Goal: Task Accomplishment & Management: Use online tool/utility

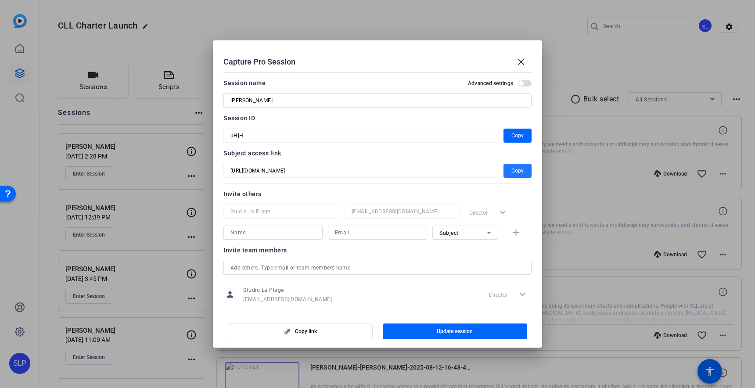
scroll to position [4, 0]
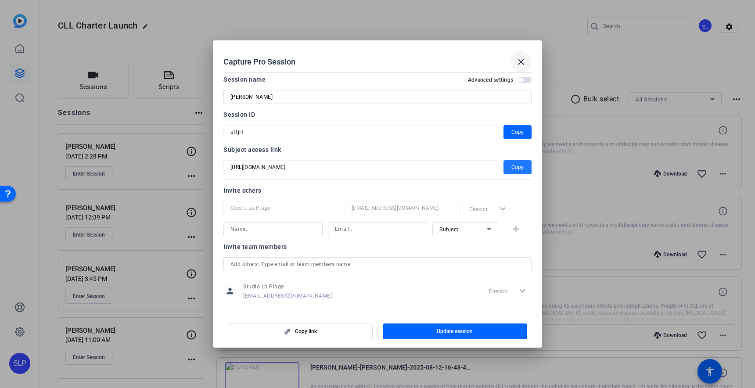
click at [522, 62] on mat-icon "close" at bounding box center [521, 62] width 11 height 11
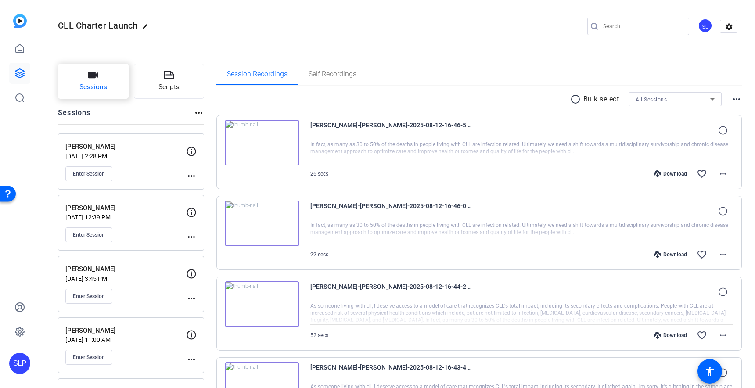
click at [97, 81] on button "Sessions" at bounding box center [93, 81] width 71 height 35
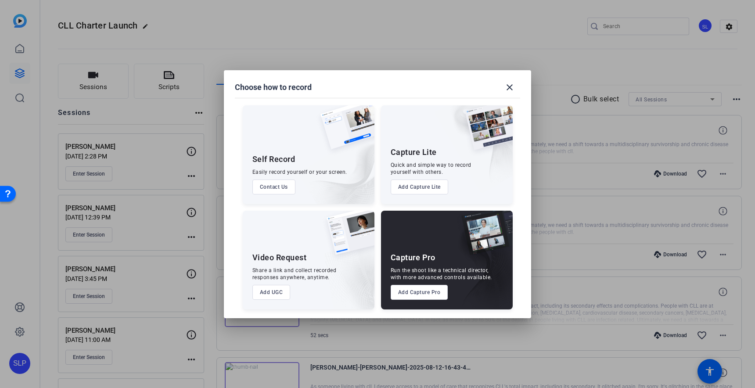
click at [417, 246] on div "Capture Pro Run the shoot like a technical director, with more advanced control…" at bounding box center [447, 260] width 132 height 99
click at [418, 295] on button "Add Capture Pro" at bounding box center [420, 292] width 58 height 15
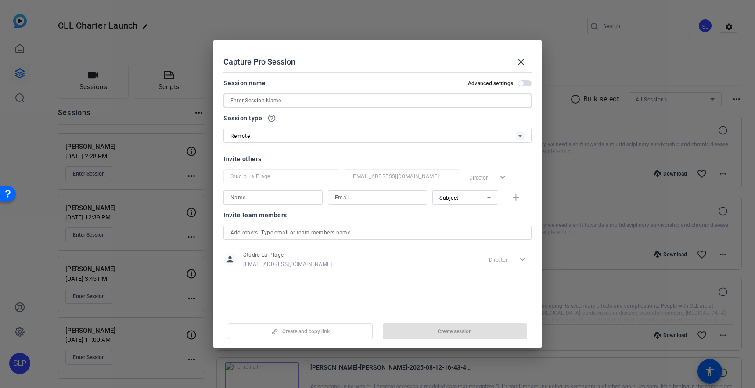
click at [248, 101] on input at bounding box center [378, 100] width 294 height 11
paste input "[PERSON_NAME]"
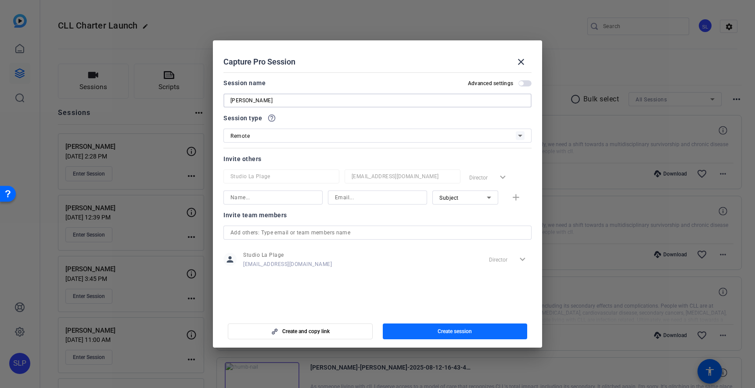
type input "[PERSON_NAME]"
drag, startPoint x: 431, startPoint y: 332, endPoint x: 422, endPoint y: 329, distance: 9.2
click at [431, 332] on span "button" at bounding box center [455, 331] width 145 height 21
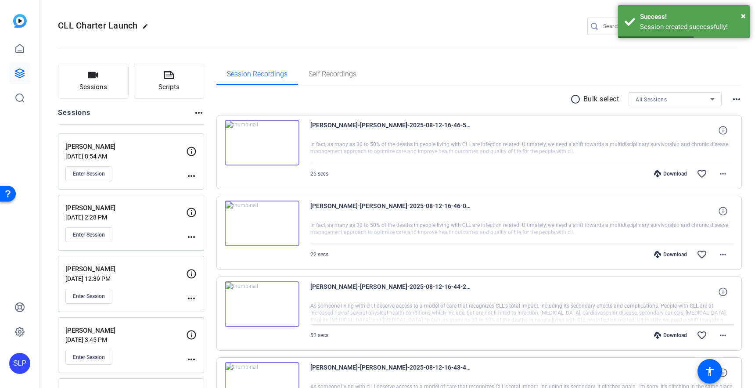
click at [190, 177] on mat-icon "more_horiz" at bounding box center [191, 176] width 11 height 11
click at [206, 188] on span "Edit Session" at bounding box center [213, 189] width 40 height 11
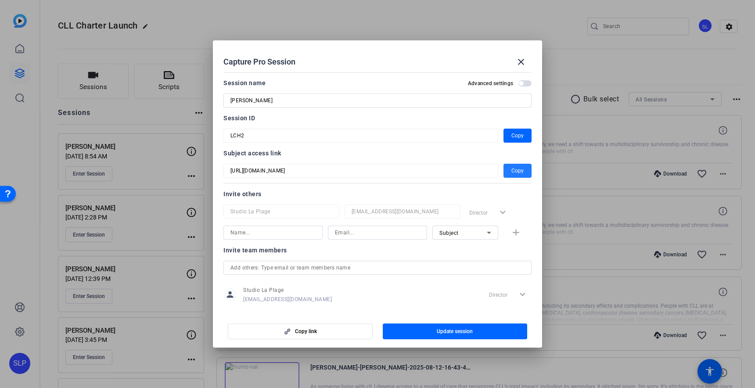
click at [518, 170] on span "Copy" at bounding box center [518, 171] width 12 height 11
click at [521, 61] on mat-icon "close" at bounding box center [521, 62] width 11 height 11
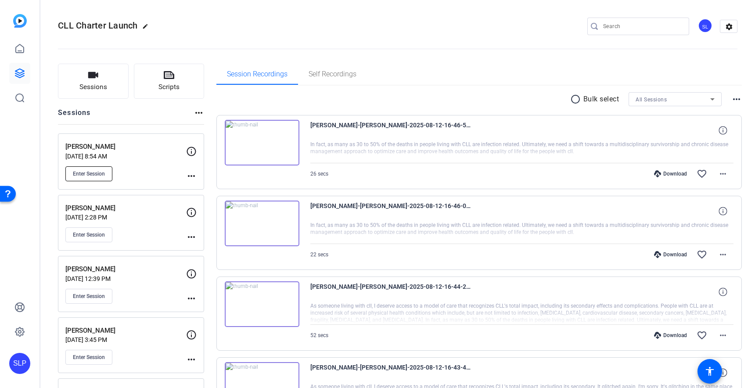
click at [93, 170] on span "Enter Session" at bounding box center [89, 173] width 32 height 7
click at [194, 174] on mat-icon "more_horiz" at bounding box center [191, 176] width 11 height 11
click at [212, 187] on span "Edit Session" at bounding box center [213, 189] width 40 height 11
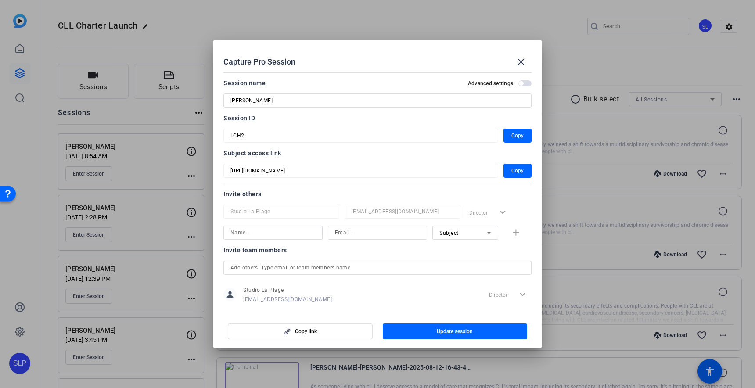
drag, startPoint x: 462, startPoint y: 50, endPoint x: 395, endPoint y: 36, distance: 67.7
click at [395, 36] on div "Capture Pro Session close Session name Advanced settings Deborah Henderson Sess…" at bounding box center [377, 194] width 755 height 388
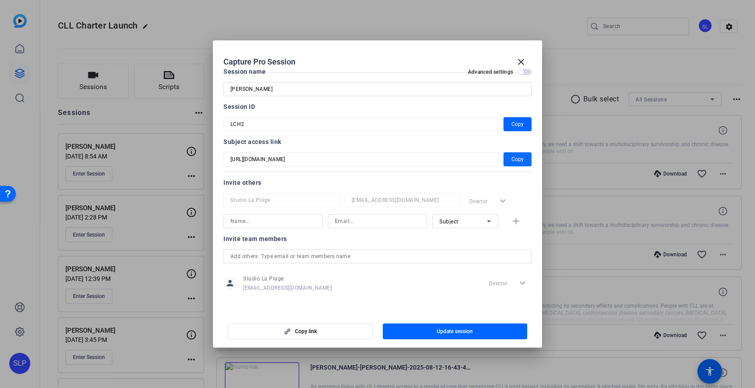
click at [513, 158] on span "Copy" at bounding box center [518, 159] width 12 height 11
copy div
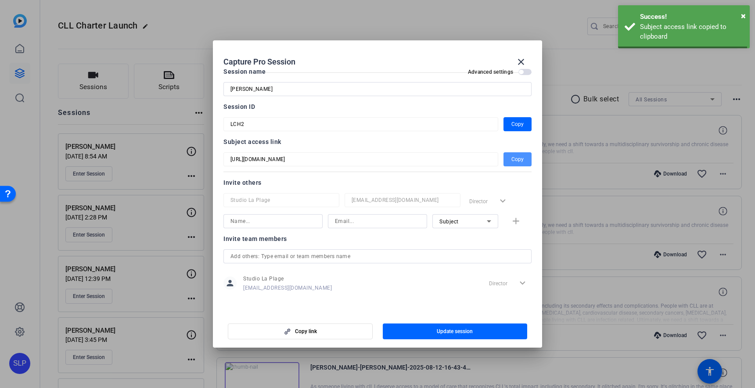
click at [513, 158] on span "Copy" at bounding box center [518, 159] width 12 height 11
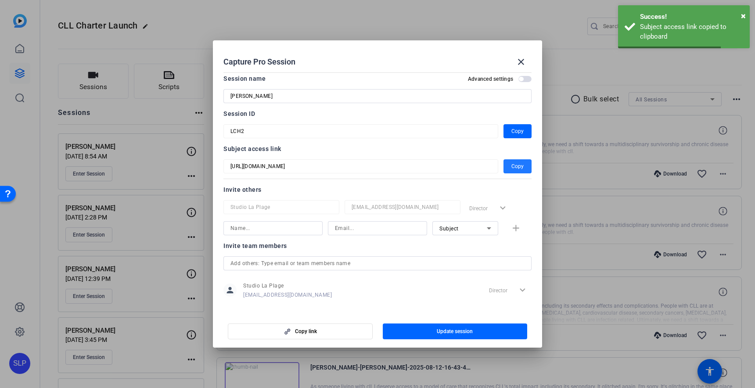
click at [513, 158] on span "button" at bounding box center [518, 166] width 28 height 21
click at [523, 164] on span "button" at bounding box center [518, 165] width 28 height 21
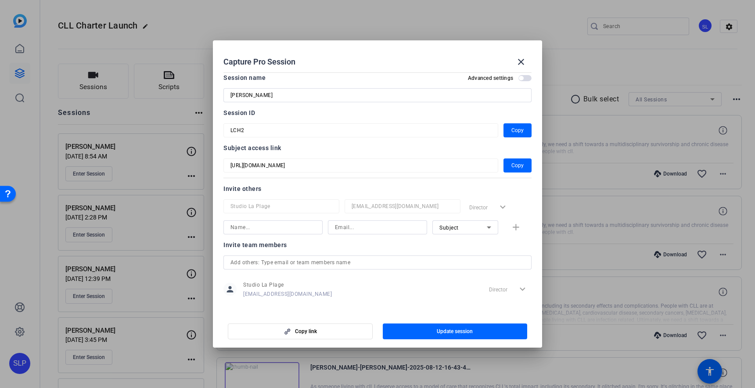
drag, startPoint x: 350, startPoint y: 53, endPoint x: 379, endPoint y: 49, distance: 28.8
click at [350, 53] on div "Capture Pro Session close" at bounding box center [378, 61] width 308 height 21
drag, startPoint x: 379, startPoint y: 49, endPoint x: 280, endPoint y: 45, distance: 98.5
click at [280, 45] on h2 "Capture Pro Session close" at bounding box center [377, 54] width 329 height 29
click at [282, 332] on icon "button" at bounding box center [287, 331] width 11 height 6
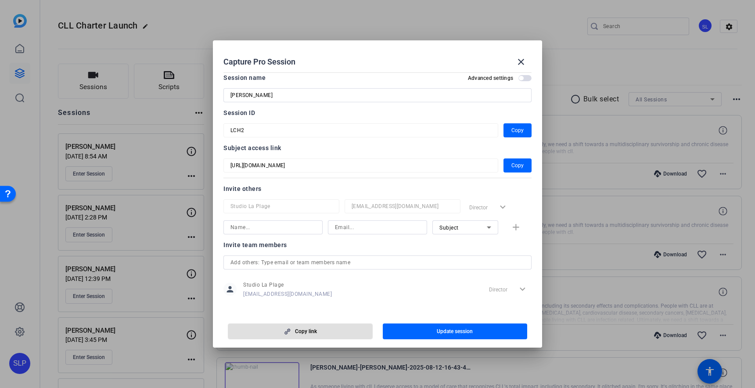
click at [155, 214] on div at bounding box center [377, 194] width 755 height 388
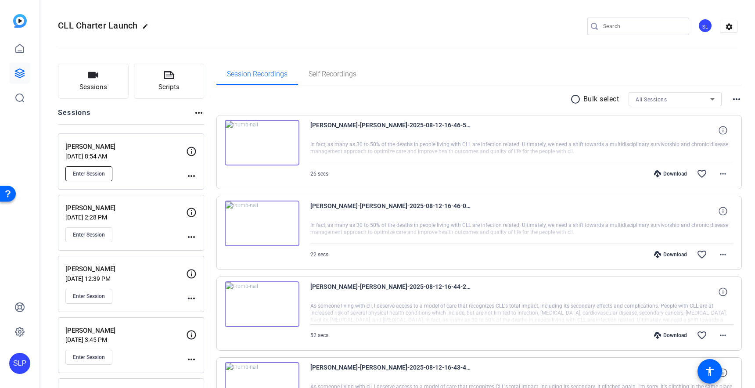
click at [82, 172] on span "Enter Session" at bounding box center [89, 173] width 32 height 7
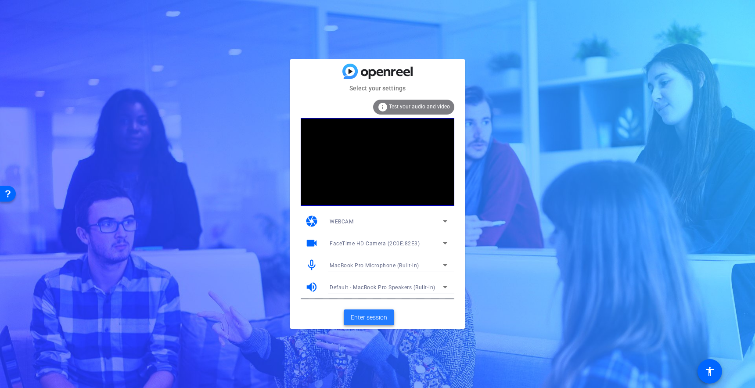
click at [371, 318] on span "Enter session" at bounding box center [369, 317] width 36 height 9
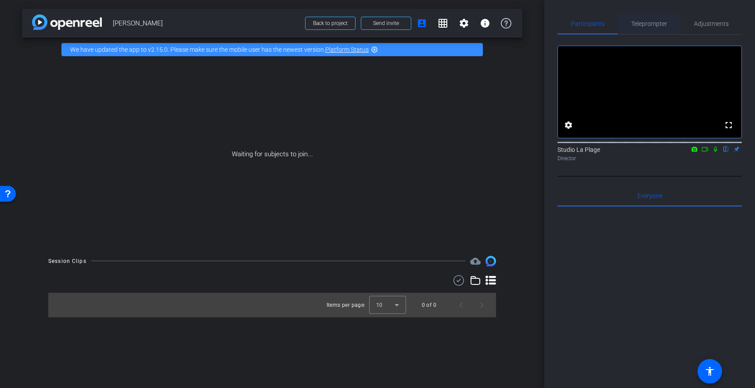
click at [651, 21] on span "Teleprompter" at bounding box center [649, 24] width 36 height 6
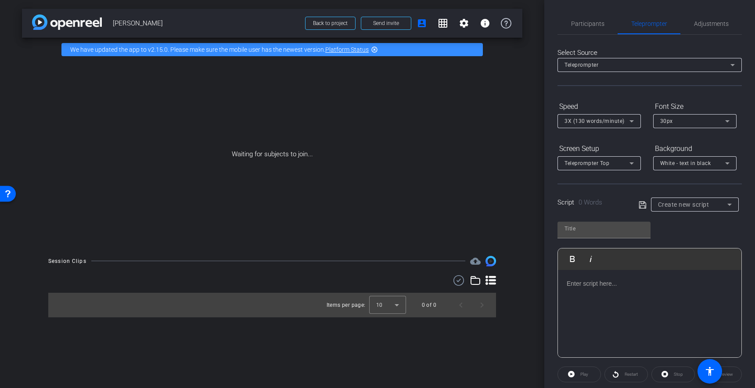
click at [592, 278] on div at bounding box center [650, 314] width 184 height 88
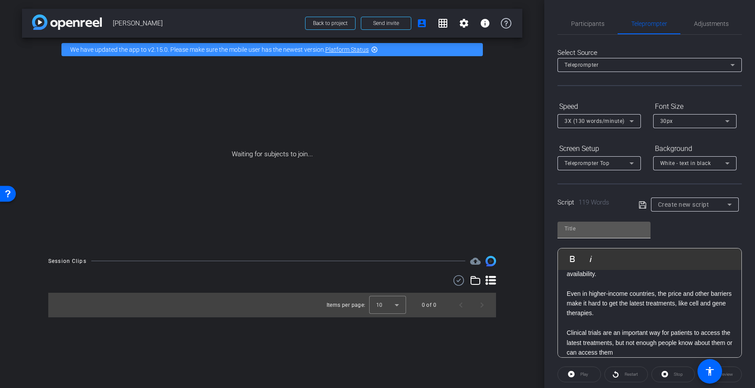
click at [582, 228] on input "text" at bounding box center [604, 229] width 79 height 11
click at [579, 228] on input "text" at bounding box center [604, 229] width 79 height 11
type input "Principle 4"
click at [644, 204] on icon at bounding box center [643, 205] width 8 height 11
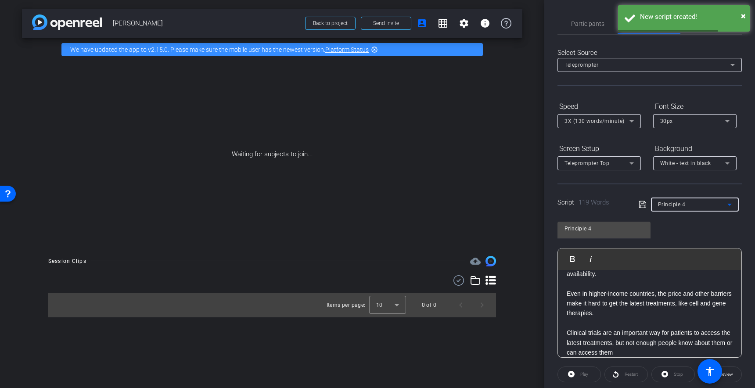
click at [642, 206] on icon at bounding box center [643, 204] width 8 height 11
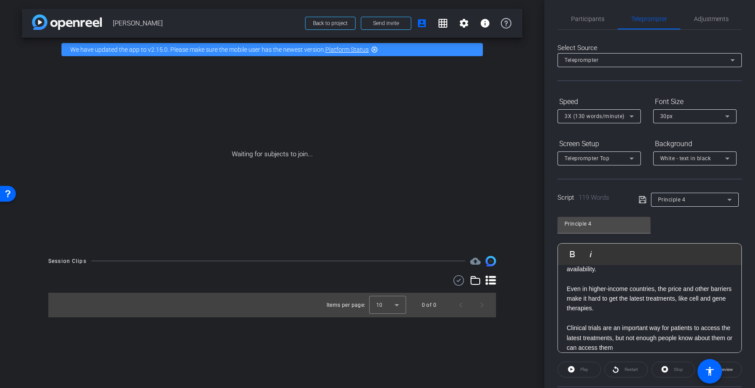
scroll to position [0, 0]
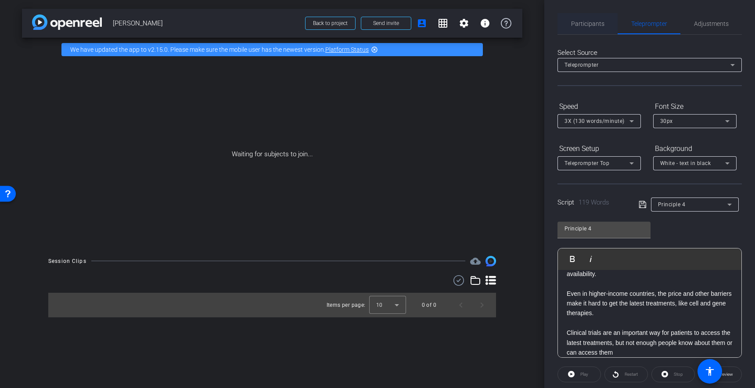
click at [585, 24] on span "Participants" at bounding box center [587, 24] width 33 height 6
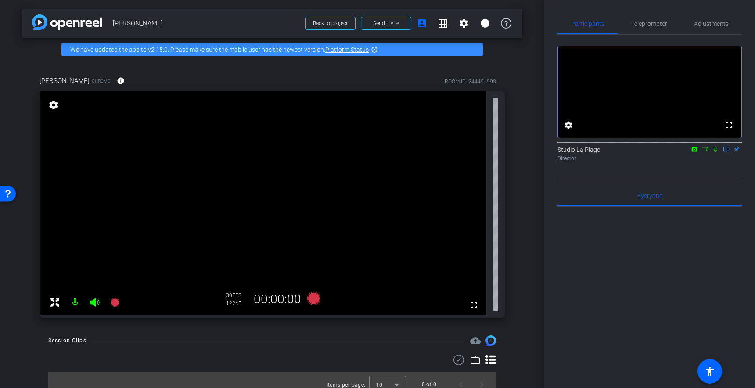
click at [92, 300] on icon at bounding box center [95, 302] width 11 height 11
click at [72, 302] on mat-icon at bounding box center [75, 303] width 18 height 18
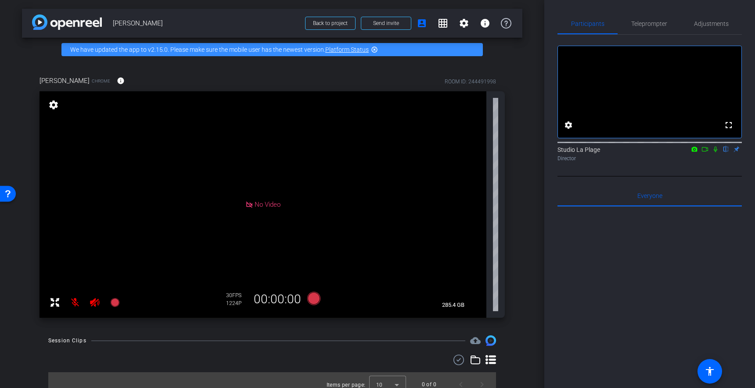
scroll to position [9, 0]
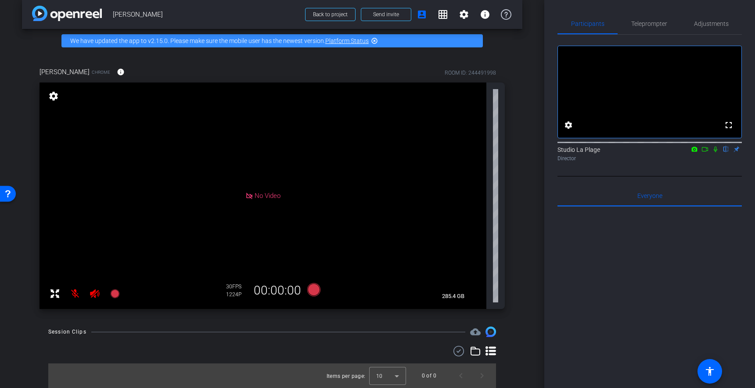
click at [237, 292] on div "1224P" at bounding box center [237, 294] width 22 height 7
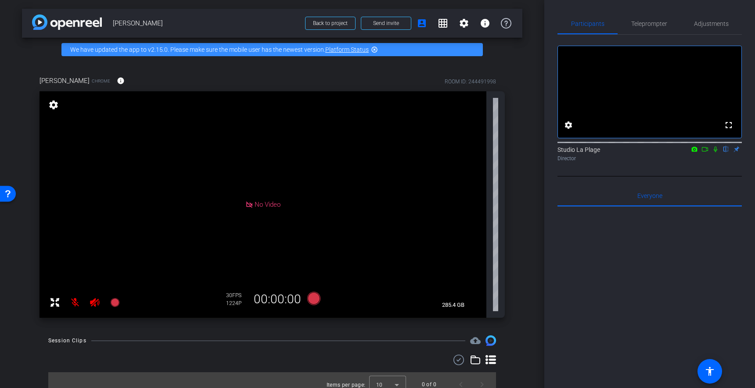
click at [232, 300] on div "1224P" at bounding box center [237, 303] width 22 height 7
click at [232, 297] on span "FPS" at bounding box center [236, 295] width 9 height 6
click at [227, 296] on div "30 FPS" at bounding box center [237, 295] width 22 height 7
drag, startPoint x: 426, startPoint y: 67, endPoint x: 427, endPoint y: 81, distance: 13.7
click at [425, 67] on div "[PERSON_NAME] Chrome info ROOM ID: 244491998 No Video settings 285.4 GB 30 FPS …" at bounding box center [272, 193] width 501 height 265
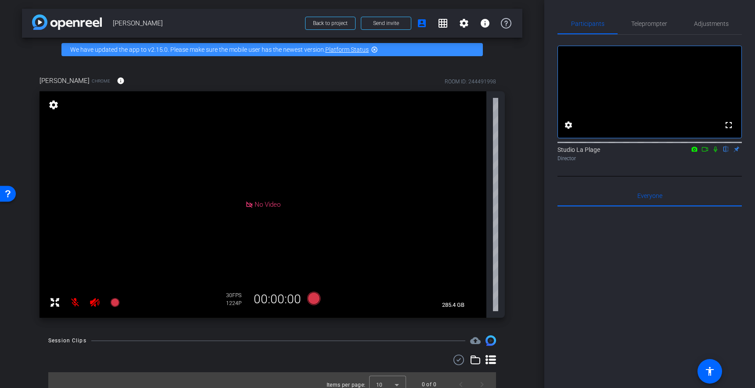
scroll to position [4, 0]
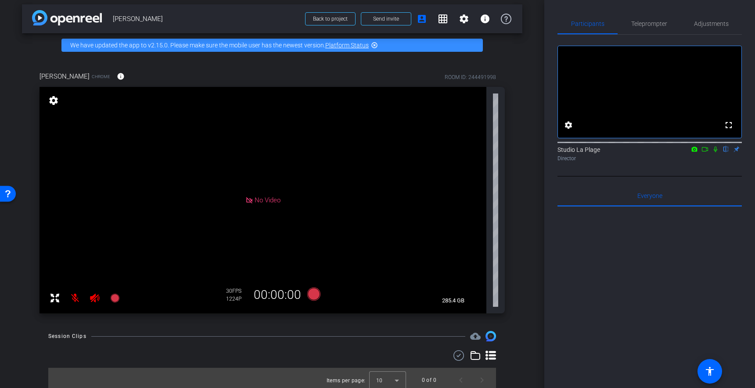
click at [425, 70] on div "[PERSON_NAME] Chrome info ROOM ID: 244491998" at bounding box center [272, 76] width 465 height 21
click at [410, 75] on div "[PERSON_NAME] Chrome info ROOM ID: 244491998" at bounding box center [272, 76] width 465 height 21
click at [334, 65] on div "[PERSON_NAME] Chrome info ROOM ID: 244491998 No Video settings 285.4 GB 30 FPS …" at bounding box center [272, 189] width 501 height 265
click at [325, 66] on div "[PERSON_NAME] Chrome info ROOM ID: 244491998" at bounding box center [272, 76] width 465 height 21
click at [241, 64] on div "[PERSON_NAME] Chrome info ROOM ID: 244491998 No Video settings 285.4 GB 30 FPS …" at bounding box center [272, 189] width 501 height 265
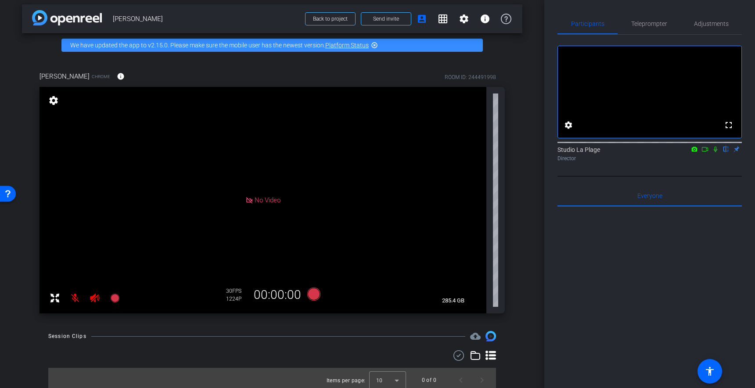
click at [197, 80] on div "[PERSON_NAME] Chrome info ROOM ID: 244491998" at bounding box center [272, 76] width 465 height 21
drag, startPoint x: 245, startPoint y: 75, endPoint x: 279, endPoint y: 2, distance: 79.8
click at [245, 72] on div "[PERSON_NAME] Chrome info ROOM ID: 244491998" at bounding box center [272, 76] width 465 height 21
click at [651, 26] on span "Teleprompter" at bounding box center [649, 24] width 36 height 6
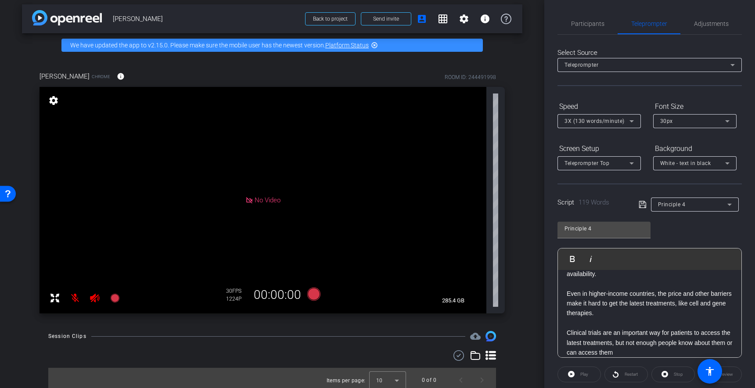
click at [314, 72] on div "[PERSON_NAME] Chrome info ROOM ID: 244491998" at bounding box center [272, 76] width 465 height 21
click at [302, 71] on div "[PERSON_NAME] Chrome info ROOM ID: 244491998" at bounding box center [272, 76] width 465 height 21
click at [343, 74] on div "[PERSON_NAME] Chrome info ROOM ID: 244491998" at bounding box center [272, 76] width 465 height 21
click at [404, 64] on div "[PERSON_NAME] Chrome info ROOM ID: 244491998 No Video settings 285.4 GB 30 FPS …" at bounding box center [272, 189] width 501 height 265
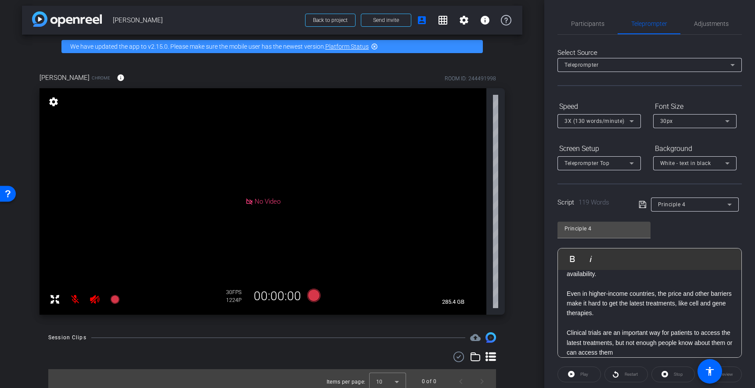
click at [220, 71] on div "[PERSON_NAME] Chrome info ROOM ID: 244491998" at bounding box center [272, 77] width 465 height 21
click at [215, 198] on div "No Video" at bounding box center [263, 201] width 447 height 227
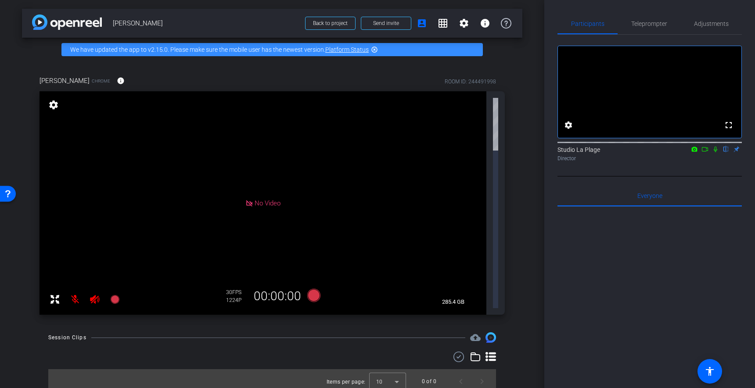
click at [232, 289] on div "30 FPS 1224P" at bounding box center [237, 296] width 22 height 15
click at [231, 297] on div "1224P" at bounding box center [237, 300] width 22 height 7
drag, startPoint x: 232, startPoint y: 136, endPoint x: 379, endPoint y: 100, distance: 150.5
click at [233, 289] on span "FPS" at bounding box center [236, 292] width 9 height 6
click at [710, 25] on span "Adjustments" at bounding box center [711, 24] width 35 height 6
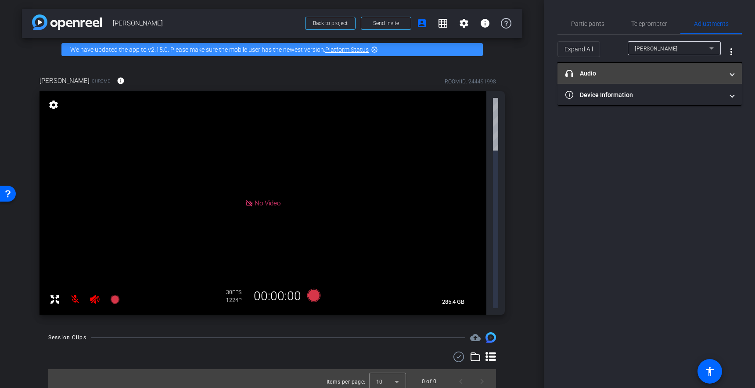
click at [592, 74] on mat-panel-title "headphone icon Audio" at bounding box center [645, 73] width 158 height 9
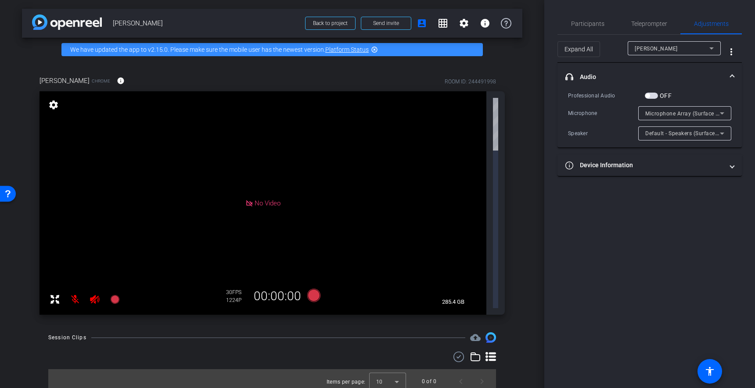
click at [232, 112] on div "No Video" at bounding box center [263, 203] width 447 height 224
click at [199, 110] on div "No Video" at bounding box center [263, 203] width 447 height 224
click at [51, 103] on mat-icon "settings" at bounding box center [53, 105] width 12 height 11
drag, startPoint x: 196, startPoint y: 120, endPoint x: 215, endPoint y: 127, distance: 19.6
click at [196, 120] on div "No Video" at bounding box center [263, 203] width 447 height 224
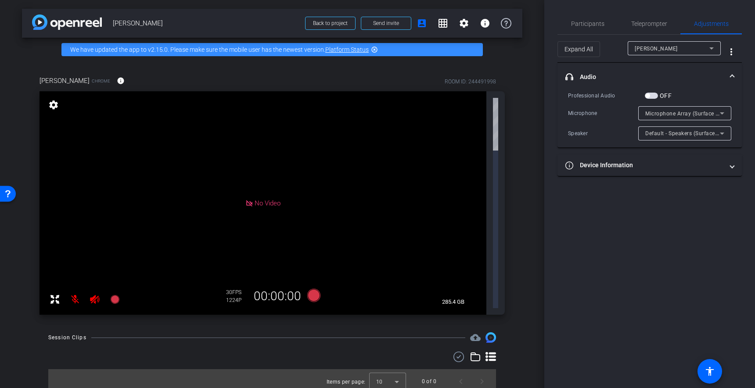
click at [53, 105] on mat-icon "settings" at bounding box center [53, 105] width 12 height 11
click at [326, 121] on div "No Video" at bounding box center [263, 203] width 447 height 224
click at [419, 66] on div "Deborah Henderson Chrome info ROOM ID: 244491998 No Video settings 285.4 GB 30 …" at bounding box center [272, 192] width 501 height 262
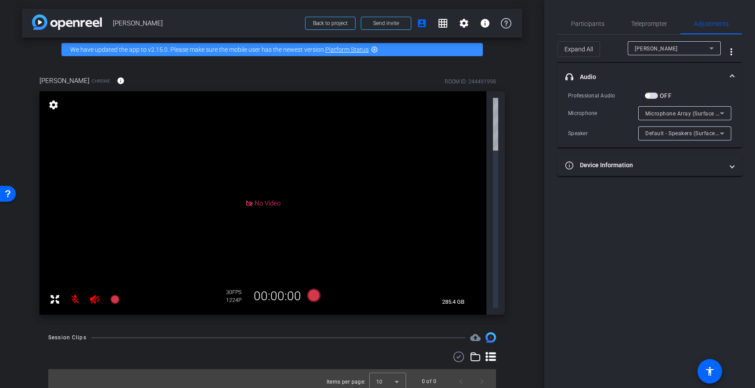
click at [203, 73] on div "Deborah Henderson Chrome info ROOM ID: 244491998" at bounding box center [272, 80] width 465 height 21
click at [125, 80] on mat-icon "info" at bounding box center [121, 81] width 8 height 8
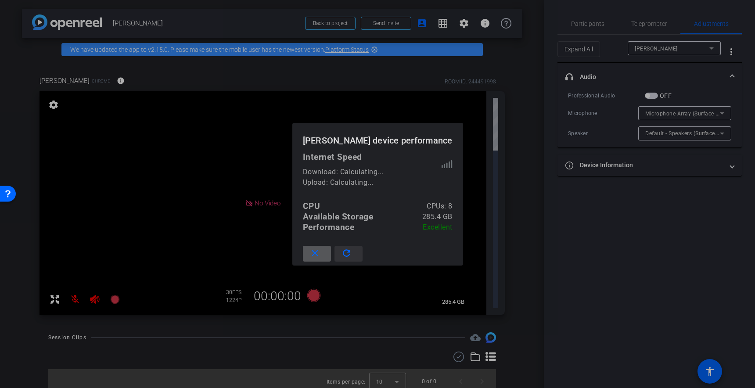
click at [341, 255] on mat-icon "refresh" at bounding box center [346, 253] width 11 height 11
click at [310, 253] on mat-icon "close" at bounding box center [315, 253] width 11 height 11
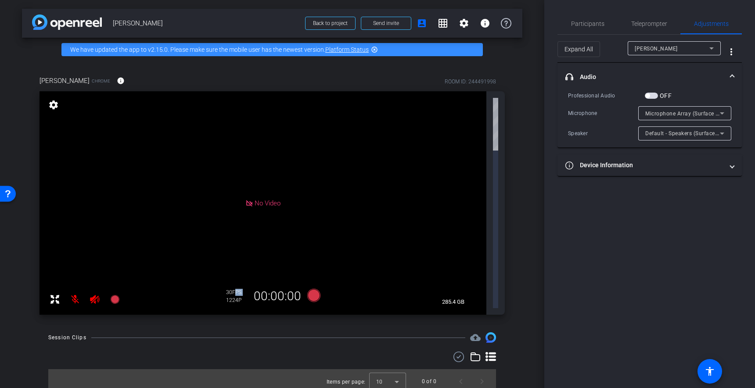
drag, startPoint x: 234, startPoint y: 138, endPoint x: 249, endPoint y: 135, distance: 15.7
click at [235, 289] on div "30 FPS 1224P" at bounding box center [237, 296] width 22 height 15
click at [261, 199] on span "No Video" at bounding box center [268, 203] width 26 height 8
click at [263, 199] on span "No Video" at bounding box center [268, 203] width 26 height 8
drag, startPoint x: 263, startPoint y: 124, endPoint x: 273, endPoint y: 124, distance: 9.7
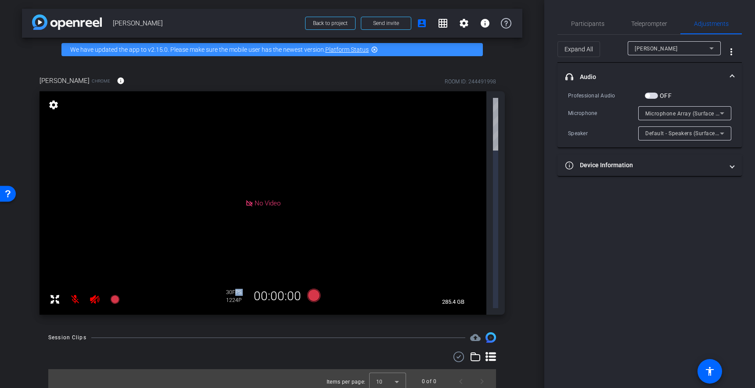
click at [265, 199] on span "No Video" at bounding box center [268, 203] width 26 height 8
click at [654, 69] on mat-expansion-panel-header "headphone icon Audio" at bounding box center [650, 77] width 184 height 28
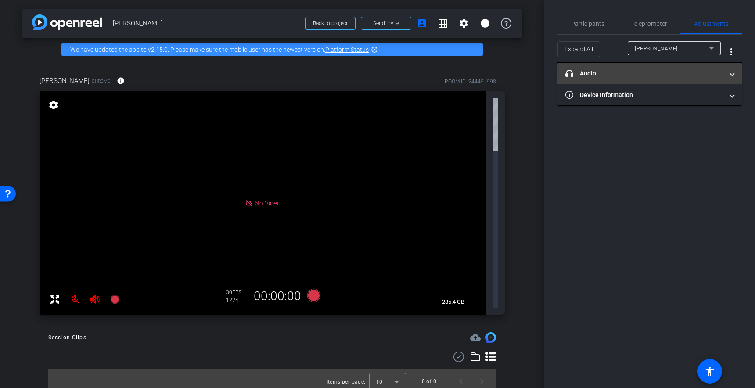
click at [624, 74] on mat-panel-title "headphone icon Audio" at bounding box center [645, 73] width 158 height 9
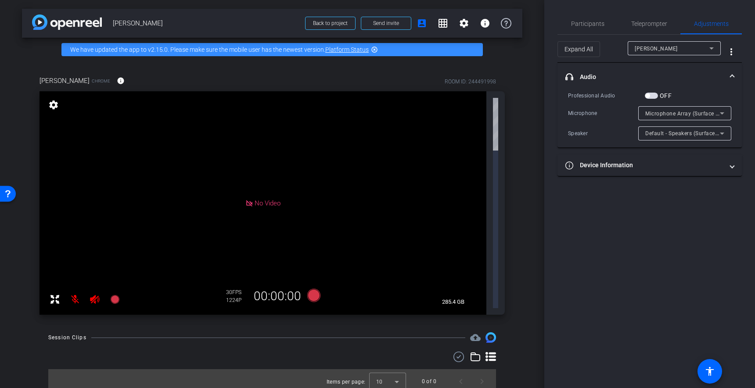
click at [635, 81] on mat-panel-title "headphone icon Audio" at bounding box center [645, 76] width 158 height 9
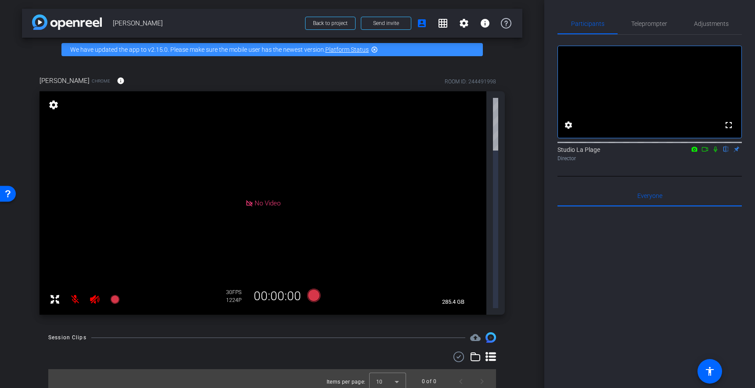
click at [242, 75] on div "Deborah Henderson Chrome info ROOM ID: 244491998" at bounding box center [272, 80] width 465 height 21
click at [207, 79] on div "Deborah Henderson Chrome info ROOM ID: 244491998" at bounding box center [272, 80] width 465 height 21
click at [193, 80] on div "Deborah Henderson Chrome info ROOM ID: 244491998" at bounding box center [272, 80] width 465 height 21
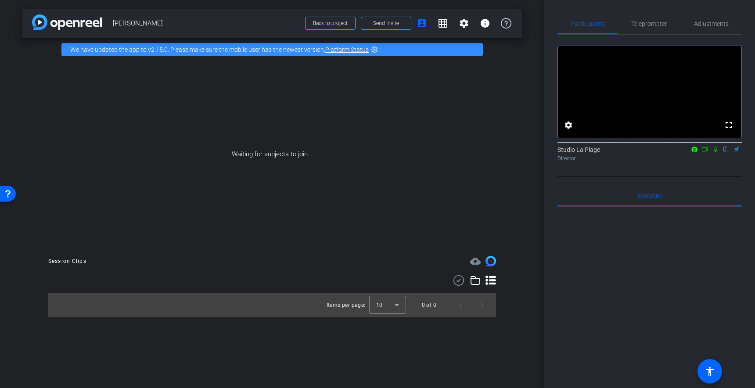
click at [234, 110] on div "Waiting for subjects to join..." at bounding box center [272, 154] width 501 height 186
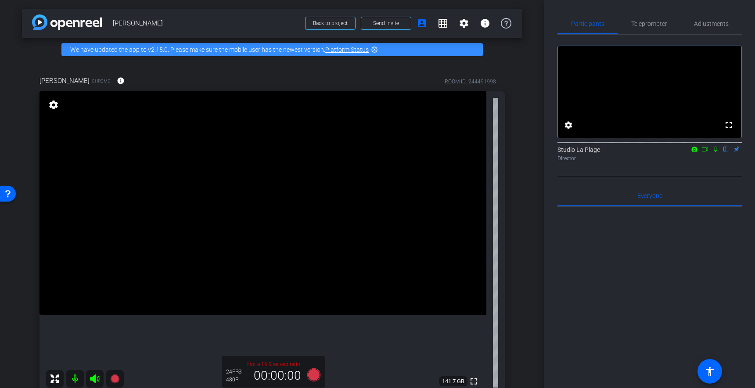
drag, startPoint x: 211, startPoint y: 198, endPoint x: 254, endPoint y: 188, distance: 44.8
click at [211, 198] on video at bounding box center [263, 203] width 447 height 224
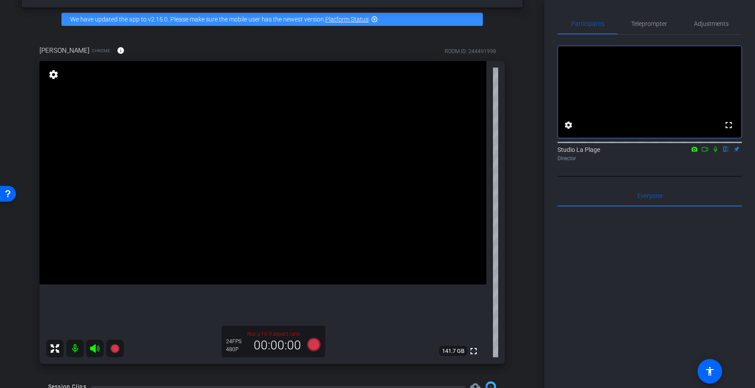
scroll to position [24, 0]
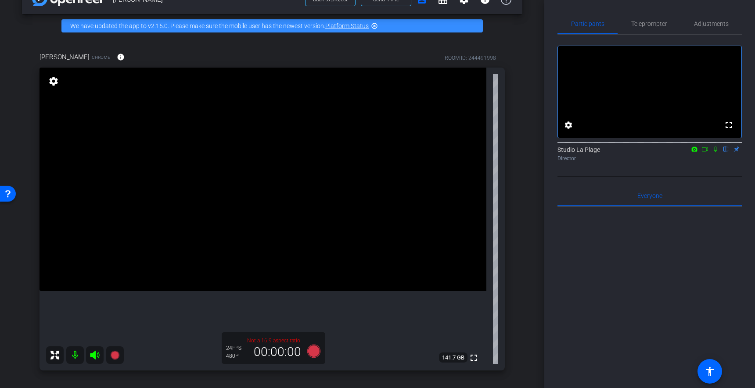
click at [718, 152] on icon at bounding box center [715, 149] width 7 height 6
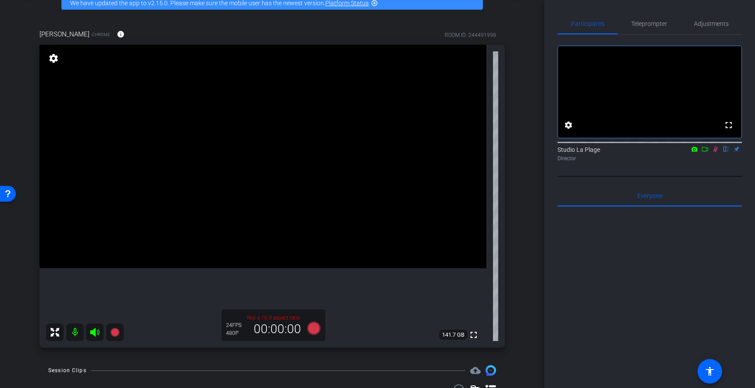
scroll to position [85, 0]
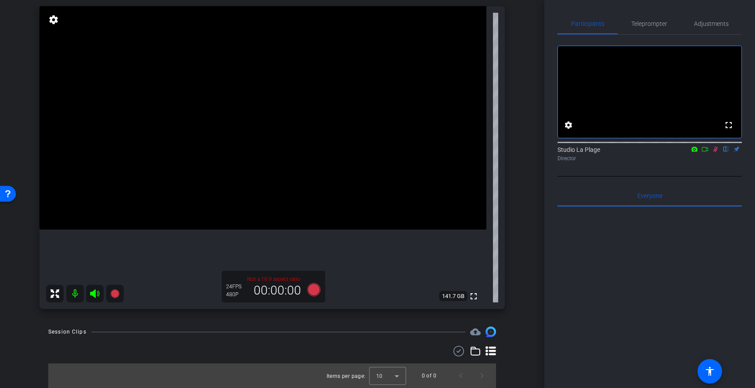
click at [714, 152] on icon at bounding box center [715, 149] width 7 height 6
click at [228, 128] on video at bounding box center [263, 118] width 447 height 224
drag, startPoint x: 209, startPoint y: 122, endPoint x: 253, endPoint y: 116, distance: 44.2
click at [210, 122] on video at bounding box center [263, 118] width 447 height 224
click at [229, 105] on video at bounding box center [263, 118] width 447 height 224
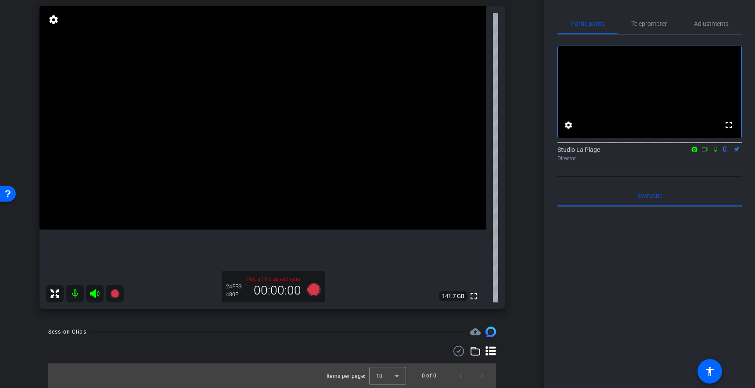
drag, startPoint x: 716, startPoint y: 160, endPoint x: 701, endPoint y: 185, distance: 29.0
click at [716, 152] on icon at bounding box center [715, 149] width 7 height 6
click at [217, 96] on video at bounding box center [263, 118] width 447 height 224
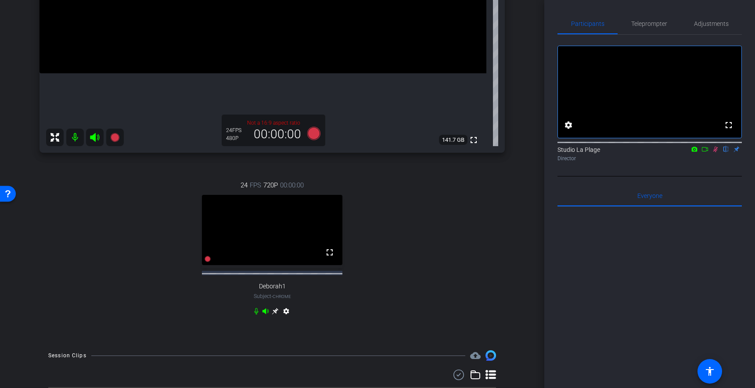
scroll to position [254, 0]
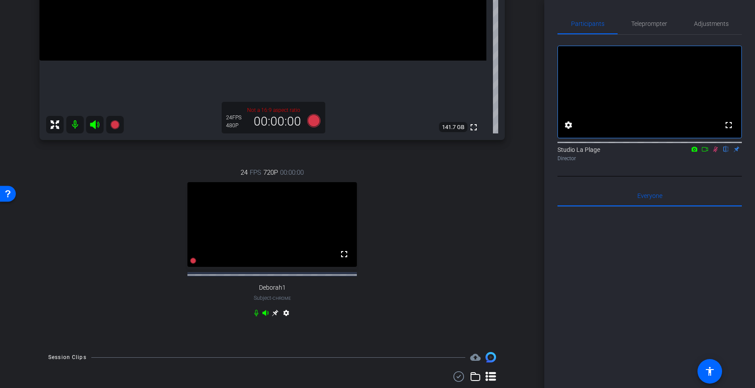
click at [414, 242] on div "24 FPS 720P 00:00:00 fullscreen Deborah1 Subject - Chrome settings" at bounding box center [272, 243] width 465 height 181
drag, startPoint x: 714, startPoint y: 161, endPoint x: 691, endPoint y: 178, distance: 28.6
click at [714, 152] on icon at bounding box center [715, 149] width 7 height 6
click at [111, 218] on div "24 FPS 720P 00:00:00 fullscreen Deborah1 Subject - Chrome settings" at bounding box center [272, 243] width 465 height 181
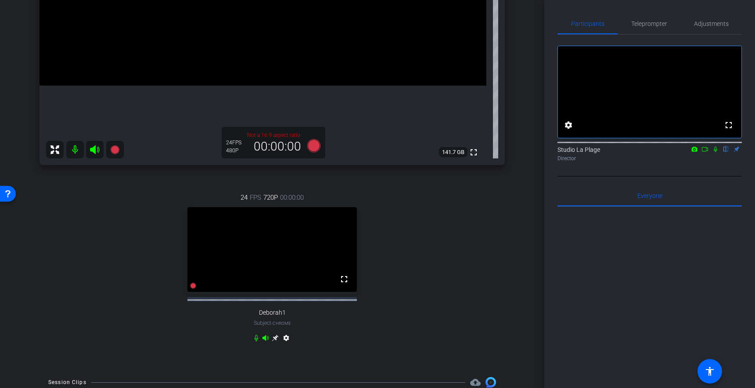
scroll to position [235, 0]
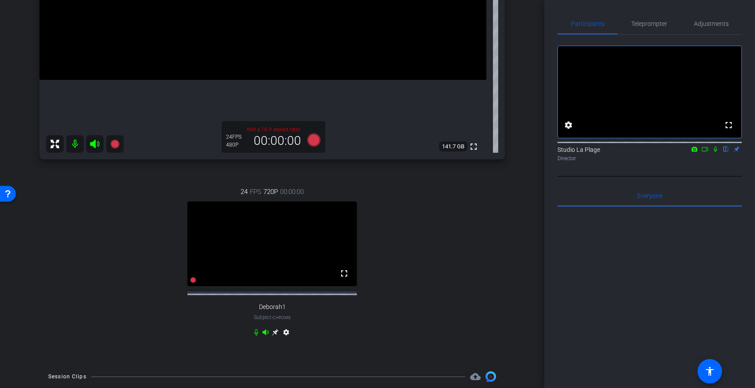
drag, startPoint x: 259, startPoint y: 235, endPoint x: 271, endPoint y: 238, distance: 13.1
click at [259, 235] on video at bounding box center [273, 244] width 170 height 85
click at [274, 336] on icon at bounding box center [275, 332] width 7 height 7
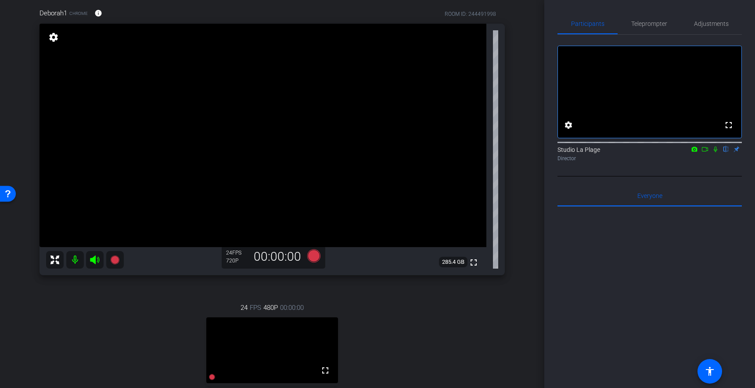
scroll to position [66, 0]
click at [232, 254] on span "FPS" at bounding box center [236, 254] width 9 height 6
click at [709, 22] on span "Adjustments" at bounding box center [711, 24] width 35 height 6
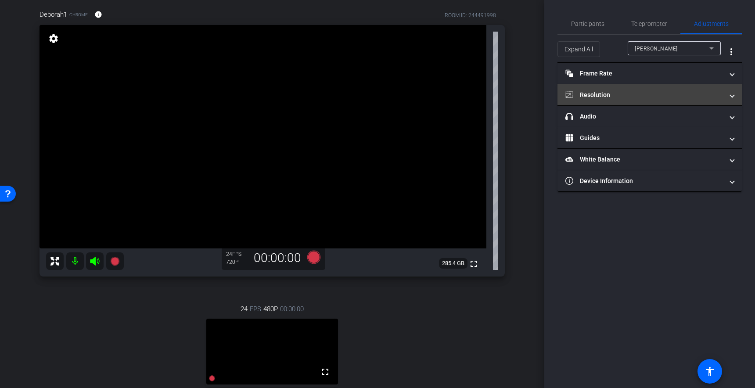
click at [597, 90] on mat-panel-title "Resolution" at bounding box center [645, 94] width 158 height 9
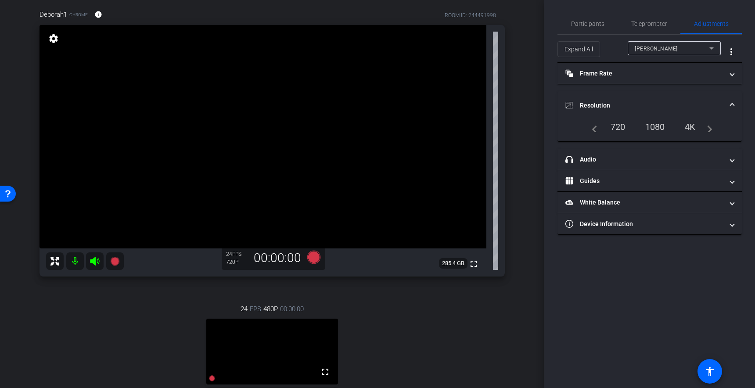
click at [655, 129] on div "1080" at bounding box center [655, 126] width 33 height 15
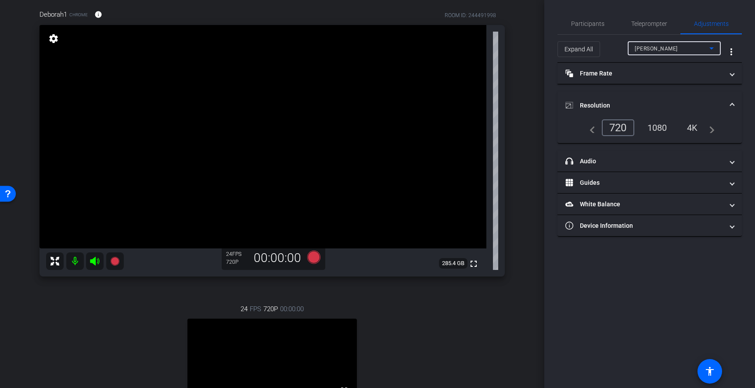
click at [651, 51] on div "Polly" at bounding box center [672, 48] width 75 height 11
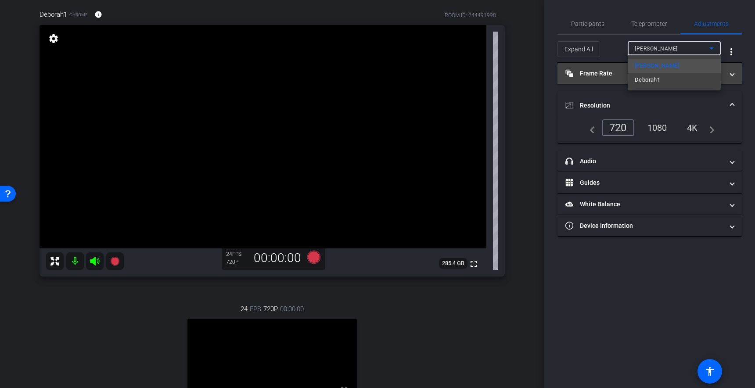
click at [653, 82] on span "Deborah1" at bounding box center [647, 80] width 25 height 11
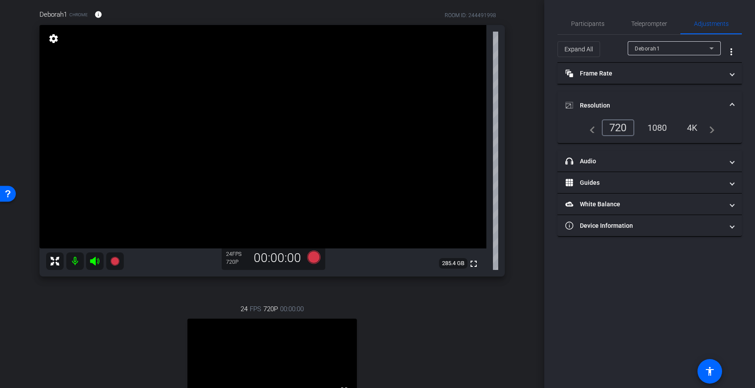
drag, startPoint x: 657, startPoint y: 127, endPoint x: 658, endPoint y: 136, distance: 8.8
click at [657, 127] on div "1080" at bounding box center [657, 127] width 33 height 15
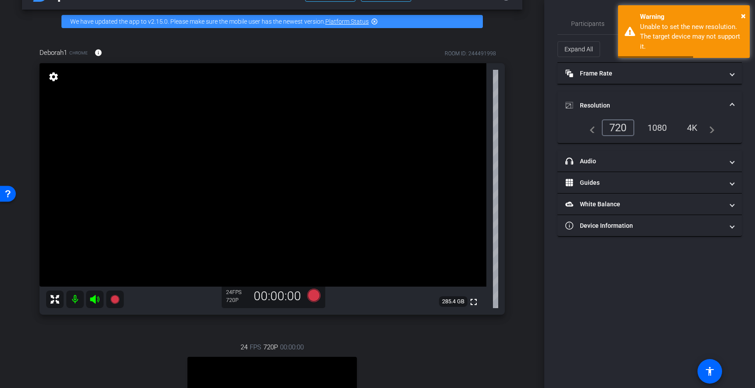
scroll to position [19, 0]
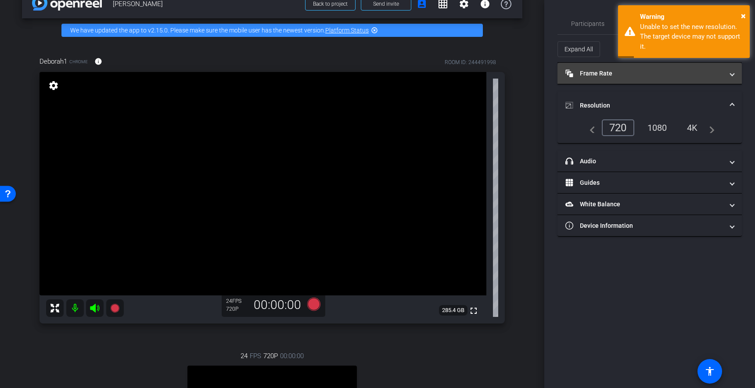
click at [599, 77] on mat-panel-title "Frame Rate Frame Rate" at bounding box center [645, 73] width 158 height 9
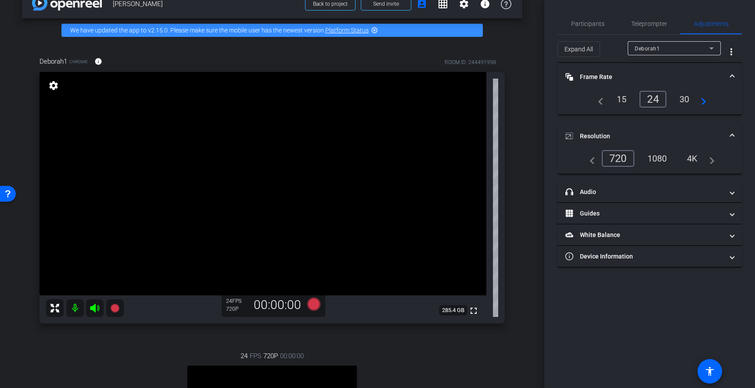
click at [688, 101] on div "30" at bounding box center [684, 99] width 23 height 15
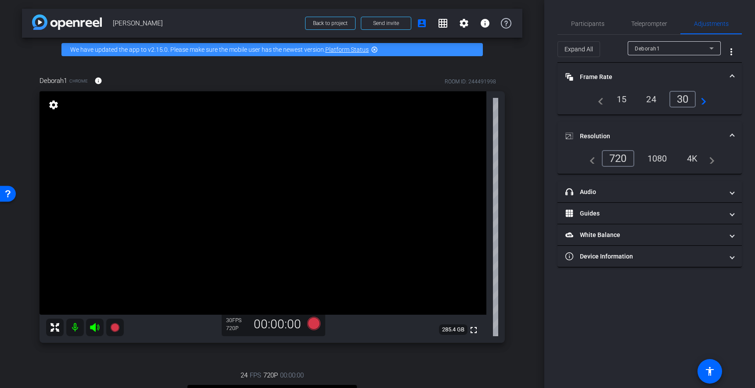
click at [616, 159] on div "720" at bounding box center [618, 158] width 32 height 17
click at [260, 184] on video at bounding box center [263, 203] width 447 height 224
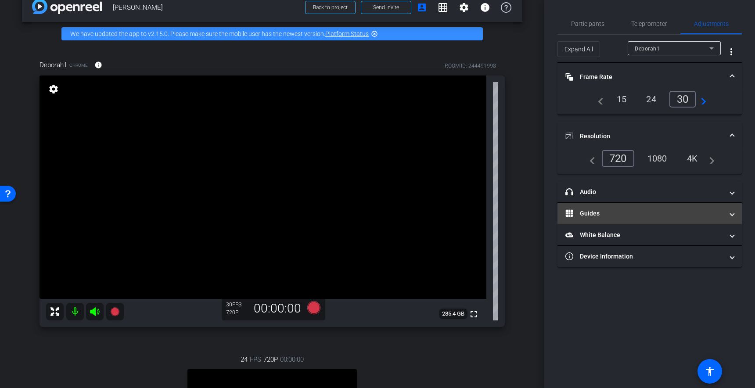
click at [589, 217] on mat-panel-title "Guides" at bounding box center [645, 213] width 158 height 9
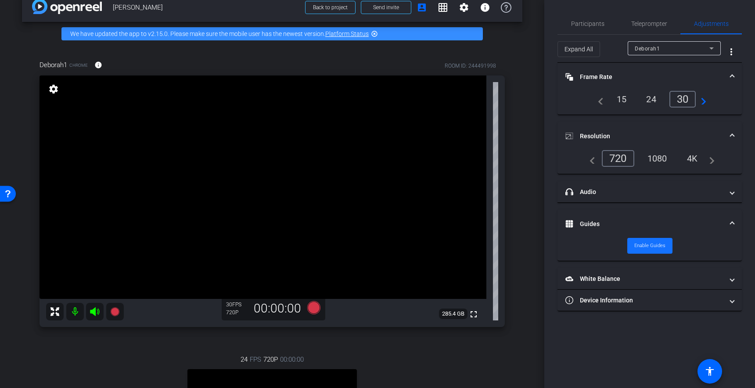
click at [647, 247] on span "Enable Guides" at bounding box center [650, 245] width 31 height 13
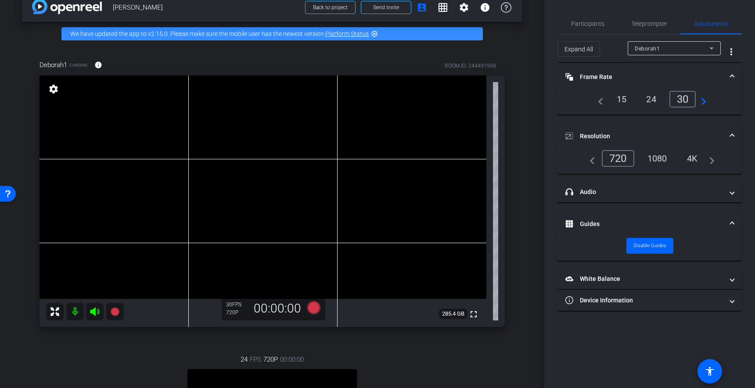
click at [654, 96] on div "24" at bounding box center [651, 99] width 23 height 15
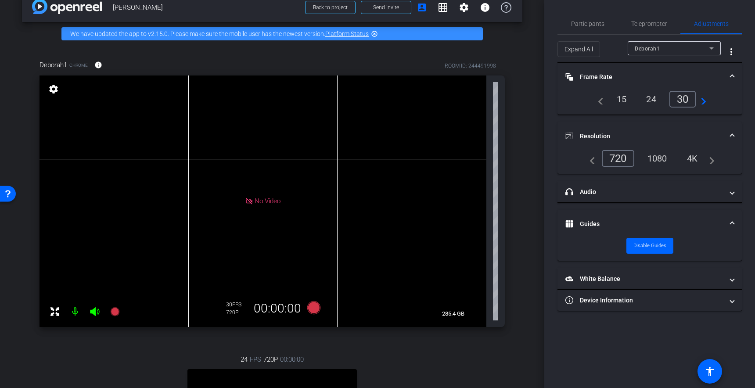
click at [650, 97] on div "24" at bounding box center [651, 99] width 23 height 15
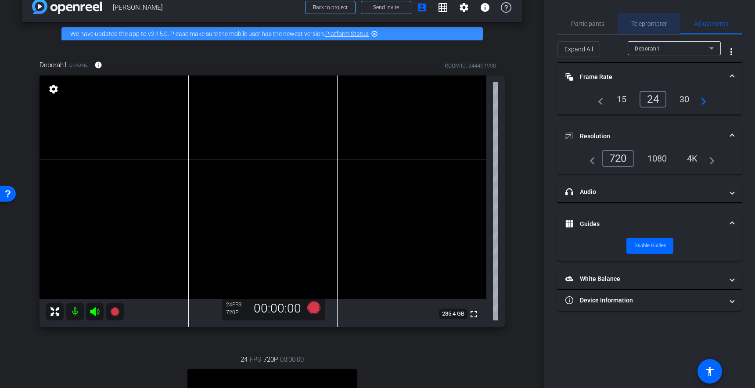
click at [649, 28] on span "Teleprompter" at bounding box center [649, 23] width 36 height 21
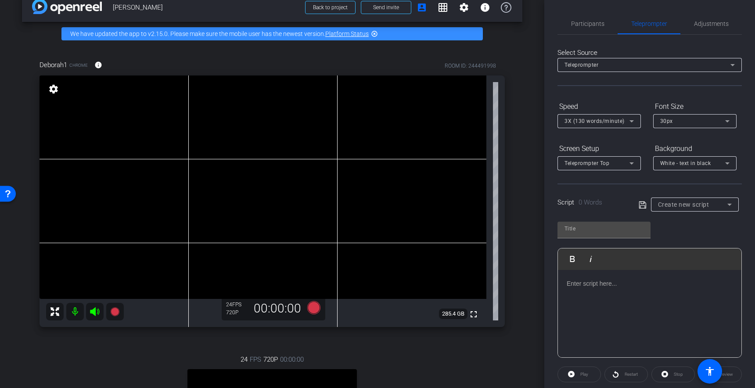
click at [683, 164] on span "White - text in black" at bounding box center [685, 163] width 51 height 6
click at [693, 195] on div "Black - text in white" at bounding box center [686, 197] width 52 height 11
click at [625, 184] on div "Script 0 Words Create new script" at bounding box center [650, 198] width 184 height 28
click at [669, 207] on span "Create new script" at bounding box center [683, 204] width 51 height 7
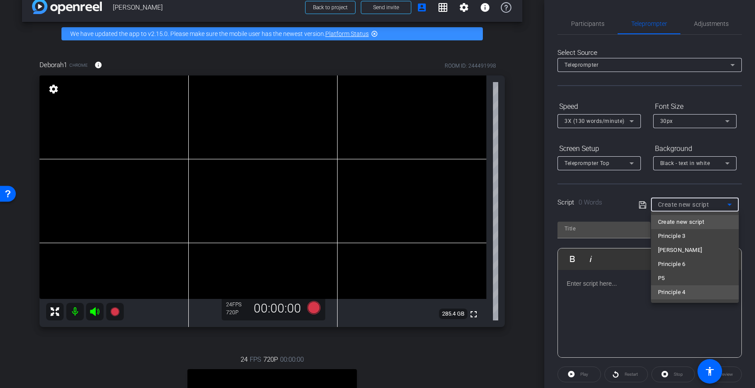
click at [667, 286] on mat-option "Principle 4" at bounding box center [695, 292] width 88 height 14
type input "Principle 4"
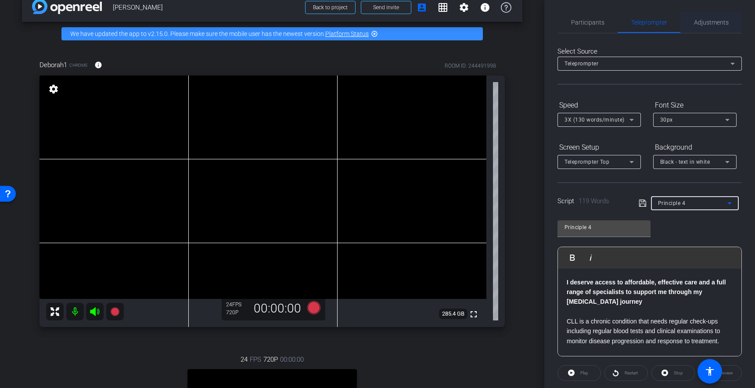
scroll to position [0, 0]
click at [592, 27] on span "Participants" at bounding box center [587, 23] width 33 height 21
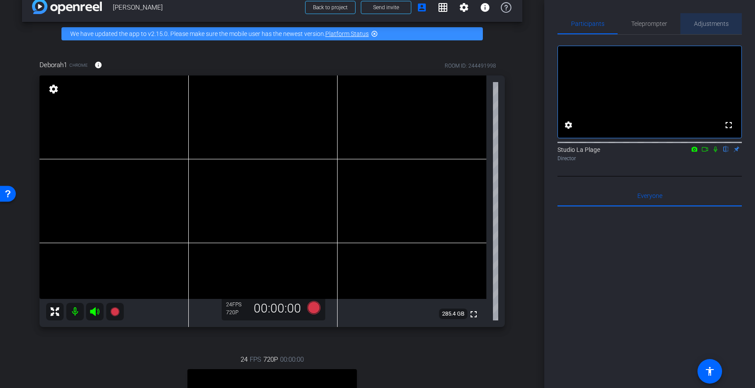
click at [708, 23] on span "Adjustments" at bounding box center [711, 24] width 35 height 6
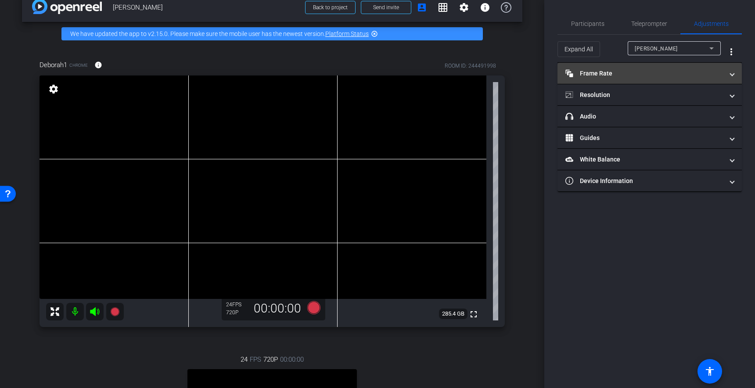
click at [602, 71] on mat-panel-title "Frame Rate Frame Rate" at bounding box center [645, 73] width 158 height 9
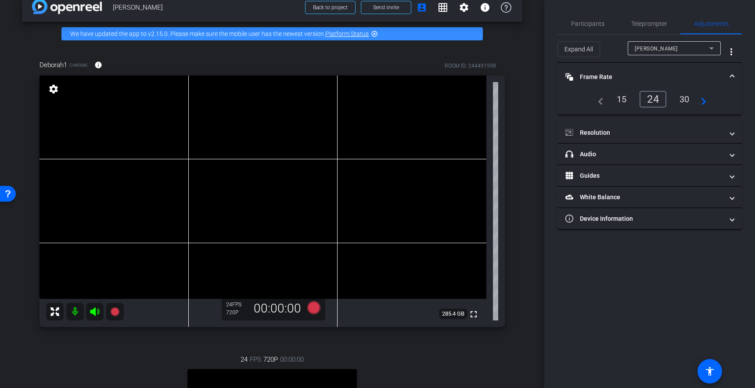
click at [687, 101] on div "30" at bounding box center [684, 99] width 23 height 15
click at [682, 101] on div "30" at bounding box center [683, 99] width 27 height 17
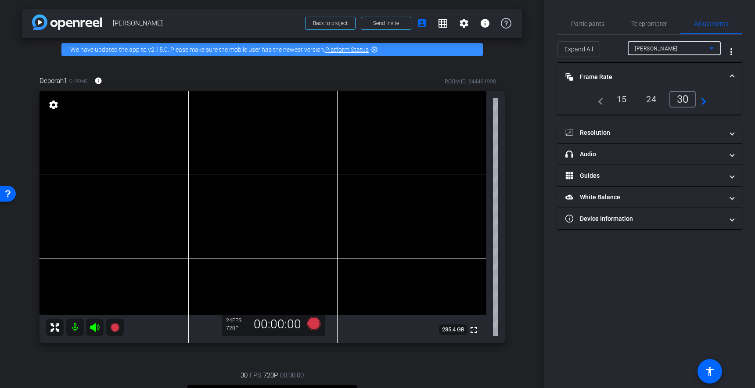
click at [664, 48] on div "Polly" at bounding box center [672, 48] width 75 height 11
click at [654, 77] on span "Deborah1" at bounding box center [647, 80] width 25 height 11
click at [678, 101] on div "30" at bounding box center [684, 99] width 23 height 15
click at [642, 25] on span "Teleprompter" at bounding box center [649, 24] width 36 height 6
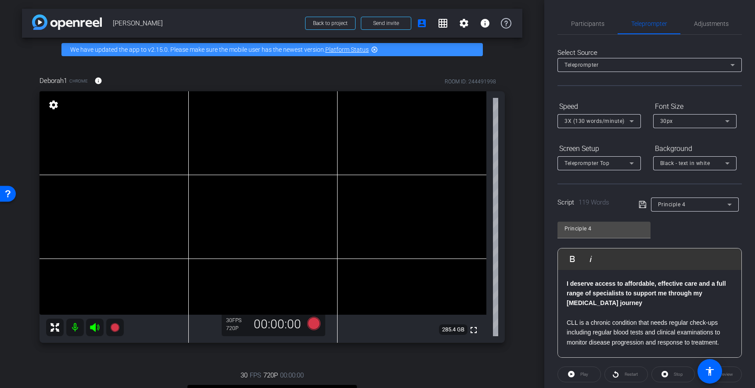
click at [633, 97] on div "Select Source Teleprompter Speed 3X (130 words/minute) Font Size 30px Screen Se…" at bounding box center [650, 275] width 184 height 480
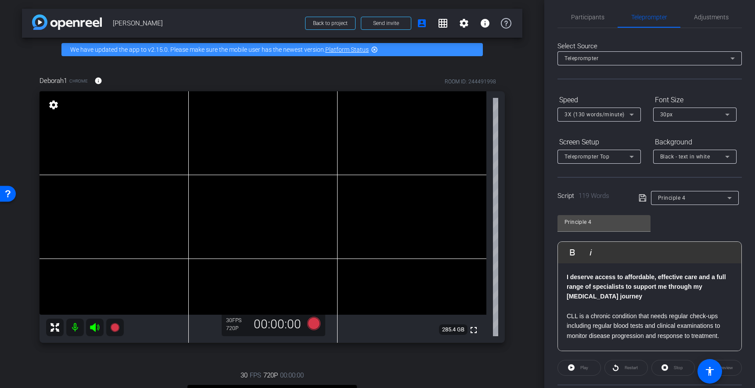
click at [575, 90] on div "Select Source Teleprompter Speed 3X (130 words/minute) Font Size 30px Screen Se…" at bounding box center [650, 268] width 184 height 480
click at [623, 78] on div "Select Source Teleprompter" at bounding box center [650, 60] width 184 height 38
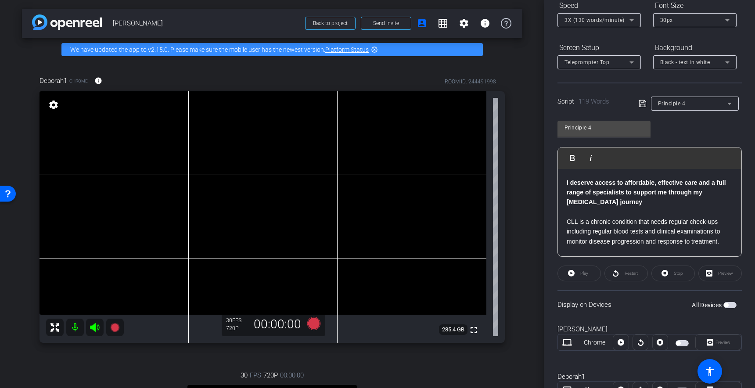
scroll to position [114, 0]
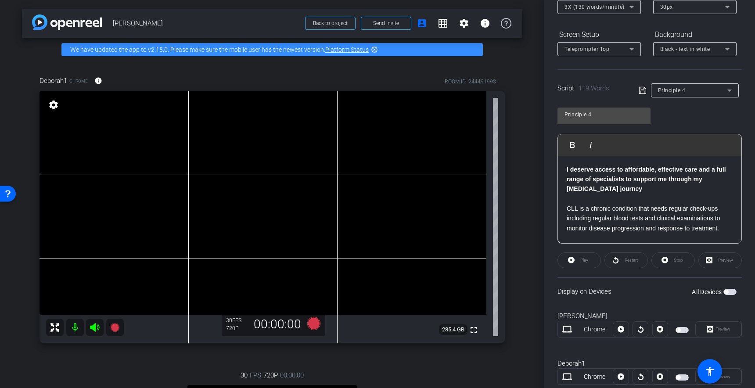
click at [584, 197] on p at bounding box center [650, 199] width 166 height 10
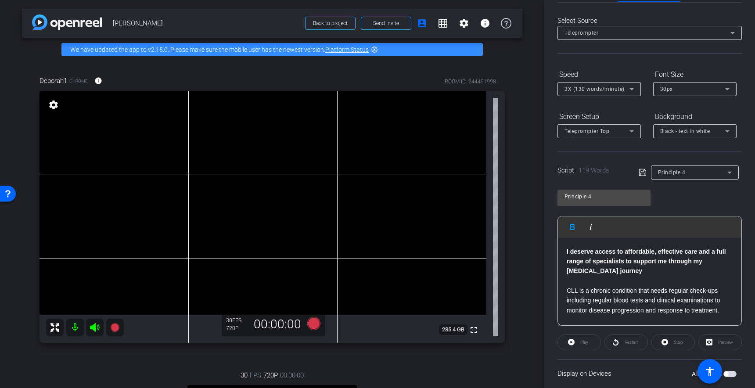
scroll to position [44, 0]
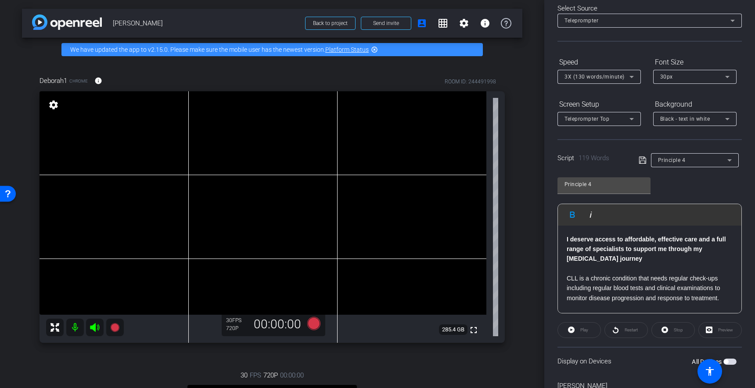
drag, startPoint x: 571, startPoint y: 327, endPoint x: 569, endPoint y: 333, distance: 6.7
click at [572, 328] on div "Play" at bounding box center [579, 330] width 43 height 16
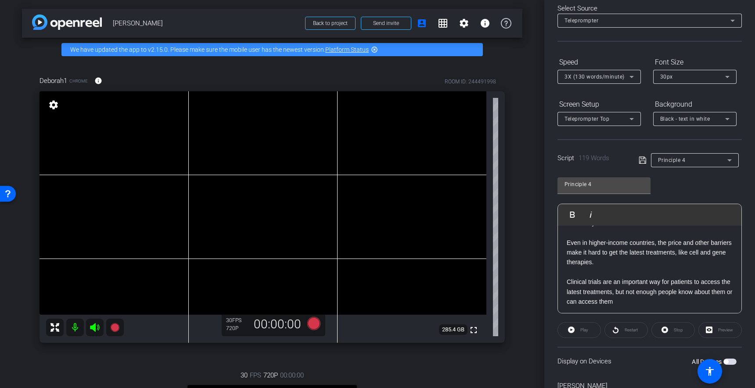
scroll to position [125, 0]
click at [728, 364] on span "button" at bounding box center [730, 362] width 13 height 6
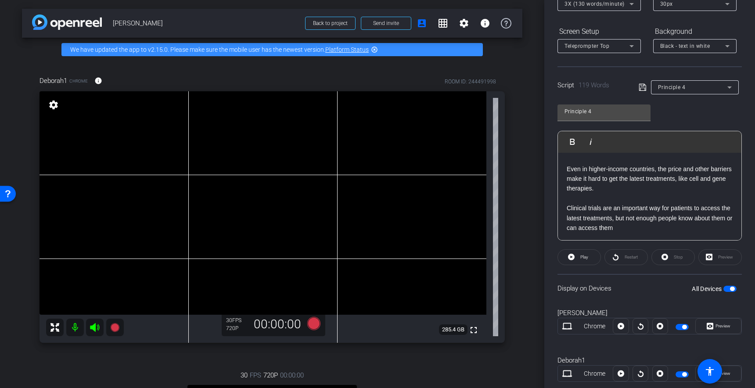
scroll to position [139, 0]
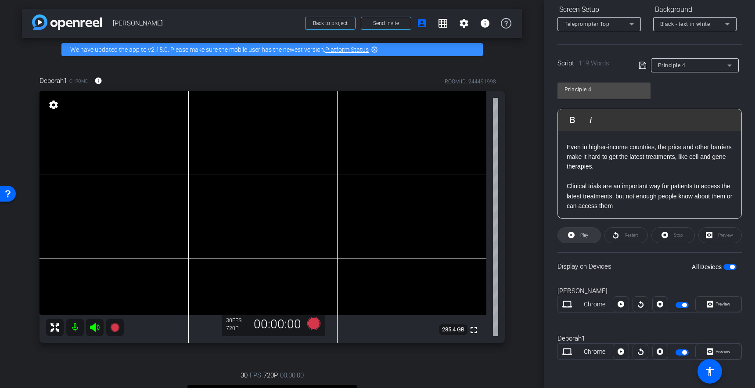
drag, startPoint x: 579, startPoint y: 236, endPoint x: 578, endPoint y: 242, distance: 5.8
click at [579, 236] on span "Play" at bounding box center [583, 235] width 10 height 12
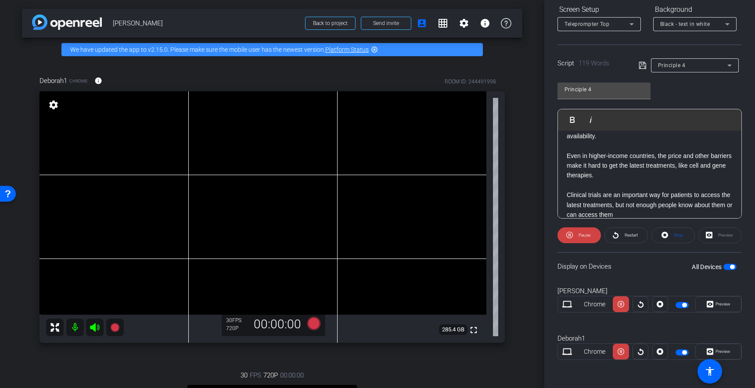
scroll to position [126, 0]
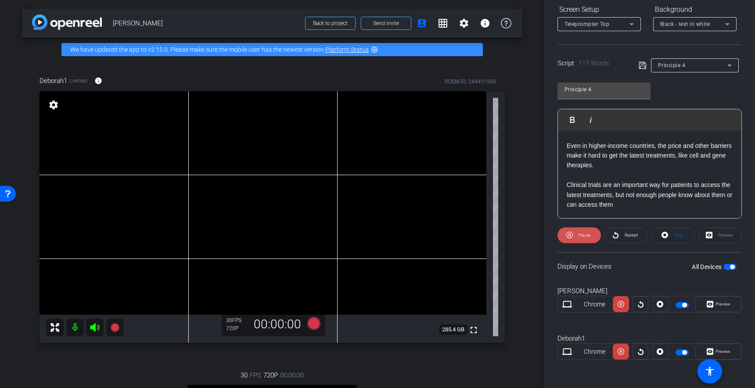
click at [563, 235] on span at bounding box center [579, 235] width 43 height 21
click at [717, 234] on div "Preview" at bounding box center [720, 235] width 43 height 16
click at [670, 236] on span at bounding box center [673, 235] width 43 height 21
click at [733, 269] on span "button" at bounding box center [730, 267] width 13 height 6
click at [729, 270] on div "All Devices" at bounding box center [714, 267] width 45 height 9
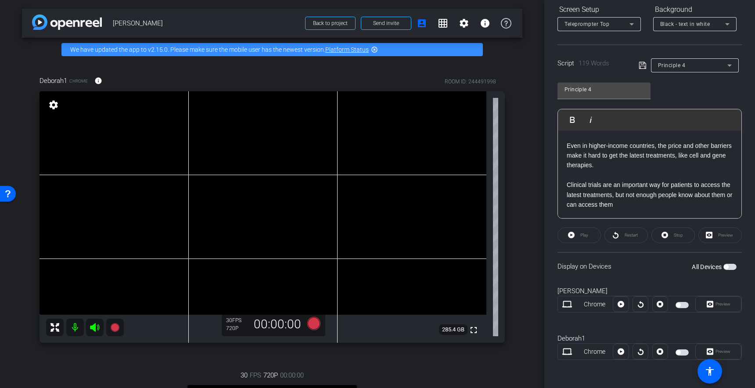
click at [729, 267] on span "button" at bounding box center [726, 267] width 4 height 4
click at [581, 233] on span "Play" at bounding box center [585, 235] width 8 height 5
drag, startPoint x: 582, startPoint y: 323, endPoint x: 555, endPoint y: 321, distance: 27.8
click at [582, 323] on div "Polly Chrome Preview" at bounding box center [650, 303] width 184 height 47
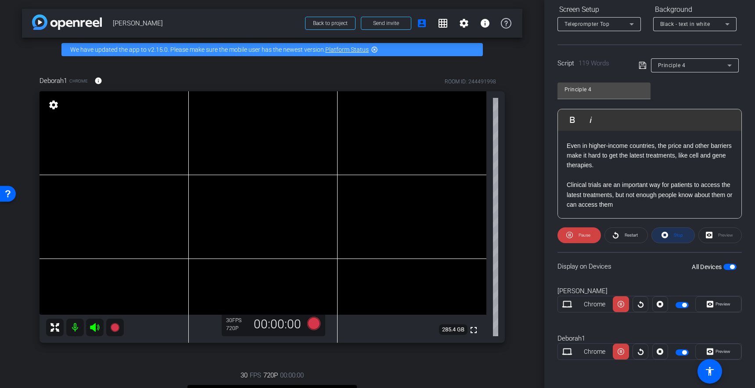
click at [671, 234] on span at bounding box center [673, 235] width 43 height 21
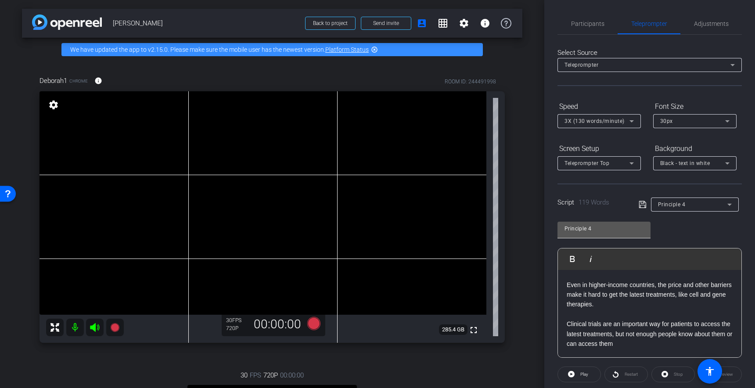
click at [608, 229] on input "Principle 4" at bounding box center [604, 229] width 79 height 11
click at [647, 202] on span at bounding box center [645, 204] width 12 height 8
click at [643, 204] on icon at bounding box center [643, 204] width 8 height 11
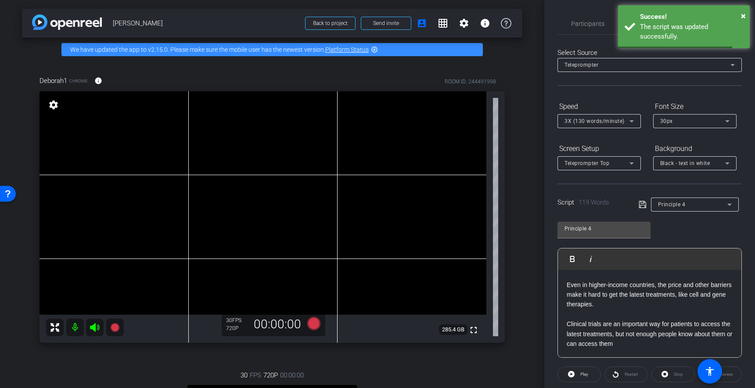
click at [590, 298] on p "Even in higher-income countries, the price and other barriers make it hard to g…" at bounding box center [650, 294] width 166 height 29
drag, startPoint x: 577, startPoint y: 281, endPoint x: 570, endPoint y: 278, distance: 8.5
click at [577, 281] on p "Even in higher-income countries, the price and other barriers make it hard to g…" at bounding box center [650, 294] width 166 height 29
drag, startPoint x: 568, startPoint y: 285, endPoint x: 564, endPoint y: 289, distance: 5.6
click at [568, 285] on p "Even in higher-income countries, the price and other barriers make it hard to g…" at bounding box center [650, 294] width 166 height 29
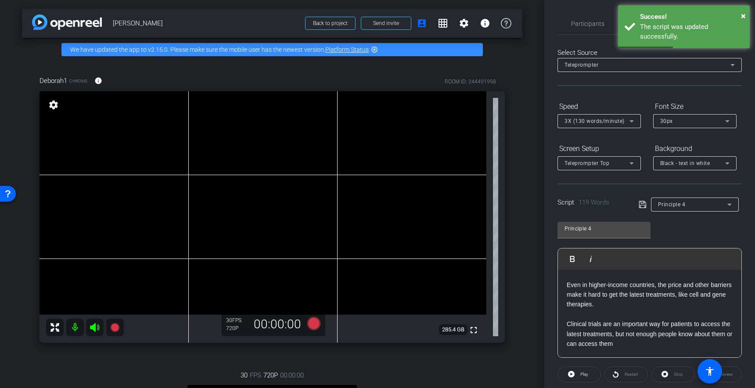
scroll to position [78, 0]
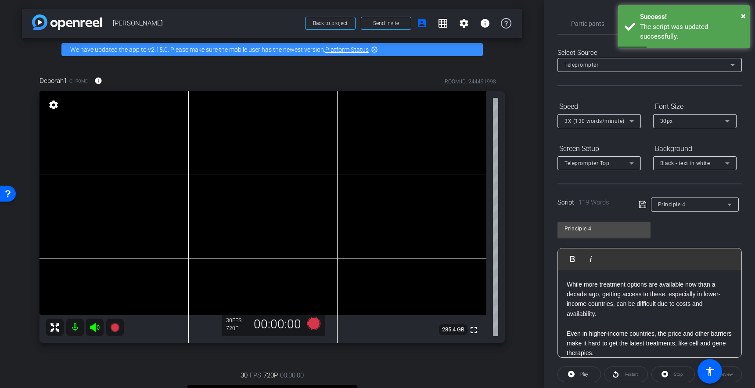
drag, startPoint x: 568, startPoint y: 284, endPoint x: 568, endPoint y: 289, distance: 4.8
click at [568, 285] on p "While more treatment options are available now than a decade ago, getting acces…" at bounding box center [650, 300] width 166 height 40
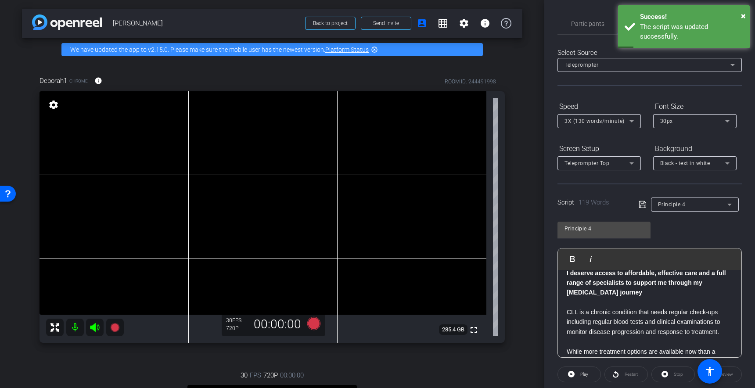
scroll to position [8, 0]
click at [573, 307] on p at bounding box center [650, 305] width 166 height 10
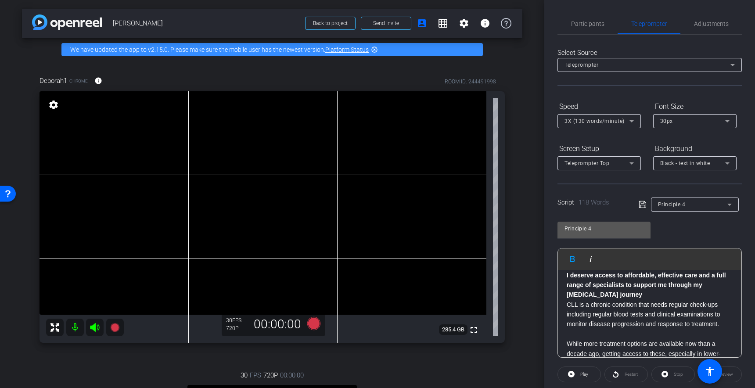
scroll to position [18, 0]
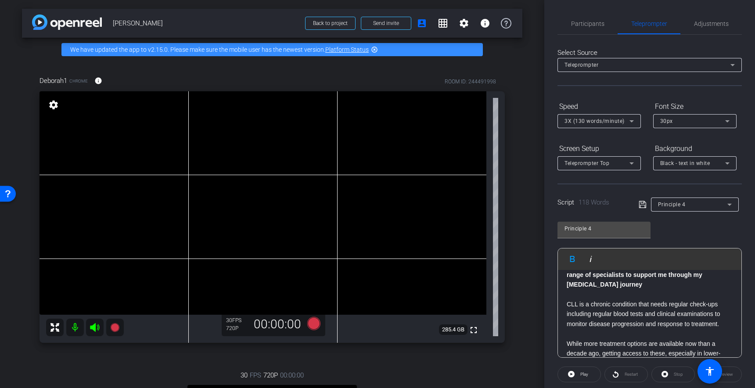
drag, startPoint x: 642, startPoint y: 204, endPoint x: 639, endPoint y: 220, distance: 16.0
click at [642, 205] on icon at bounding box center [643, 204] width 8 height 11
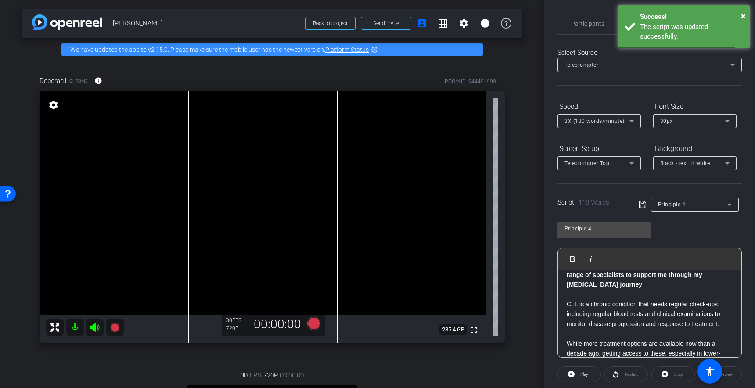
scroll to position [139, 0]
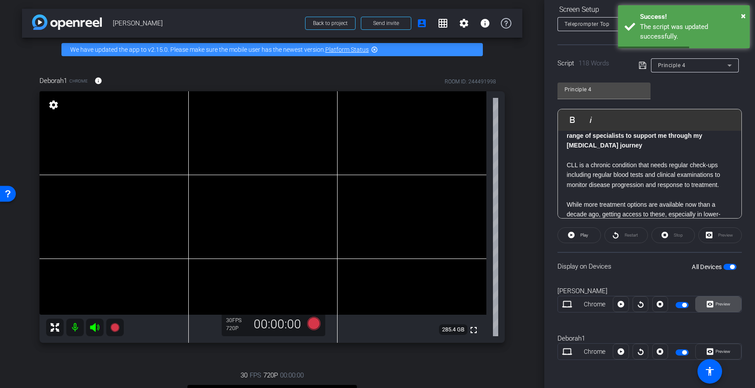
click at [712, 305] on icon at bounding box center [710, 304] width 7 height 7
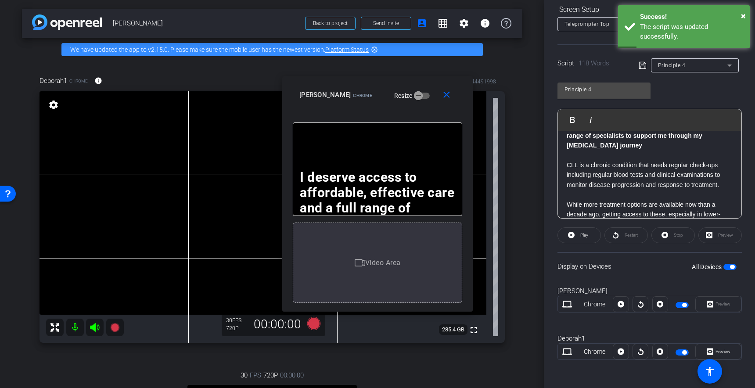
drag, startPoint x: 413, startPoint y: 63, endPoint x: 411, endPoint y: 69, distance: 6.4
click at [416, 60] on div "arrow_back Deborah Henderson Back to project Send invite account_box grid_on se…" at bounding box center [272, 194] width 545 height 388
drag, startPoint x: 357, startPoint y: 73, endPoint x: 415, endPoint y: 65, distance: 58.0
click at [404, 64] on div "Deborah1 Chrome info ROOM ID: 244491998 fullscreen settings 285.4 GB 30 FPS 720…" at bounding box center [272, 303] width 501 height 485
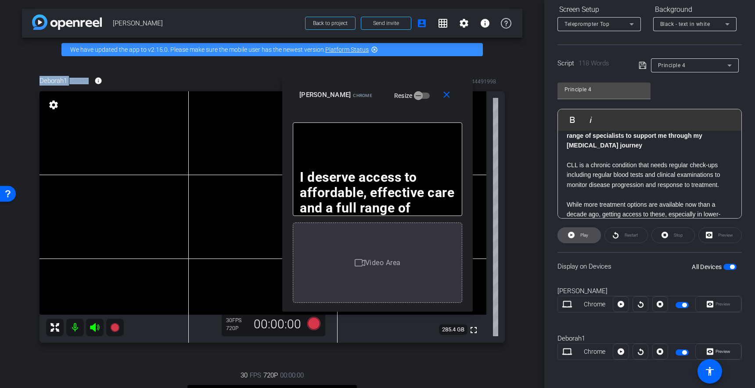
click at [588, 233] on span "Play" at bounding box center [585, 235] width 8 height 5
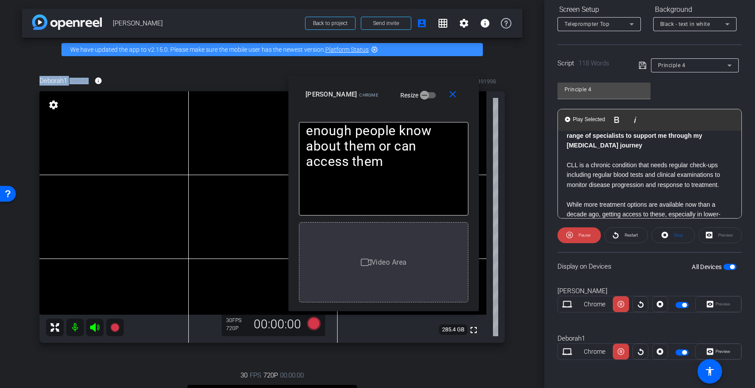
click at [366, 77] on div "close Polly Chrome Resize" at bounding box center [384, 96] width 191 height 40
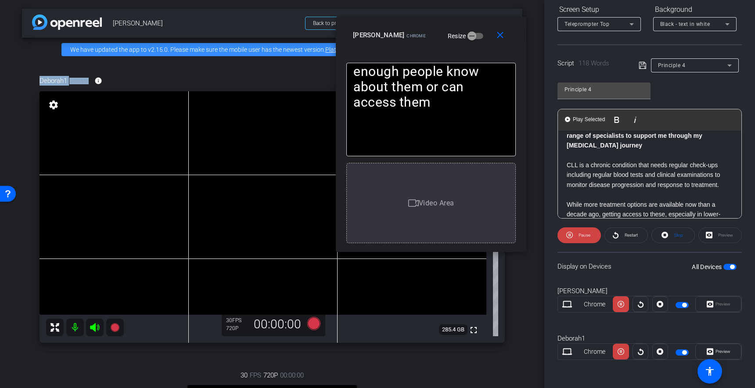
drag, startPoint x: 369, startPoint y: 77, endPoint x: 408, endPoint y: 35, distance: 57.5
click at [414, 18] on div "close Polly Chrome Resize" at bounding box center [431, 37] width 191 height 40
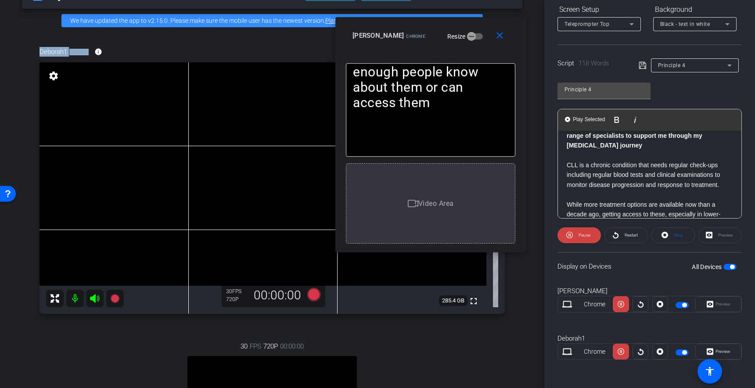
scroll to position [24, 0]
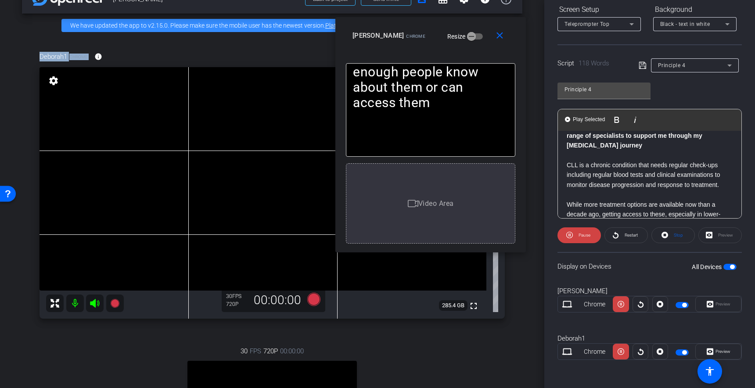
drag, startPoint x: 400, startPoint y: 154, endPoint x: 405, endPoint y: 152, distance: 5.0
click at [579, 237] on span "Pause" at bounding box center [585, 235] width 12 height 5
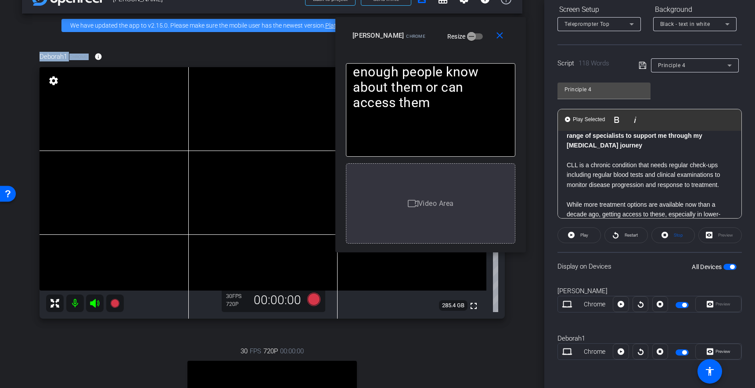
click at [202, 167] on video at bounding box center [263, 179] width 447 height 224
click at [622, 236] on button "Restart" at bounding box center [626, 235] width 43 height 16
click at [579, 234] on span "Pause" at bounding box center [585, 235] width 12 height 5
click at [677, 20] on div "Black - text in white" at bounding box center [692, 23] width 65 height 11
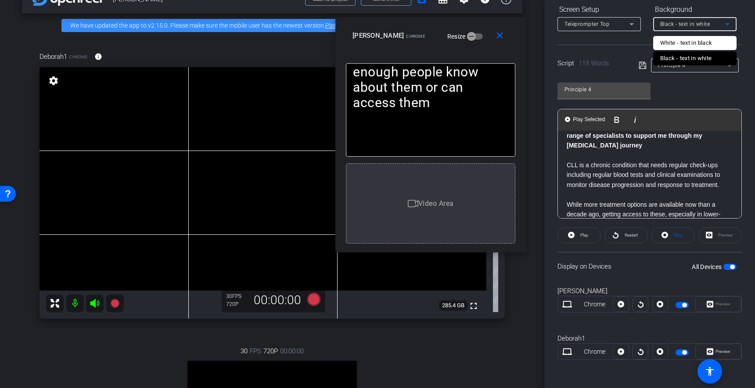
click at [622, 42] on div at bounding box center [377, 194] width 755 height 388
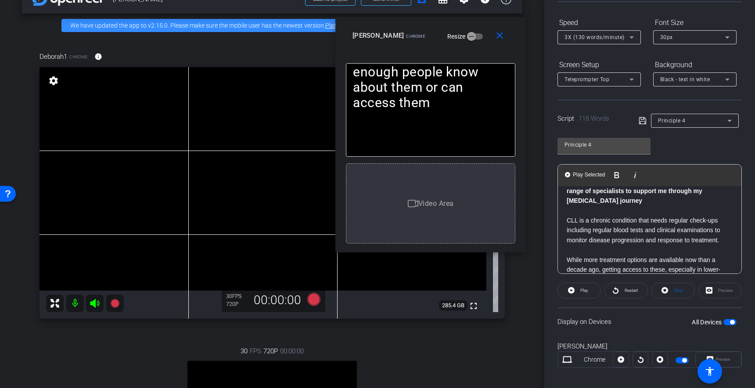
scroll to position [81, 0]
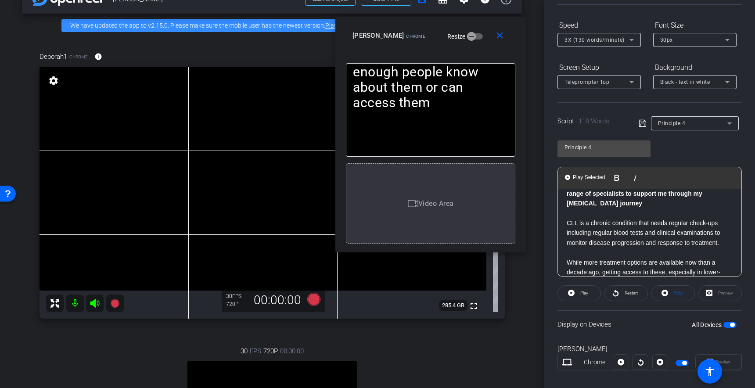
click at [676, 45] on div "30px" at bounding box center [692, 39] width 65 height 11
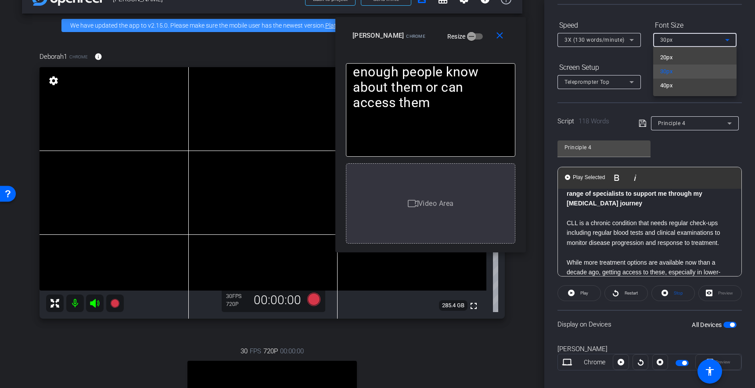
click at [668, 90] on span "40px" at bounding box center [666, 85] width 13 height 11
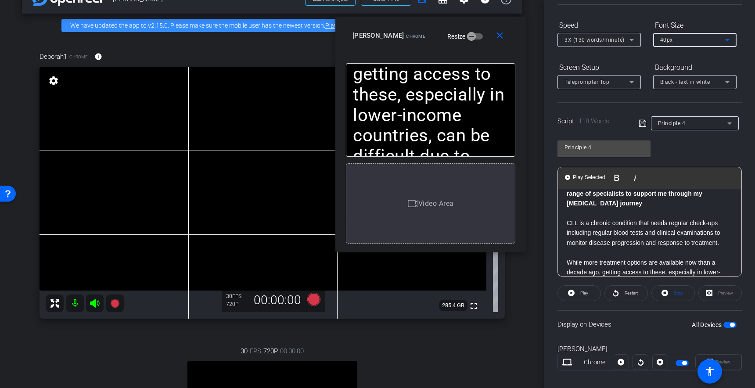
click at [671, 43] on div "40px" at bounding box center [692, 39] width 65 height 11
drag, startPoint x: 664, startPoint y: 58, endPoint x: 660, endPoint y: 66, distance: 9.2
click at [664, 58] on span "20px" at bounding box center [666, 57] width 13 height 11
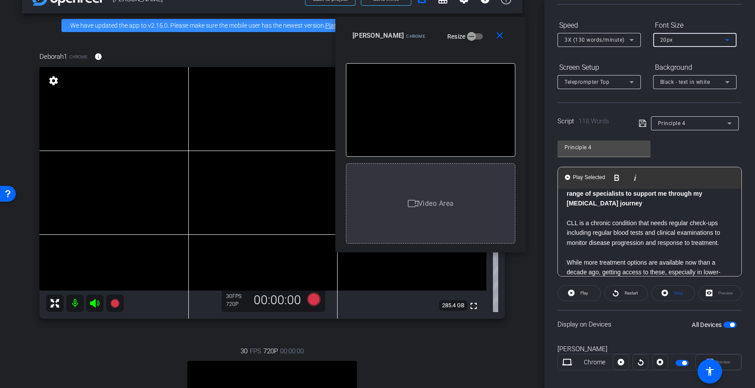
click at [677, 37] on div "20px" at bounding box center [692, 39] width 65 height 11
click at [669, 69] on span "30px" at bounding box center [666, 71] width 13 height 11
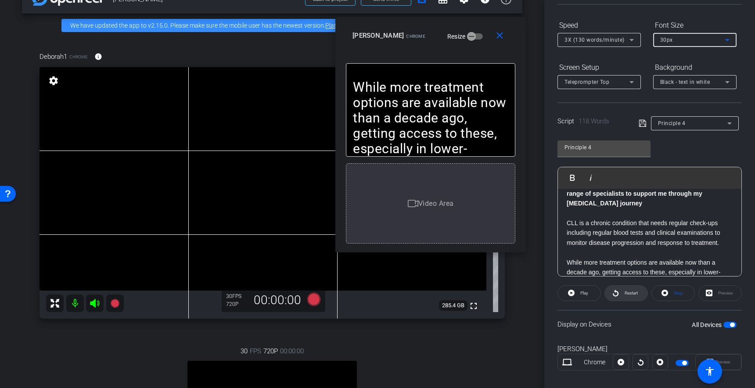
click at [626, 293] on span "Restart" at bounding box center [631, 293] width 13 height 5
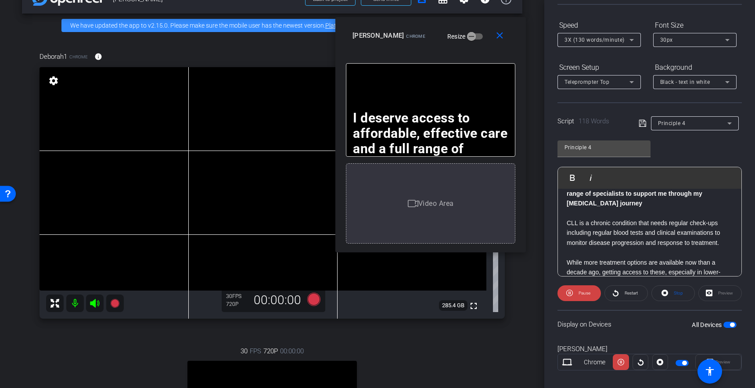
click at [587, 213] on p "​" at bounding box center [650, 214] width 166 height 10
click at [589, 203] on p "I deserve access to affordable, effective care and a full range of specialists …" at bounding box center [650, 193] width 166 height 29
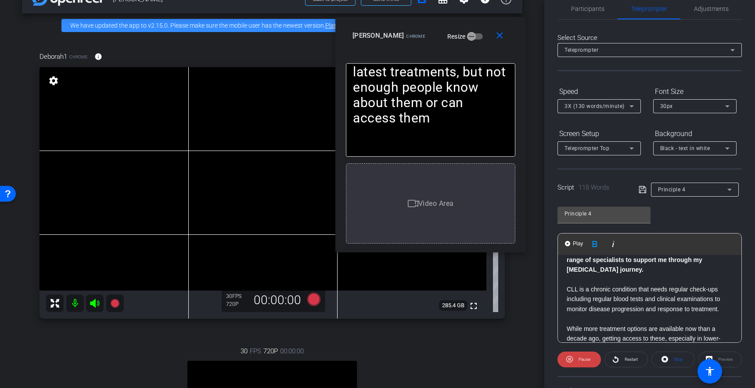
scroll to position [0, 0]
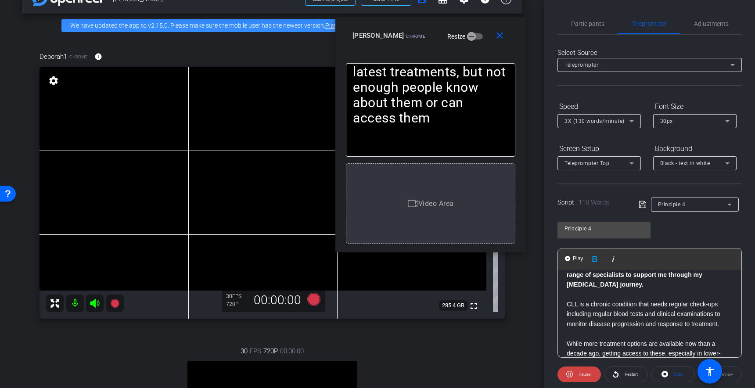
click at [602, 119] on span "3X (130 words/minute)" at bounding box center [595, 121] width 60 height 6
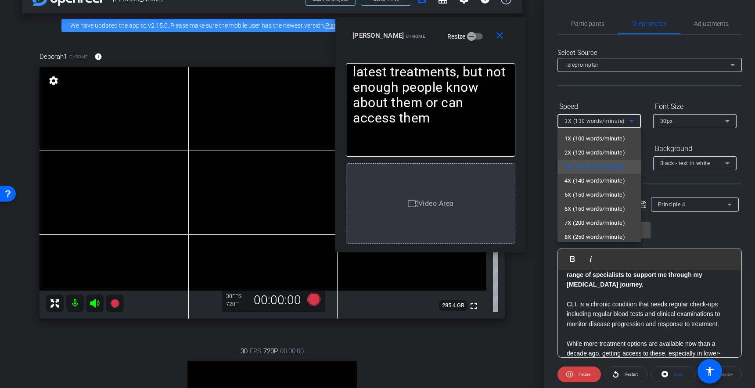
click at [620, 97] on div at bounding box center [377, 194] width 755 height 388
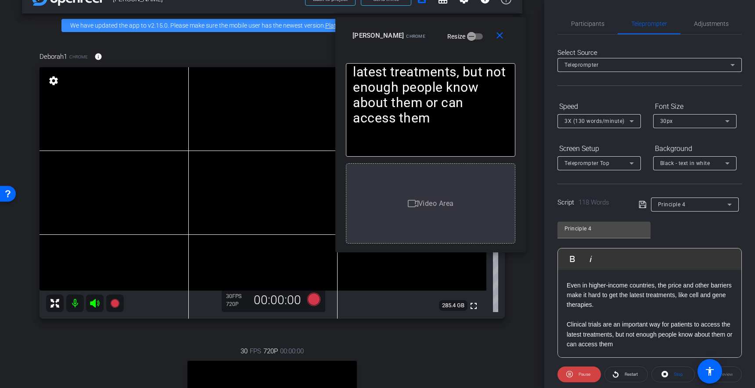
scroll to position [126, 0]
click at [587, 122] on span "3X (130 words/minute)" at bounding box center [595, 121] width 60 height 6
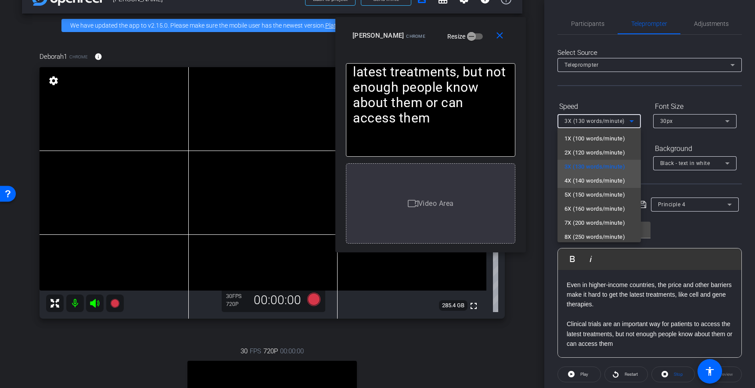
click at [589, 181] on span "4X (140 words/minute)" at bounding box center [595, 181] width 61 height 11
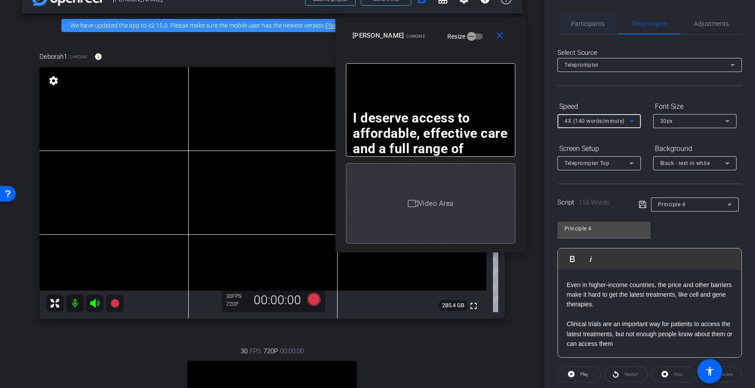
drag, startPoint x: 596, startPoint y: 20, endPoint x: 608, endPoint y: 25, distance: 13.0
click at [596, 21] on span "Participants" at bounding box center [587, 24] width 33 height 6
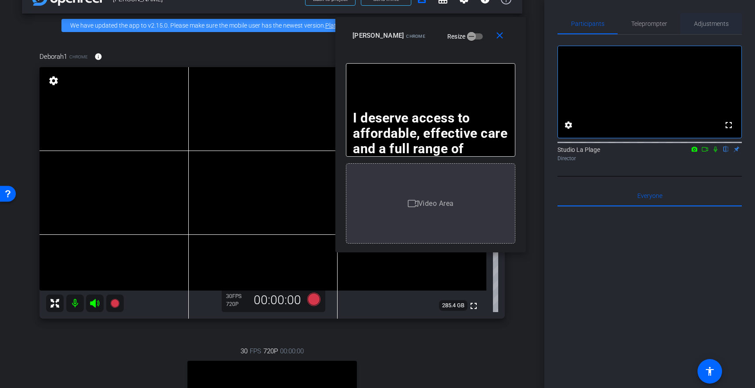
click at [709, 24] on span "Adjustments" at bounding box center [711, 24] width 35 height 6
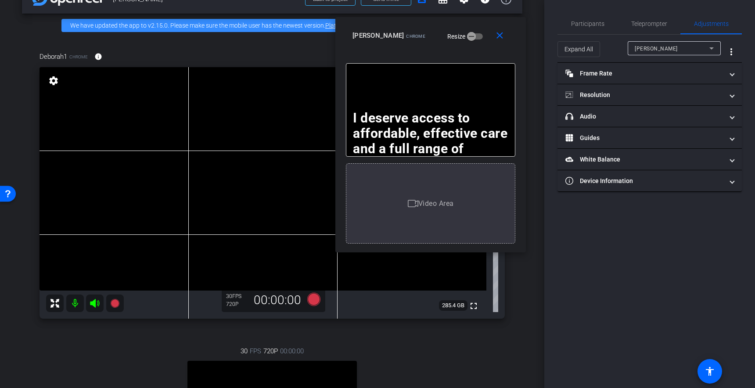
click at [667, 46] on div "Polly" at bounding box center [672, 48] width 75 height 11
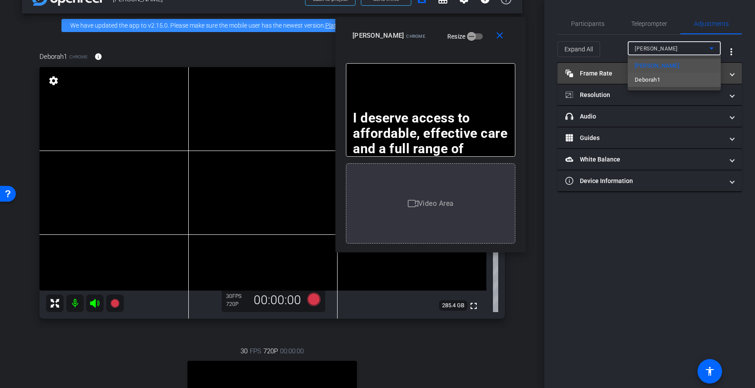
drag, startPoint x: 649, startPoint y: 81, endPoint x: 636, endPoint y: 76, distance: 13.5
click at [648, 80] on span "Deborah1" at bounding box center [647, 80] width 25 height 11
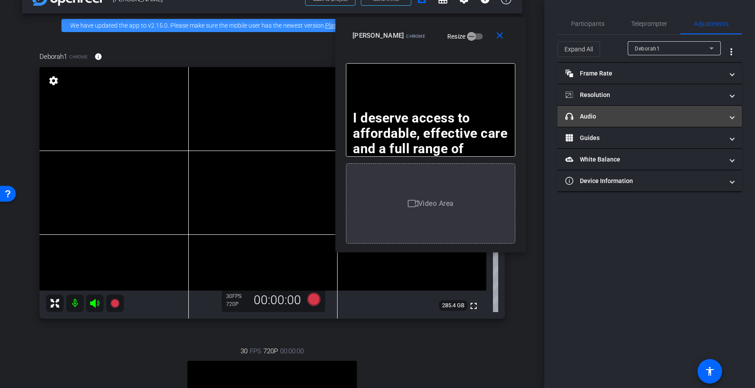
drag, startPoint x: 585, startPoint y: 117, endPoint x: 599, endPoint y: 123, distance: 15.2
click at [585, 117] on mat-panel-title "headphone icon Audio" at bounding box center [645, 116] width 158 height 9
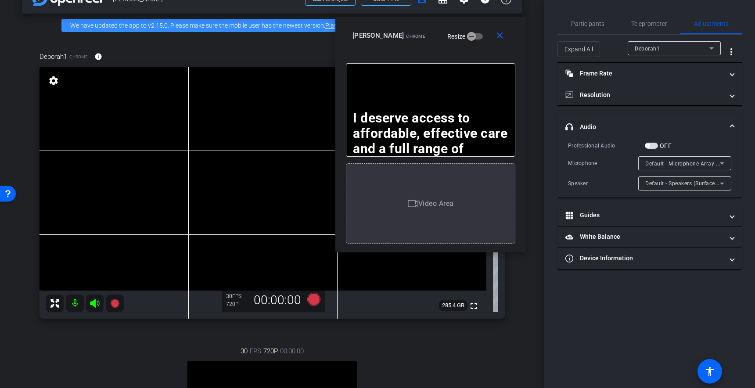
drag, startPoint x: 651, startPoint y: 145, endPoint x: 654, endPoint y: 166, distance: 21.7
click at [651, 145] on span "button" at bounding box center [651, 146] width 13 height 6
click at [592, 24] on span "Participants" at bounding box center [587, 24] width 33 height 6
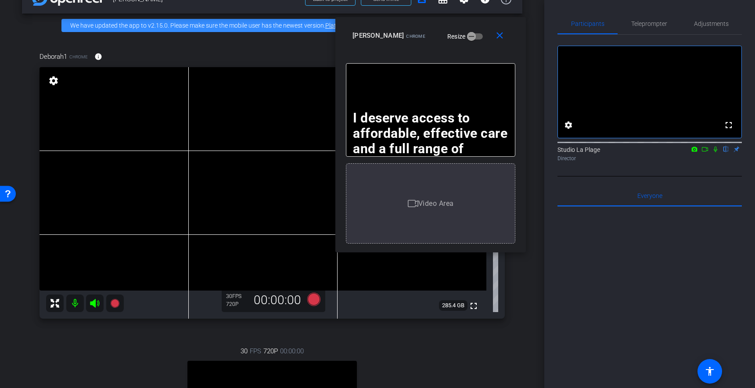
click at [716, 152] on icon at bounding box center [715, 149] width 7 height 6
click at [114, 305] on icon at bounding box center [114, 303] width 9 height 9
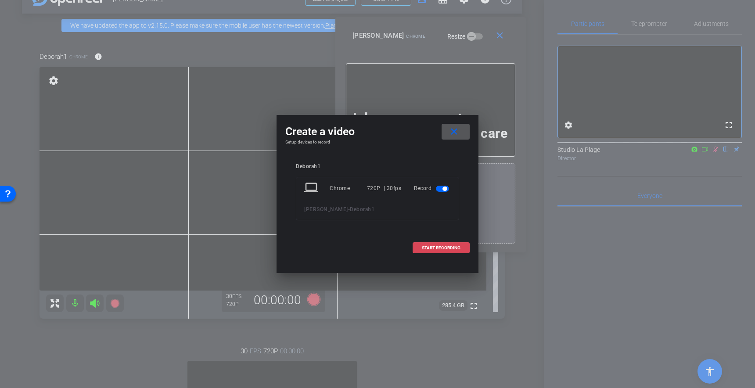
click at [437, 249] on span "START RECORDING" at bounding box center [441, 248] width 39 height 4
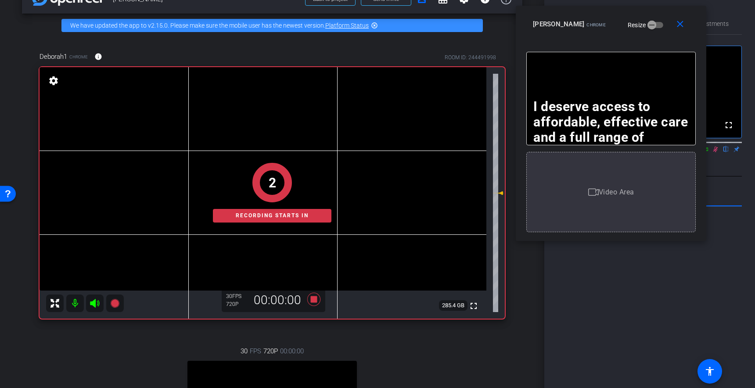
drag, startPoint x: 458, startPoint y: 25, endPoint x: 663, endPoint y: 14, distance: 204.5
click at [664, 14] on div "close Polly Chrome Resize" at bounding box center [611, 26] width 191 height 40
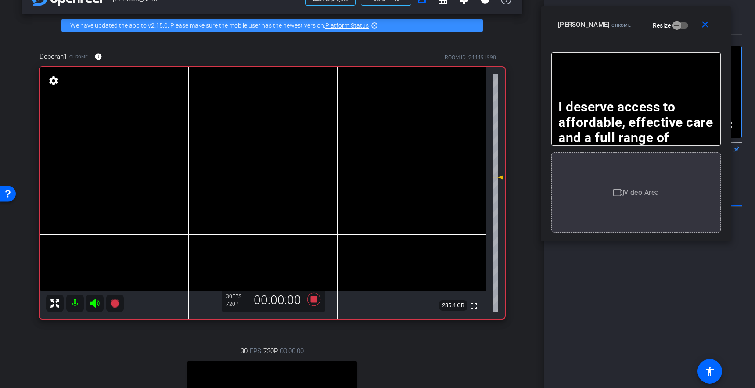
drag, startPoint x: 502, startPoint y: 187, endPoint x: 502, endPoint y: 180, distance: 7.0
click at [502, 177] on icon at bounding box center [500, 178] width 6 height 4
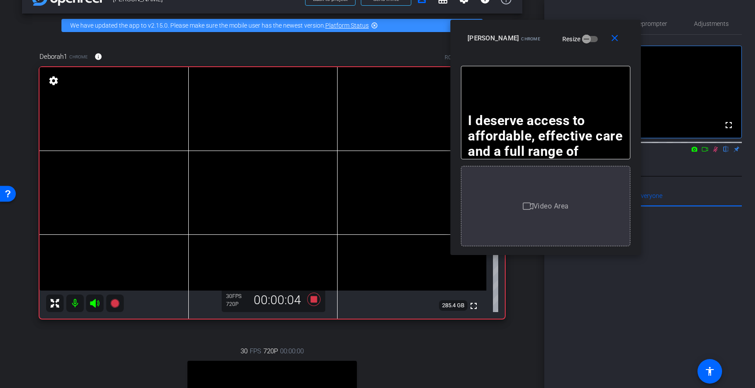
drag, startPoint x: 677, startPoint y: 22, endPoint x: 562, endPoint y: 93, distance: 135.5
click at [586, 36] on div "Polly Chrome Resize" at bounding box center [549, 38] width 163 height 16
drag, startPoint x: 592, startPoint y: 29, endPoint x: 523, endPoint y: 27, distance: 69.8
click at [508, 27] on div "close Polly Chrome Resize" at bounding box center [545, 40] width 191 height 40
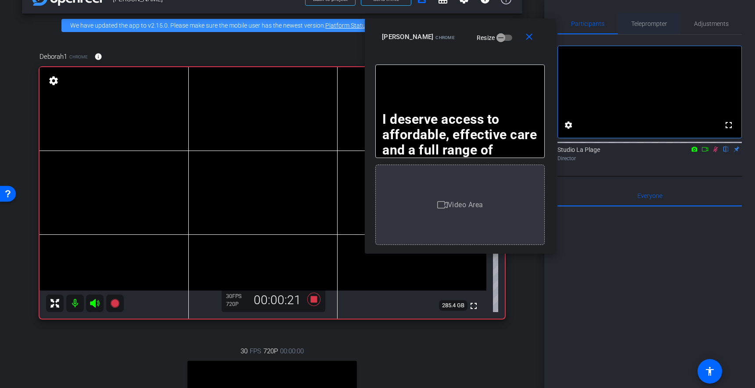
click at [646, 22] on span "Teleprompter" at bounding box center [649, 24] width 36 height 6
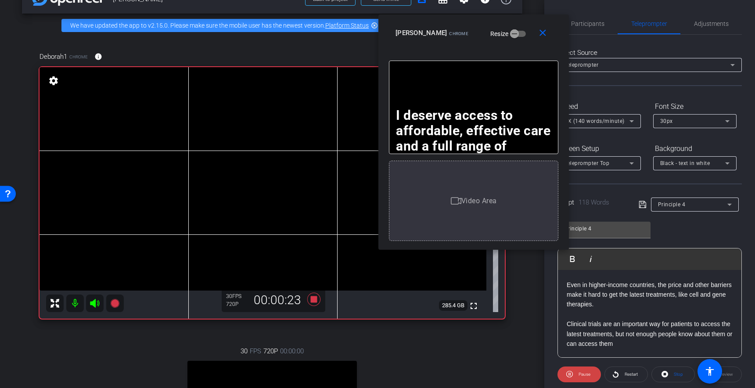
drag, startPoint x: 499, startPoint y: 36, endPoint x: 524, endPoint y: 36, distance: 25.0
click at [519, 34] on div "Polly Chrome Resize" at bounding box center [477, 33] width 163 height 16
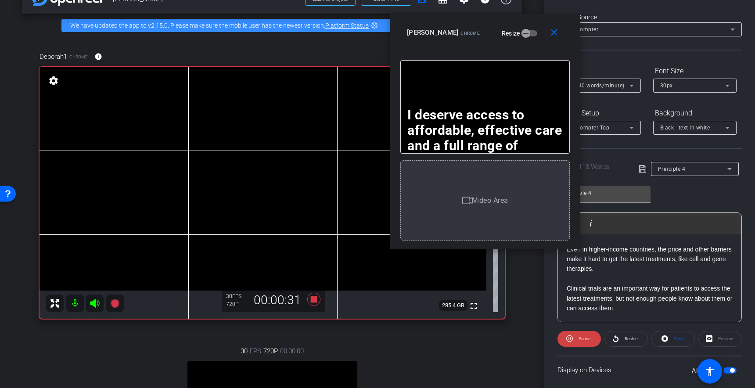
scroll to position [36, 0]
click at [607, 279] on p at bounding box center [650, 278] width 166 height 10
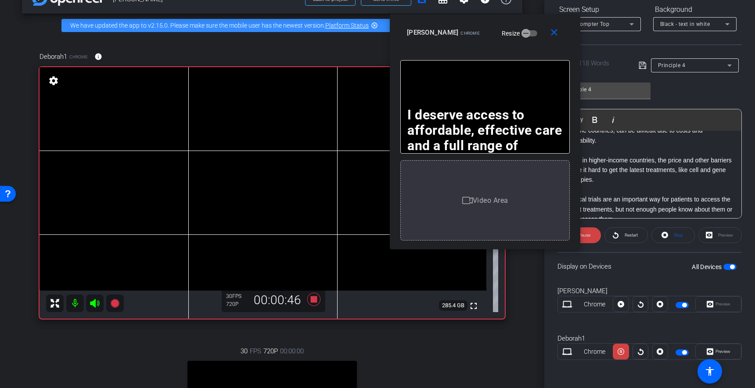
scroll to position [126, 0]
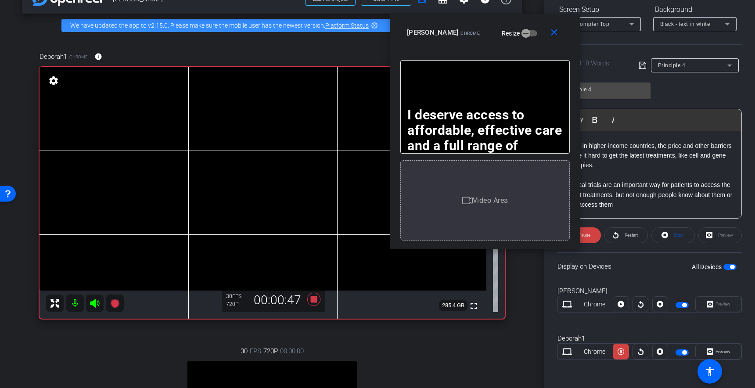
drag, startPoint x: 625, startPoint y: 205, endPoint x: 624, endPoint y: 210, distance: 5.3
click at [624, 205] on p "Clinical trials are an important way for patients to access the latest treatmen…" at bounding box center [650, 194] width 166 height 29
click at [318, 301] on icon at bounding box center [313, 300] width 21 height 16
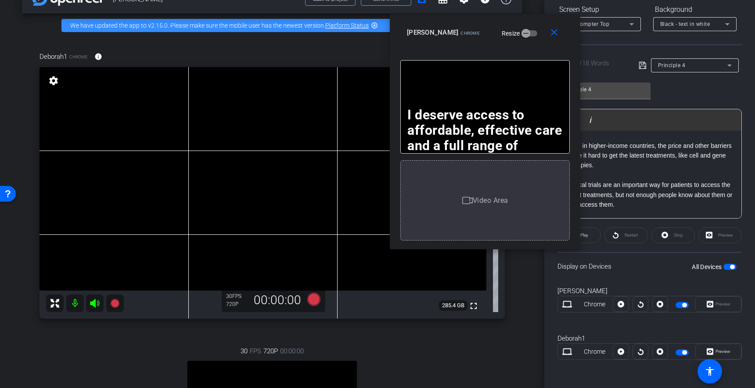
drag, startPoint x: 589, startPoint y: 4, endPoint x: 597, endPoint y: 6, distance: 8.2
click at [589, 4] on div "Screen Setup" at bounding box center [599, 9] width 83 height 15
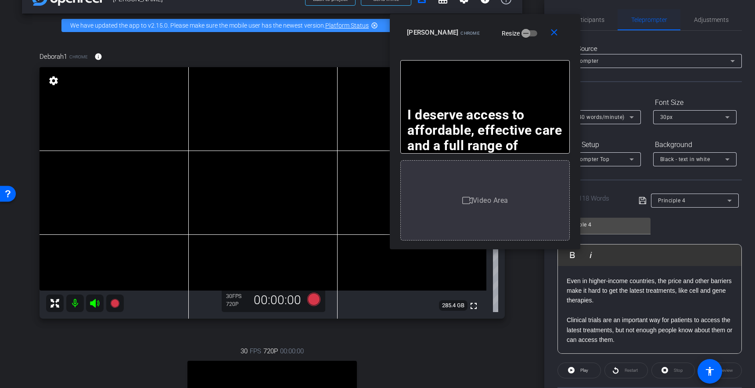
scroll to position [0, 0]
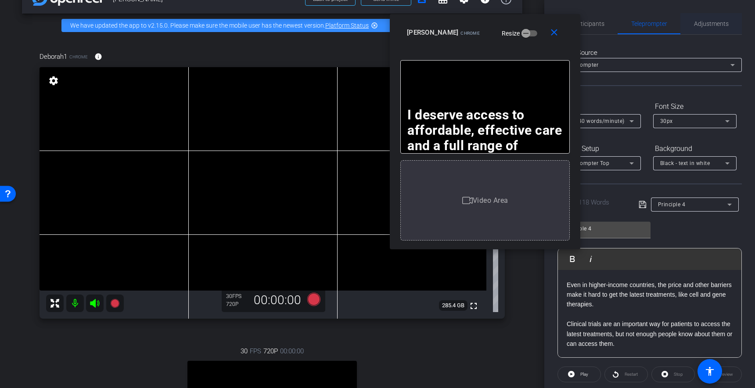
click at [704, 17] on span "Adjustments" at bounding box center [711, 23] width 35 height 21
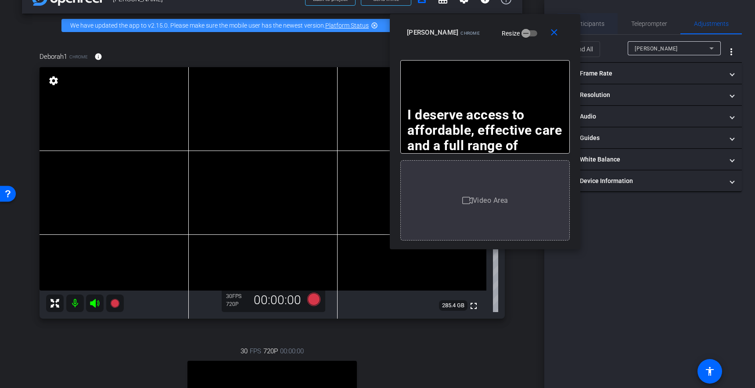
drag, startPoint x: 595, startPoint y: 25, endPoint x: 601, endPoint y: 31, distance: 8.4
click at [596, 26] on span "Participants" at bounding box center [587, 24] width 33 height 6
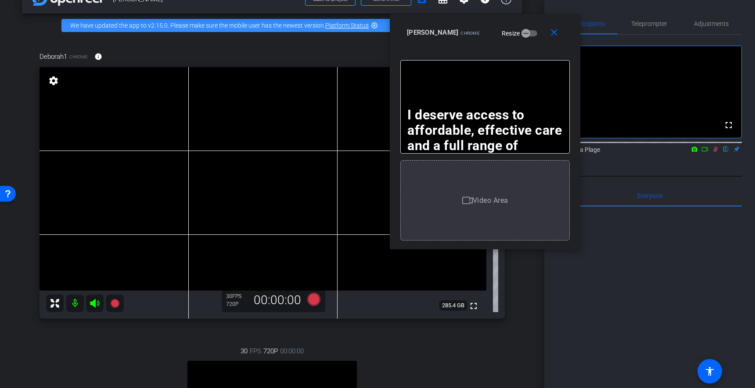
drag, startPoint x: 717, startPoint y: 162, endPoint x: 701, endPoint y: 165, distance: 16.1
click at [717, 152] on icon at bounding box center [715, 149] width 7 height 6
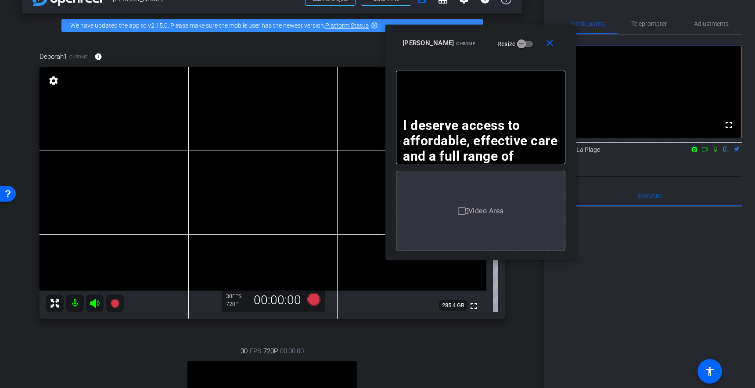
drag, startPoint x: 529, startPoint y: 28, endPoint x: 509, endPoint y: 34, distance: 20.6
click at [503, 35] on div "Polly Chrome Resize" at bounding box center [484, 43] width 163 height 16
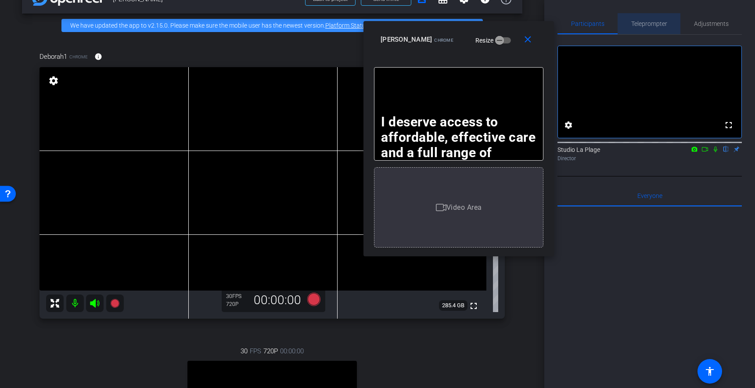
click at [645, 24] on span "Teleprompter" at bounding box center [649, 24] width 36 height 6
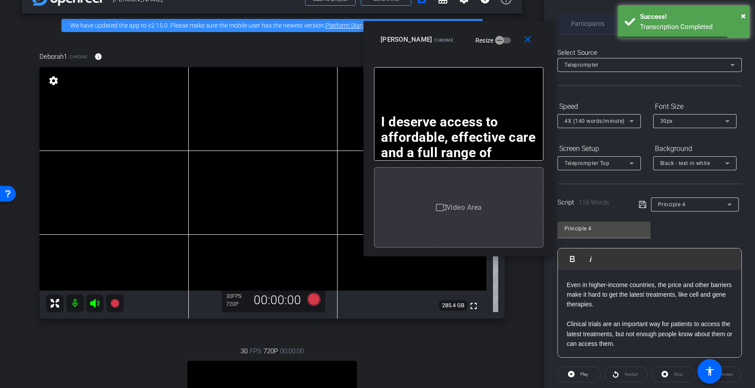
click at [580, 24] on span "Participants" at bounding box center [587, 24] width 33 height 6
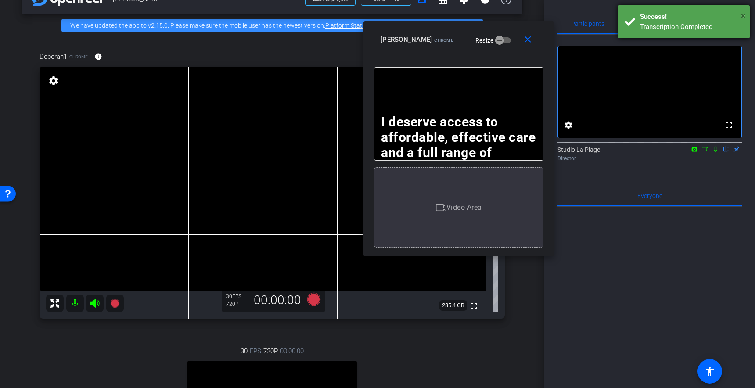
click at [743, 13] on span "×" at bounding box center [743, 16] width 5 height 11
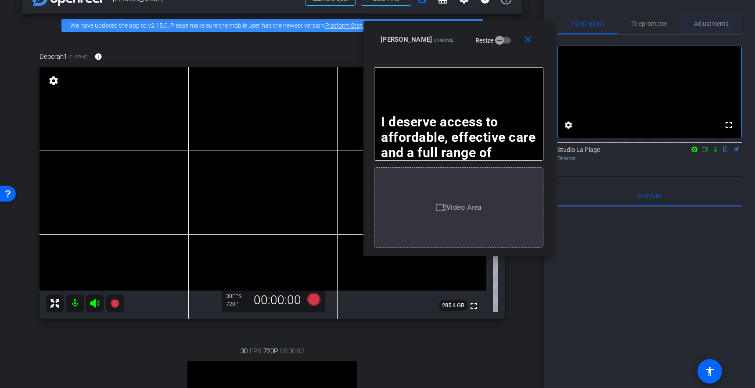
drag, startPoint x: 710, startPoint y: 22, endPoint x: 705, endPoint y: 29, distance: 8.5
click at [710, 22] on span "Adjustments" at bounding box center [711, 24] width 35 height 6
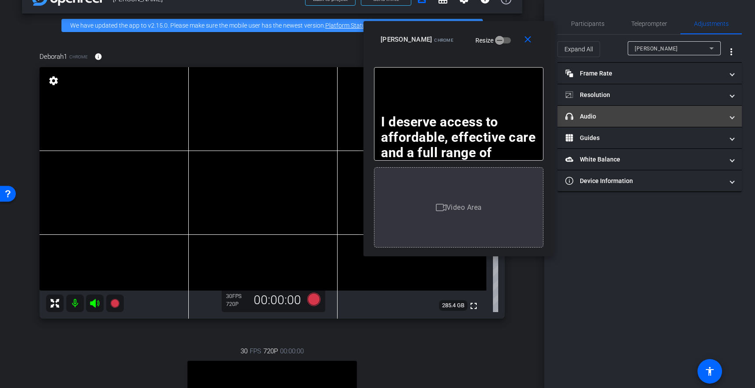
drag, startPoint x: 594, startPoint y: 116, endPoint x: 606, endPoint y: 119, distance: 12.6
click at [594, 116] on mat-panel-title "headphone icon Audio" at bounding box center [645, 116] width 158 height 9
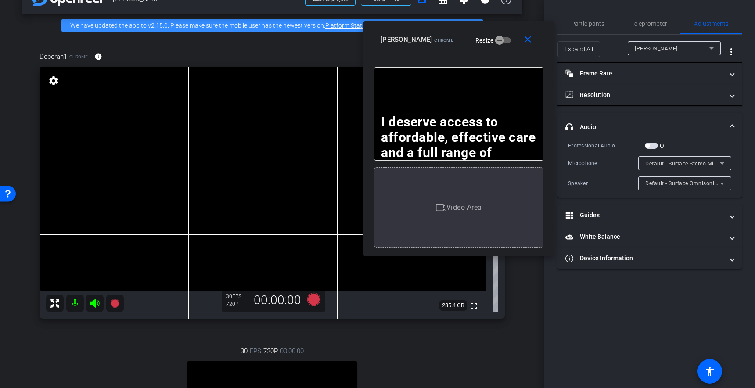
click at [679, 45] on div "Polly" at bounding box center [672, 48] width 75 height 11
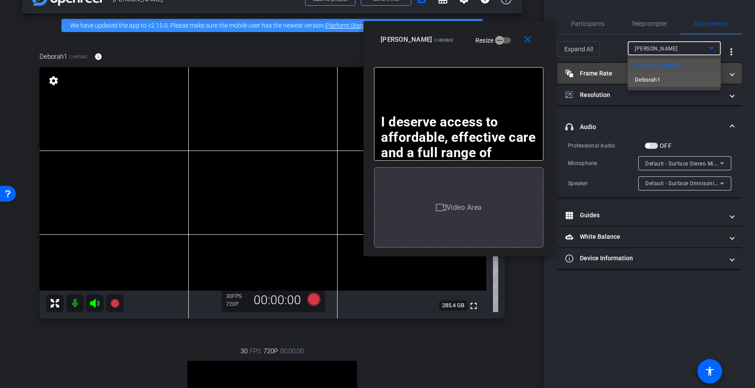
click at [661, 78] on mat-option "Deborah1" at bounding box center [674, 80] width 93 height 14
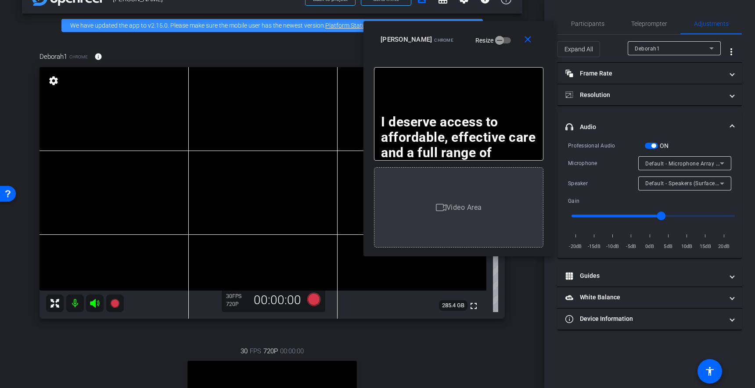
click at [653, 148] on span "button" at bounding box center [651, 146] width 13 height 6
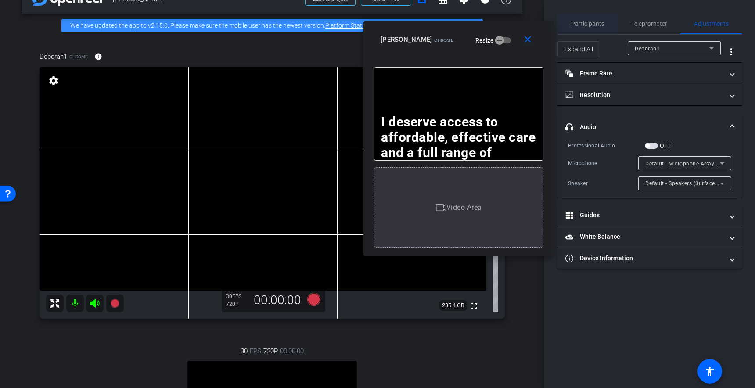
drag, startPoint x: 591, startPoint y: 21, endPoint x: 590, endPoint y: 25, distance: 4.4
click at [591, 21] on span "Participants" at bounding box center [587, 24] width 33 height 6
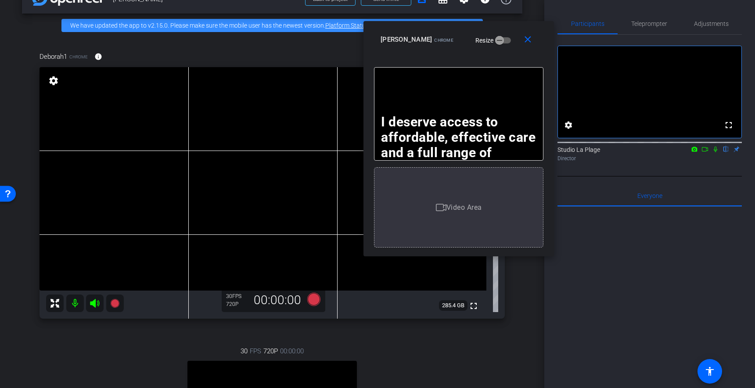
click at [22, 99] on div "Deborah1 Chrome info ROOM ID: 244491998 fullscreen settings 285.4 GB 30 FPS 720…" at bounding box center [272, 279] width 501 height 485
click at [21, 76] on div "arrow_back Deborah Henderson Back to project Send invite account_box grid_on se…" at bounding box center [272, 170] width 545 height 388
drag, startPoint x: 491, startPoint y: 38, endPoint x: 485, endPoint y: 38, distance: 6.1
click at [491, 38] on div "Polly Chrome Resize" at bounding box center [462, 40] width 163 height 16
click at [703, 24] on span "Adjustments" at bounding box center [711, 24] width 35 height 6
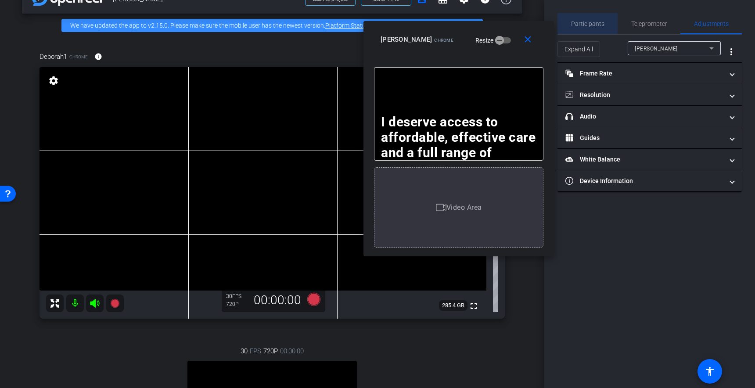
drag, startPoint x: 594, startPoint y: 24, endPoint x: 594, endPoint y: 29, distance: 5.3
click at [594, 24] on span "Participants" at bounding box center [587, 24] width 33 height 6
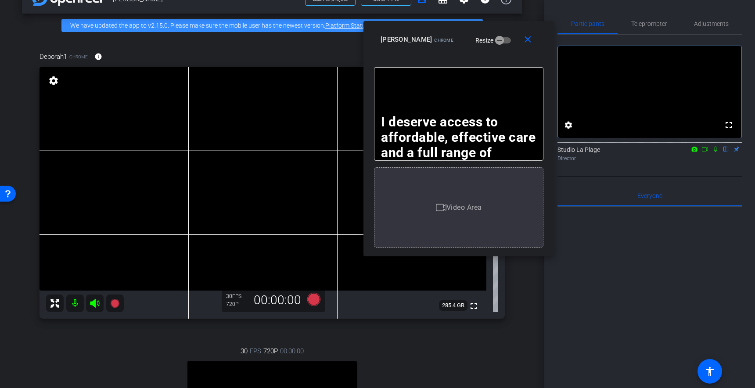
scroll to position [0, 0]
click at [11, 147] on div "arrow_back Deborah Henderson Back to project Send invite account_box grid_on se…" at bounding box center [272, 170] width 545 height 388
click at [115, 306] on icon at bounding box center [114, 303] width 9 height 9
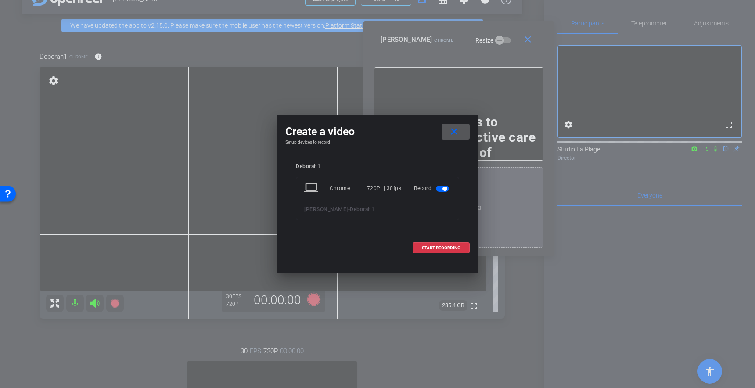
drag, startPoint x: 447, startPoint y: 248, endPoint x: 603, endPoint y: 187, distance: 166.9
click at [449, 248] on span "START RECORDING" at bounding box center [441, 248] width 39 height 4
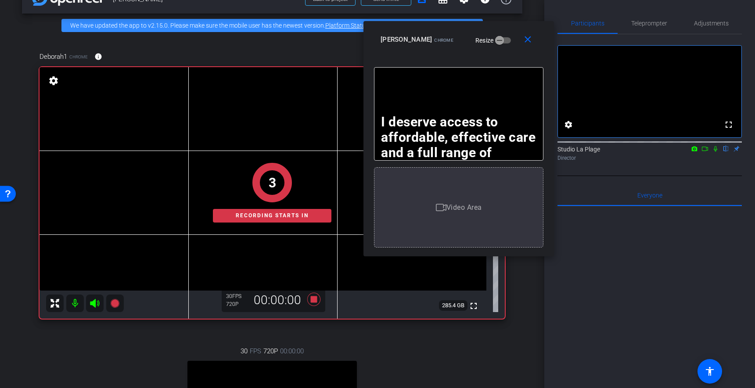
drag, startPoint x: 714, startPoint y: 161, endPoint x: 704, endPoint y: 180, distance: 22.0
click at [714, 152] on icon at bounding box center [715, 149] width 7 height 6
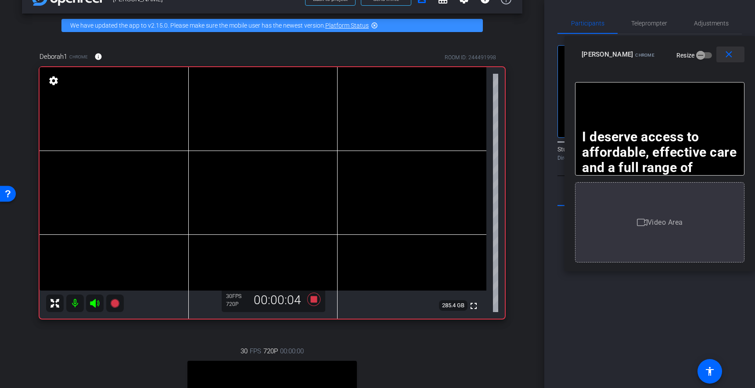
drag, startPoint x: 493, startPoint y: 31, endPoint x: 720, endPoint y: 50, distance: 227.4
click at [711, 47] on div "Polly Chrome Resize" at bounding box center [663, 55] width 163 height 16
click at [657, 26] on span "Teleprompter" at bounding box center [649, 23] width 36 height 6
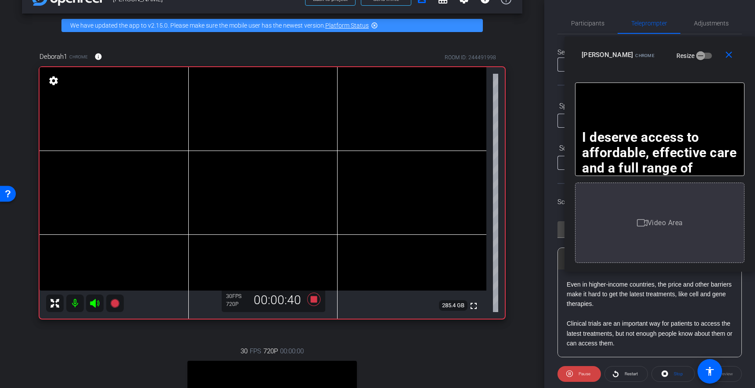
click at [617, 314] on p at bounding box center [650, 314] width 166 height 10
click at [595, 317] on p "​" at bounding box center [650, 314] width 166 height 10
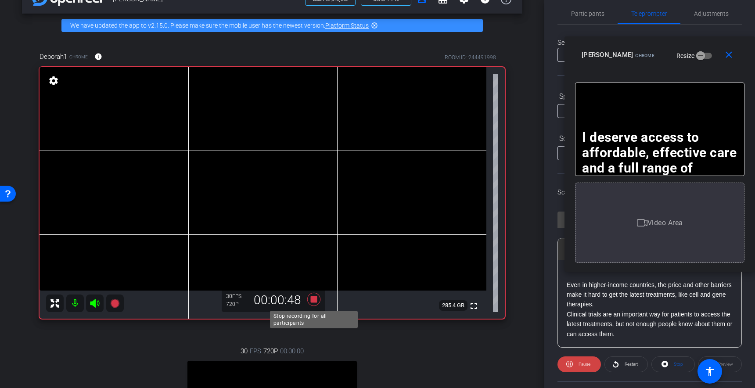
click at [309, 300] on icon at bounding box center [313, 300] width 21 height 16
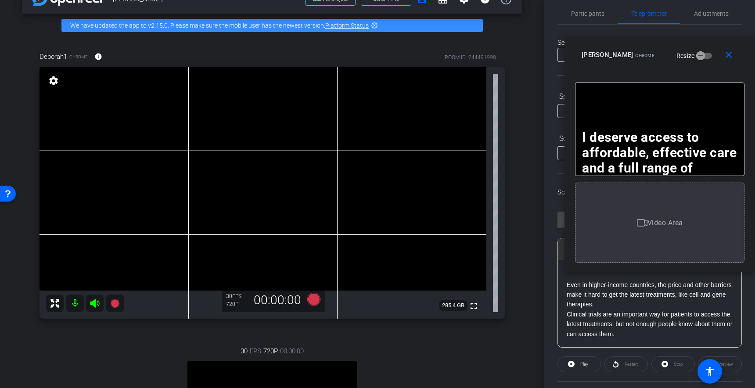
click at [516, 256] on div "Deborah1 Chrome info ROOM ID: 244491998 fullscreen settings 285.4 GB 30 FPS 720…" at bounding box center [272, 279] width 501 height 485
click at [616, 298] on p "Even in higher-income countries, the price and other barriers make it hard to g…" at bounding box center [650, 294] width 166 height 29
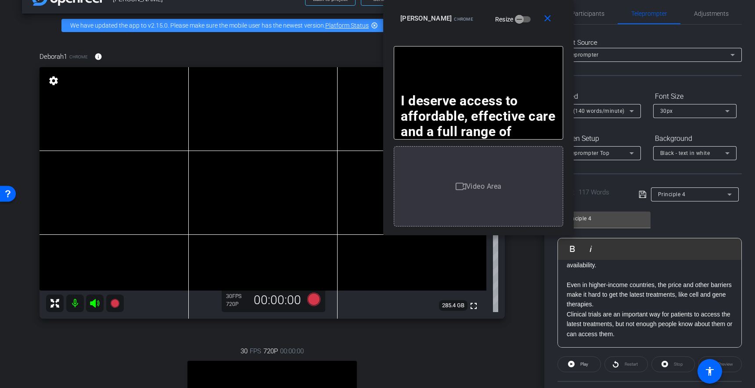
drag, startPoint x: 698, startPoint y: 49, endPoint x: 523, endPoint y: 24, distance: 177.0
click at [513, 3] on div "close Polly Chrome Resize" at bounding box center [478, 20] width 191 height 40
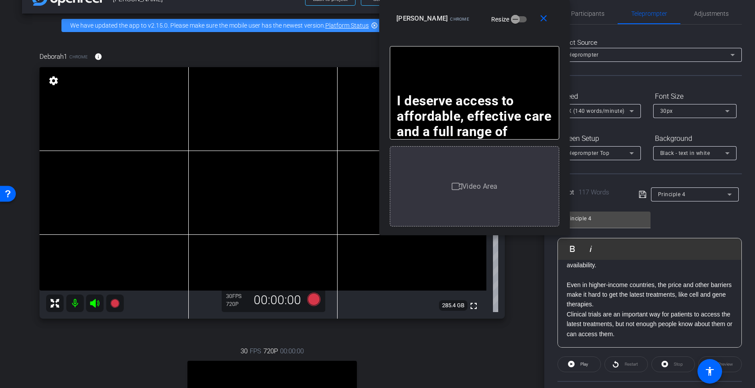
click at [630, 304] on p "Even in higher-income countries, the price and other barriers make it hard to g…" at bounding box center [650, 294] width 166 height 29
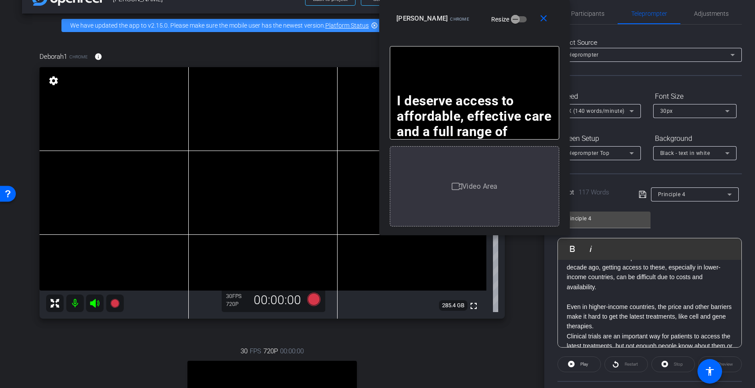
scroll to position [87, 0]
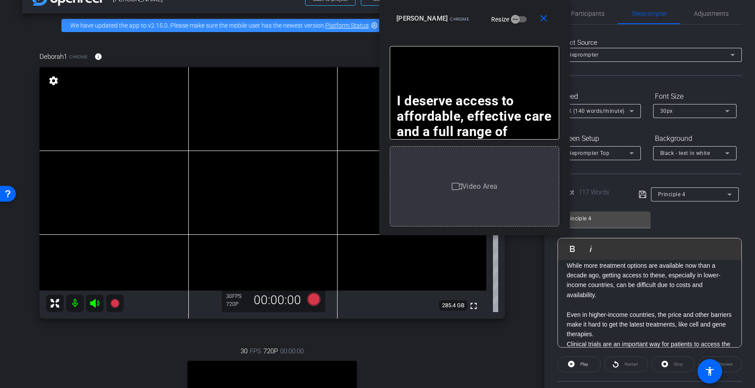
click at [574, 302] on p at bounding box center [650, 305] width 166 height 10
click at [582, 7] on span "Participants" at bounding box center [587, 13] width 33 height 21
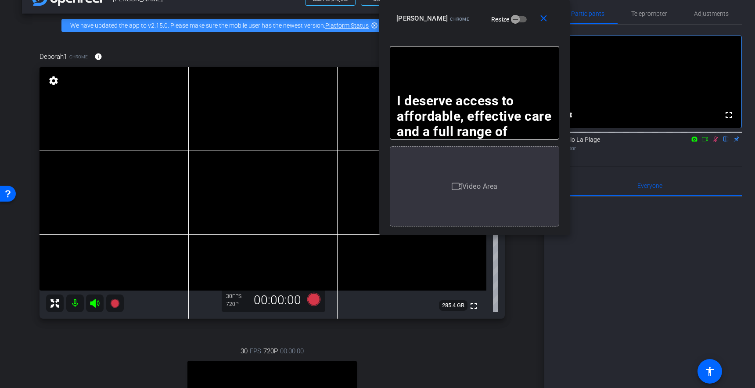
click at [714, 142] on icon at bounding box center [715, 139] width 7 height 6
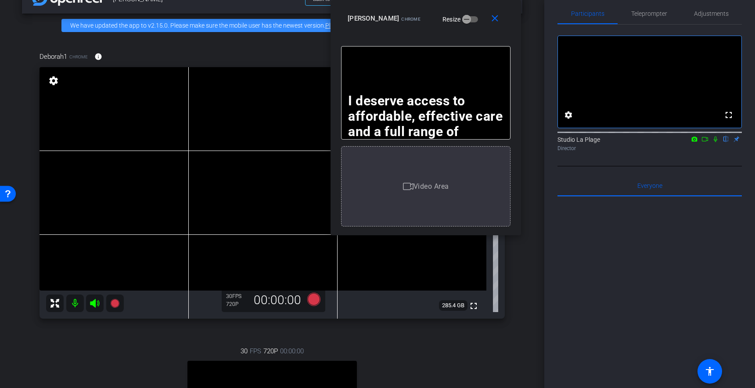
drag, startPoint x: 508, startPoint y: 10, endPoint x: 422, endPoint y: 18, distance: 86.5
click at [418, 18] on div "close Polly Chrome Resize" at bounding box center [426, 20] width 191 height 40
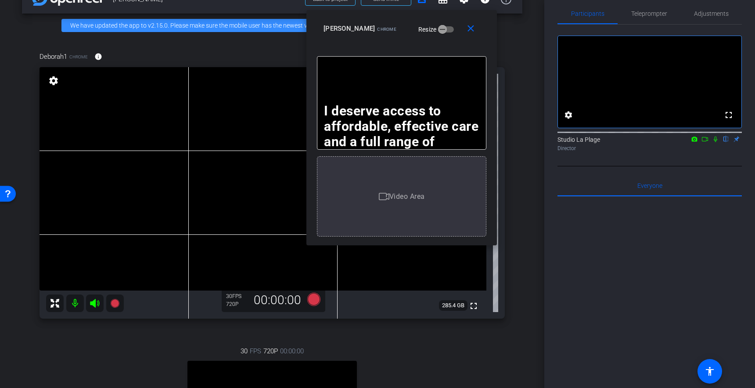
drag, startPoint x: 309, startPoint y: 146, endPoint x: 333, endPoint y: 148, distance: 24.7
click at [335, 148] on strong "I deserve access to affordable, effective care and a full range of specialists …" at bounding box center [403, 157] width 158 height 108
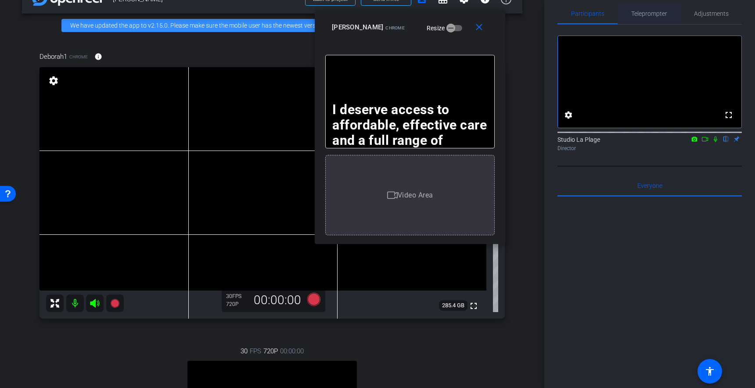
click at [672, 8] on div "Teleprompter" at bounding box center [649, 13] width 63 height 21
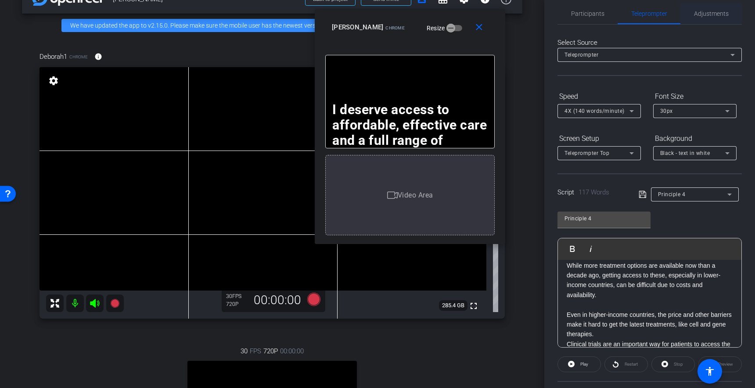
drag, startPoint x: 697, startPoint y: 13, endPoint x: 699, endPoint y: 17, distance: 4.9
click at [696, 13] on span "Adjustments" at bounding box center [711, 14] width 35 height 6
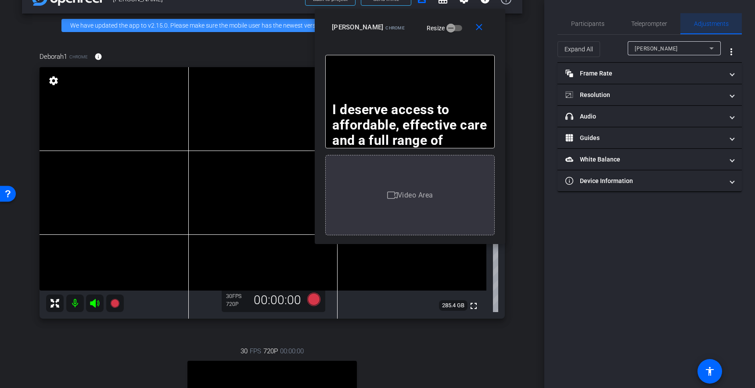
scroll to position [0, 0]
click at [656, 47] on div "Polly" at bounding box center [672, 48] width 75 height 11
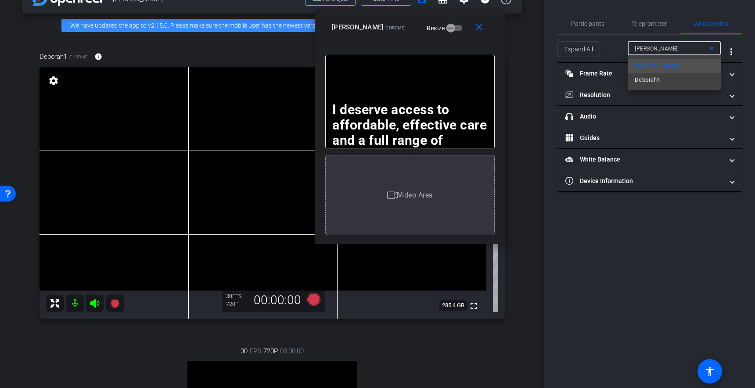
click at [603, 45] on div at bounding box center [377, 194] width 755 height 388
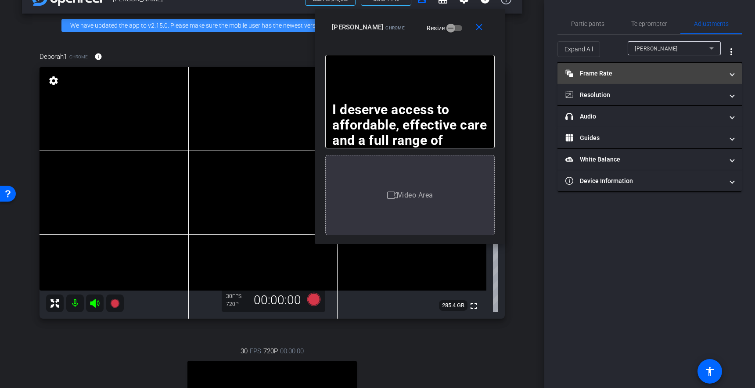
click at [607, 72] on mat-panel-title "Frame Rate Frame Rate" at bounding box center [645, 73] width 158 height 9
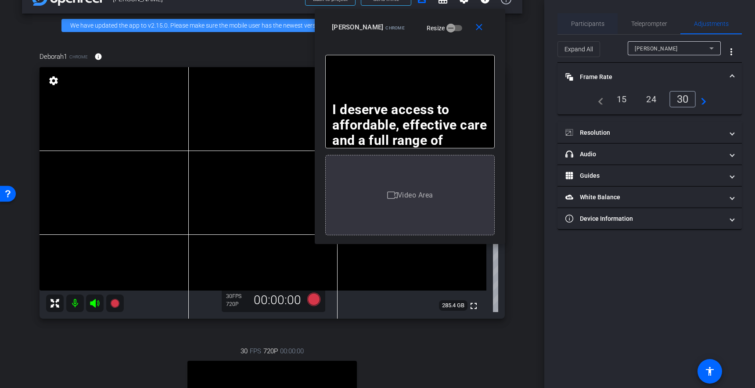
click at [583, 24] on span "Participants" at bounding box center [587, 24] width 33 height 6
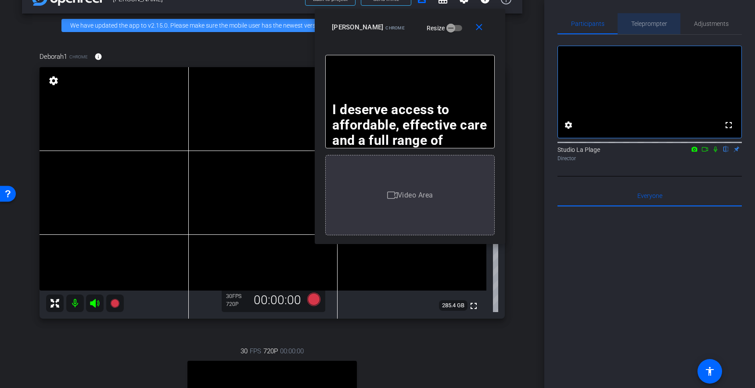
click at [636, 23] on span "Teleprompter" at bounding box center [649, 24] width 36 height 6
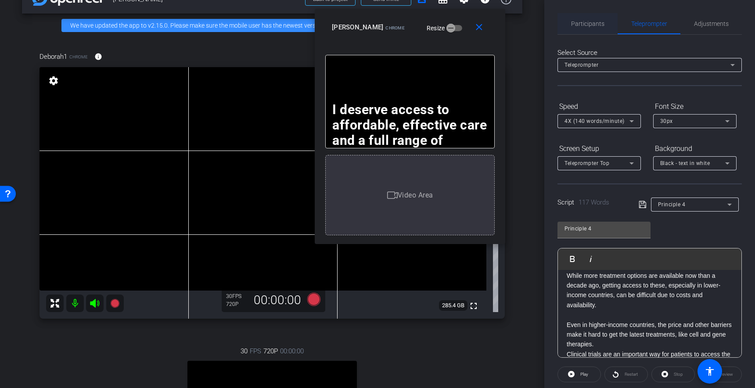
click at [591, 25] on span "Participants" at bounding box center [587, 24] width 33 height 6
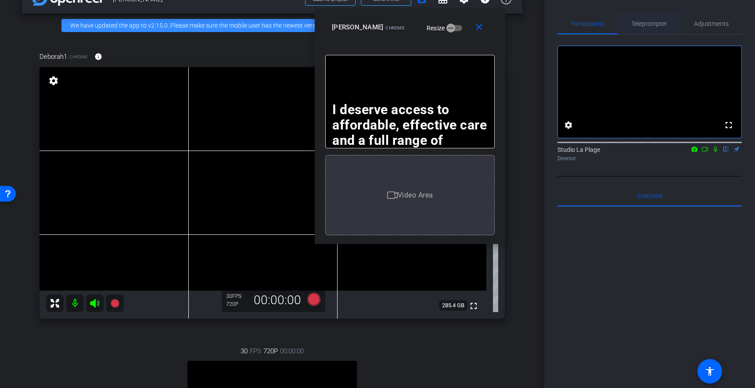
drag, startPoint x: 645, startPoint y: 33, endPoint x: 644, endPoint y: 26, distance: 7.5
click at [644, 30] on span "Teleprompter" at bounding box center [649, 23] width 36 height 21
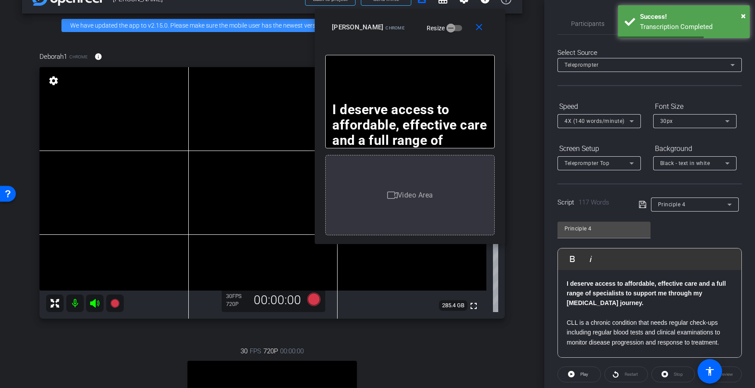
click at [581, 314] on p "​" at bounding box center [650, 313] width 166 height 10
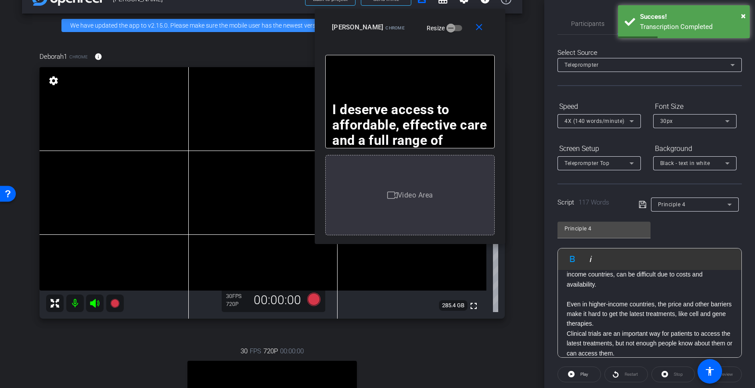
scroll to position [116, 0]
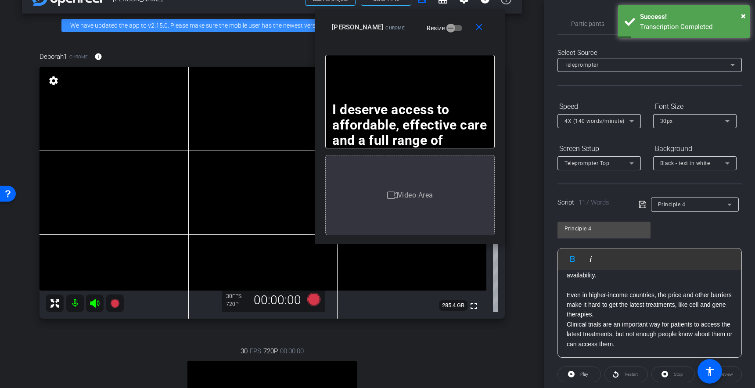
click at [573, 286] on p at bounding box center [650, 285] width 166 height 10
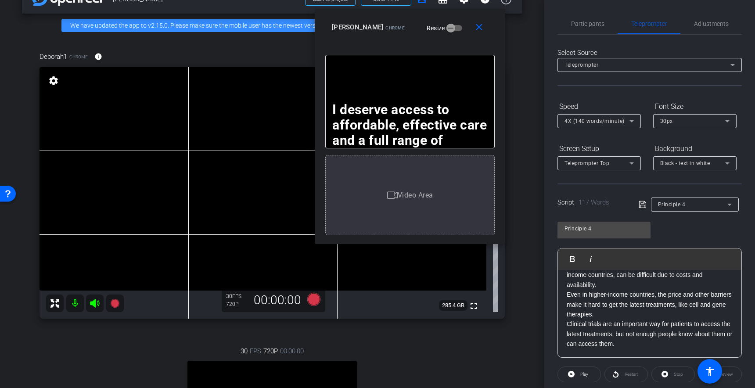
scroll to position [75, 0]
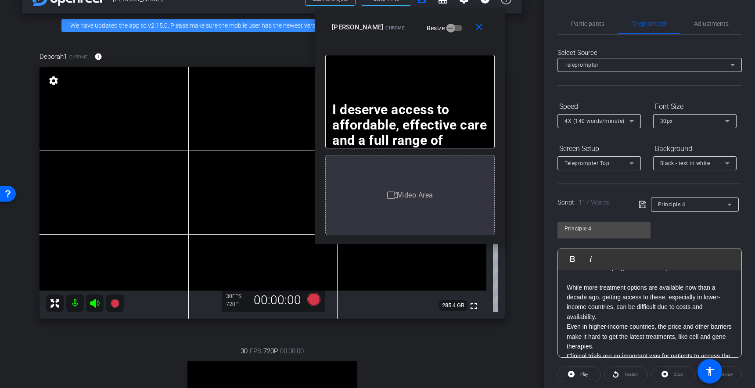
click at [574, 279] on p at bounding box center [650, 278] width 166 height 10
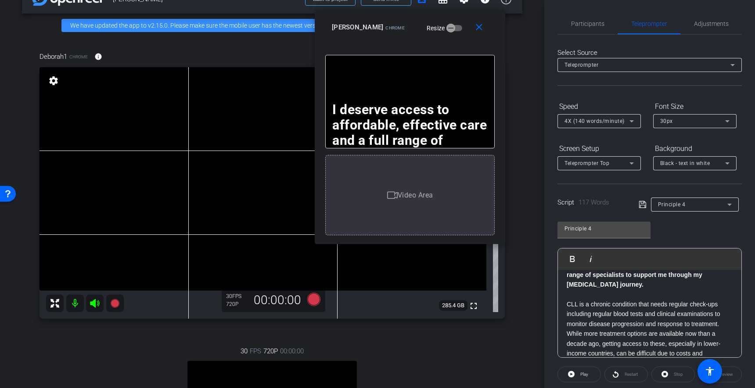
scroll to position [16, 0]
click at [569, 296] on p "​" at bounding box center [650, 297] width 166 height 10
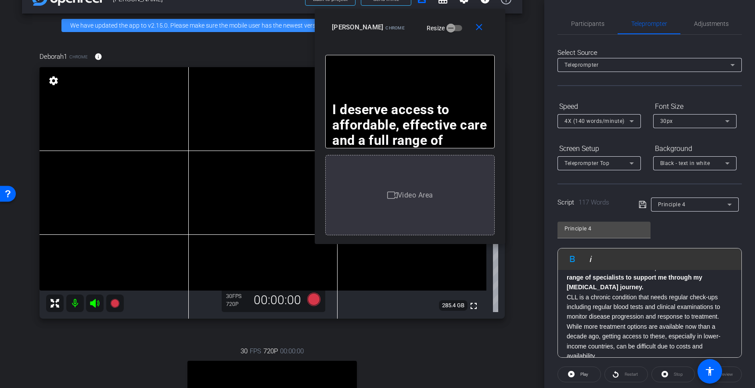
scroll to position [0, 0]
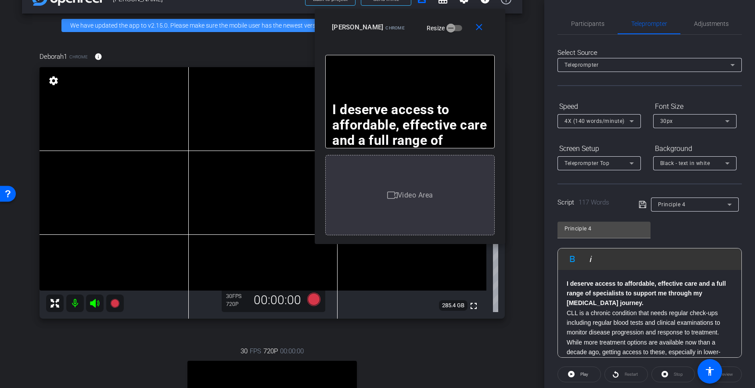
click at [612, 299] on p "I deserve access to affordable, effective care and a full range of specialists …" at bounding box center [650, 293] width 166 height 29
click at [642, 203] on icon at bounding box center [643, 204] width 8 height 11
click at [580, 25] on span "Participants" at bounding box center [587, 24] width 33 height 6
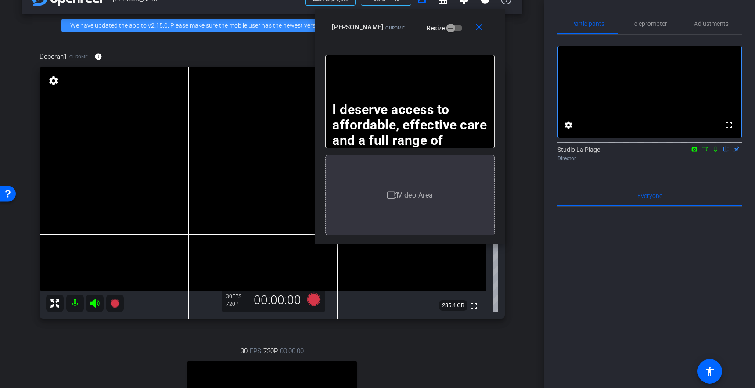
click at [716, 152] on icon at bounding box center [716, 150] width 4 height 6
click at [113, 304] on icon at bounding box center [114, 303] width 9 height 9
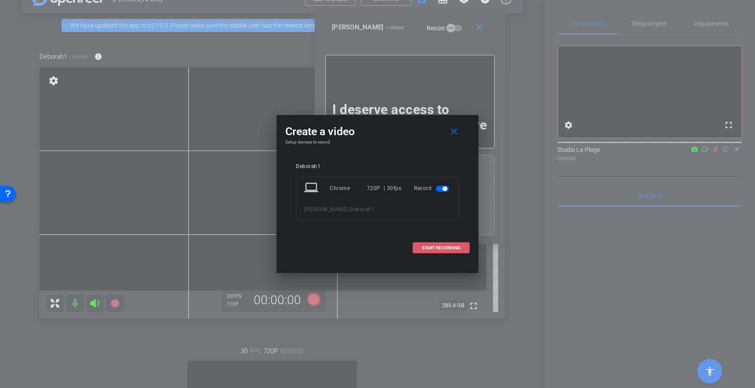
click at [447, 246] on span "START RECORDING" at bounding box center [441, 248] width 39 height 4
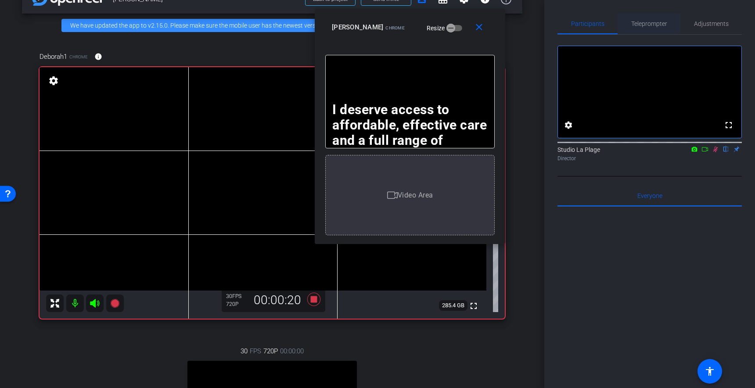
click at [641, 18] on span "Teleprompter" at bounding box center [649, 23] width 36 height 21
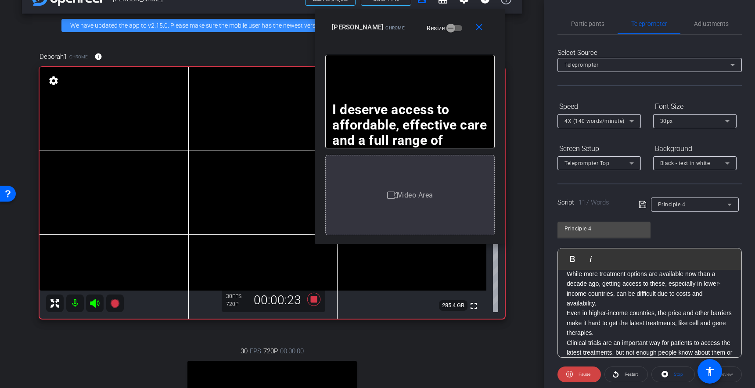
scroll to position [69, 0]
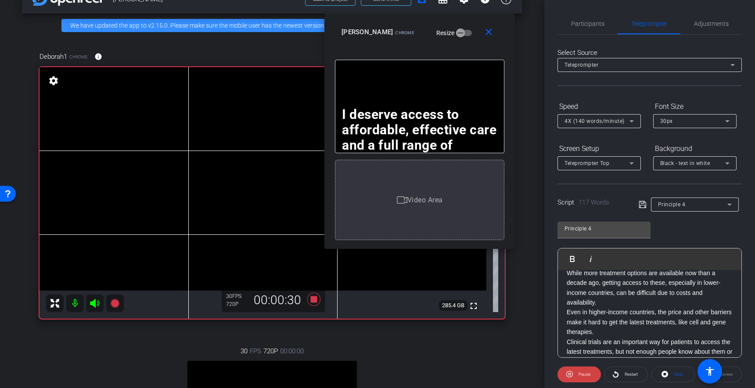
drag, startPoint x: 447, startPoint y: 18, endPoint x: 499, endPoint y: 61, distance: 67.7
click at [499, 53] on div "close Polly Chrome Resize" at bounding box center [420, 34] width 191 height 40
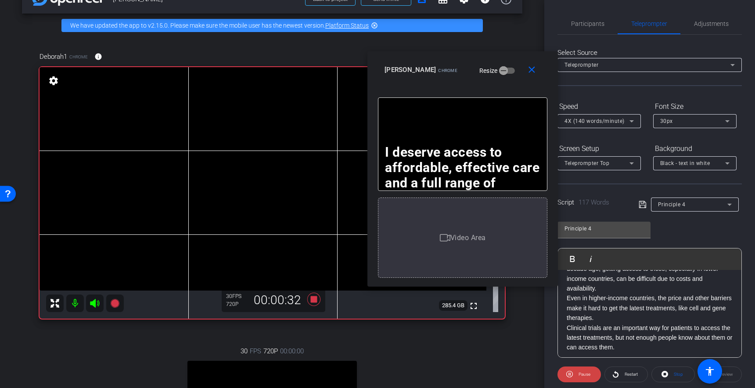
scroll to position [87, 0]
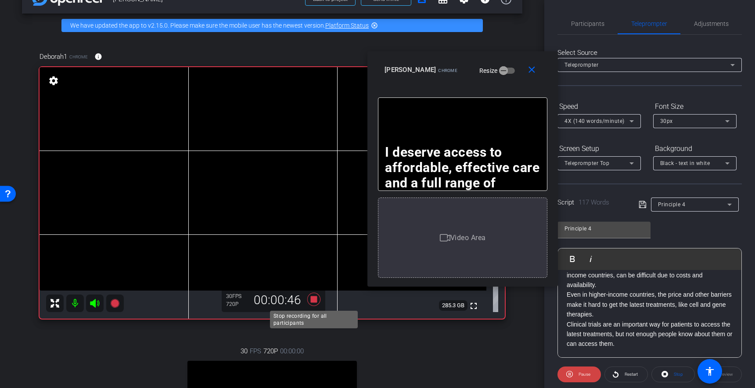
click at [314, 300] on icon at bounding box center [313, 298] width 13 height 13
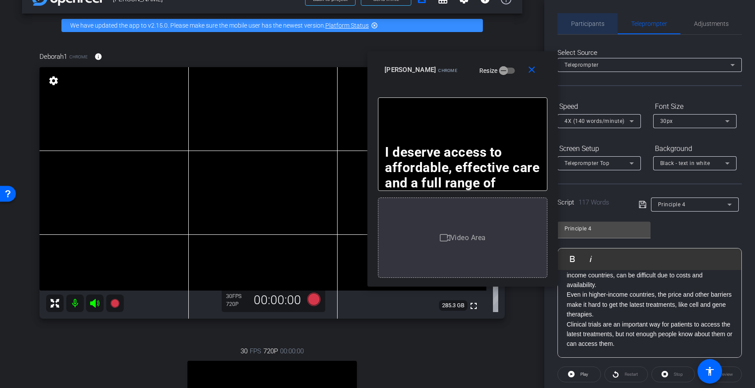
drag, startPoint x: 583, startPoint y: 20, endPoint x: 605, endPoint y: 32, distance: 25.0
click at [583, 21] on span "Participants" at bounding box center [587, 24] width 33 height 6
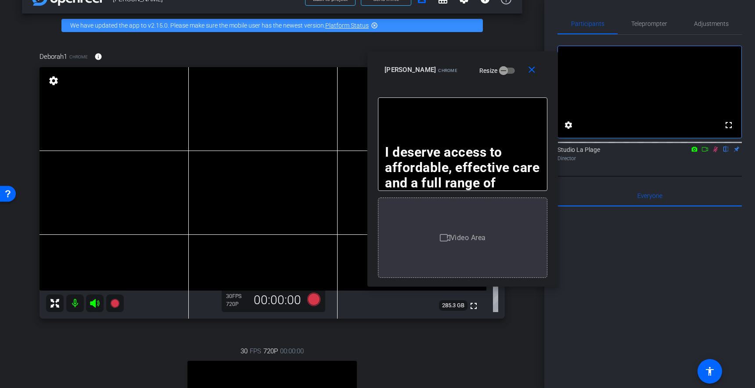
drag, startPoint x: 716, startPoint y: 160, endPoint x: 711, endPoint y: 166, distance: 8.4
click at [714, 152] on icon at bounding box center [715, 149] width 7 height 6
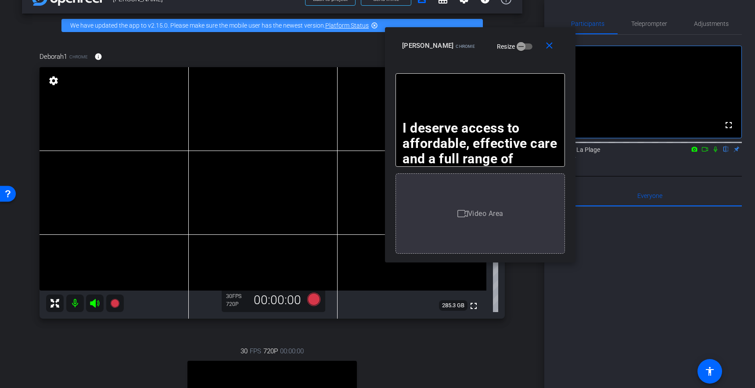
drag, startPoint x: 509, startPoint y: 60, endPoint x: 523, endPoint y: 36, distance: 27.2
click at [523, 38] on div "Polly Chrome Resize" at bounding box center [483, 46] width 163 height 16
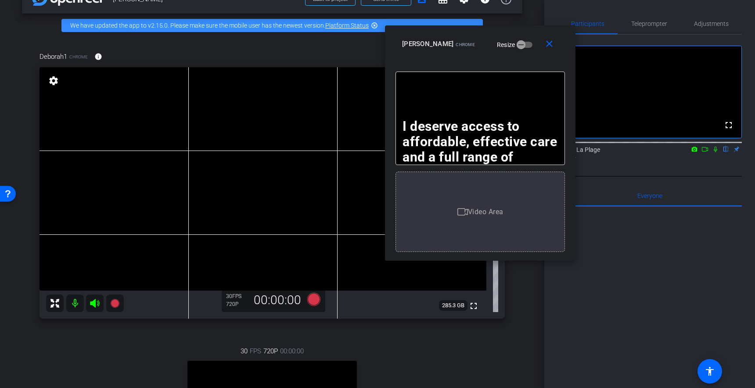
drag, startPoint x: 522, startPoint y: 36, endPoint x: 520, endPoint y: 32, distance: 4.9
click at [519, 36] on div "Polly Chrome Resize" at bounding box center [483, 44] width 163 height 16
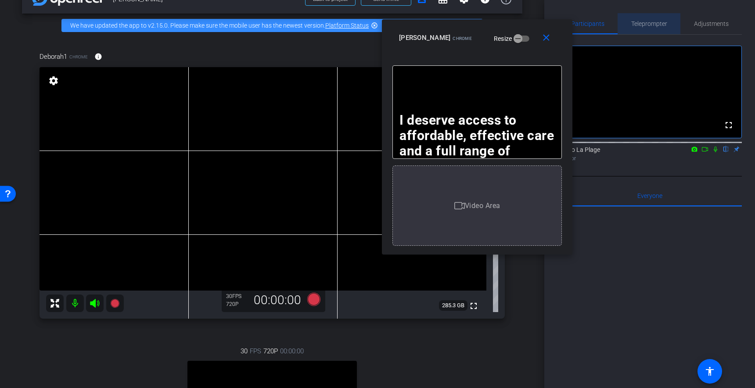
click at [650, 24] on span "Teleprompter" at bounding box center [649, 24] width 36 height 6
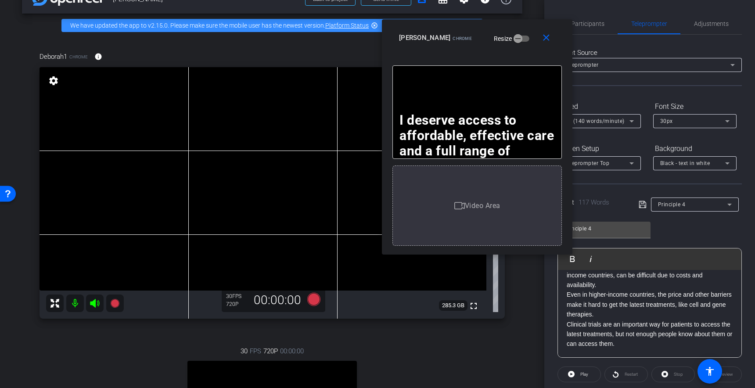
click at [614, 284] on p "While more treatment options are available now than a decade ago, getting acces…" at bounding box center [650, 271] width 166 height 40
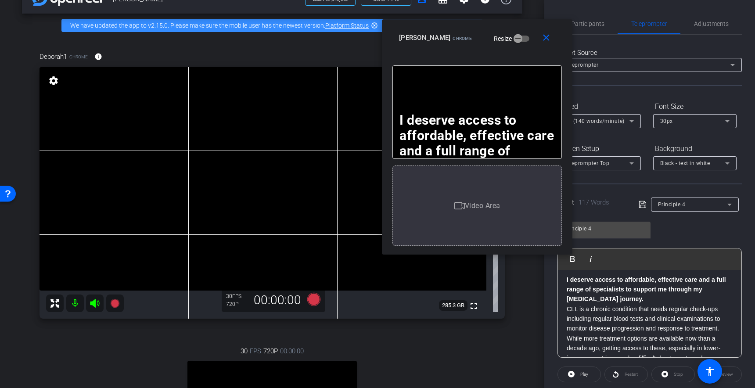
scroll to position [0, 0]
click at [608, 305] on p "I deserve access to affordable, effective care and a full range of specialists …" at bounding box center [650, 293] width 166 height 29
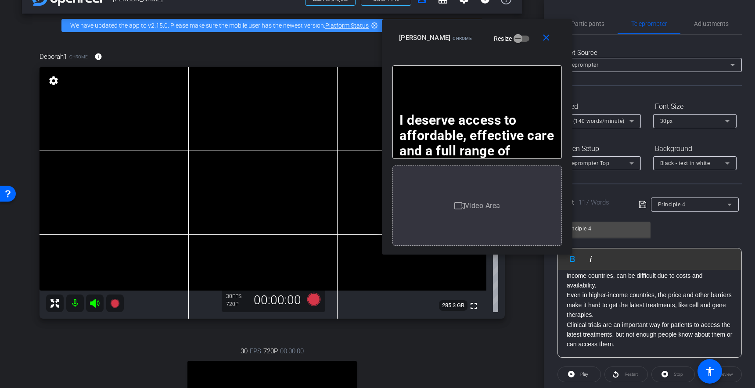
scroll to position [87, 0]
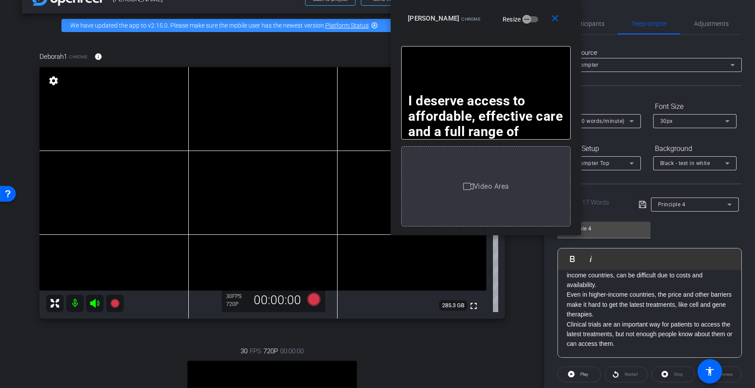
drag, startPoint x: 518, startPoint y: 34, endPoint x: 527, endPoint y: 12, distance: 24.1
click at [527, 12] on div "Polly Chrome Resize" at bounding box center [489, 19] width 163 height 16
click at [592, 22] on span "Participants" at bounding box center [587, 24] width 33 height 6
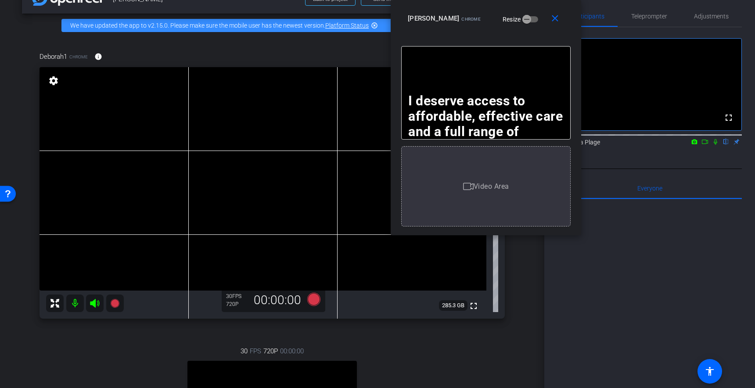
scroll to position [8, 0]
click at [717, 144] on icon at bounding box center [715, 141] width 7 height 6
click at [115, 303] on icon at bounding box center [114, 303] width 9 height 9
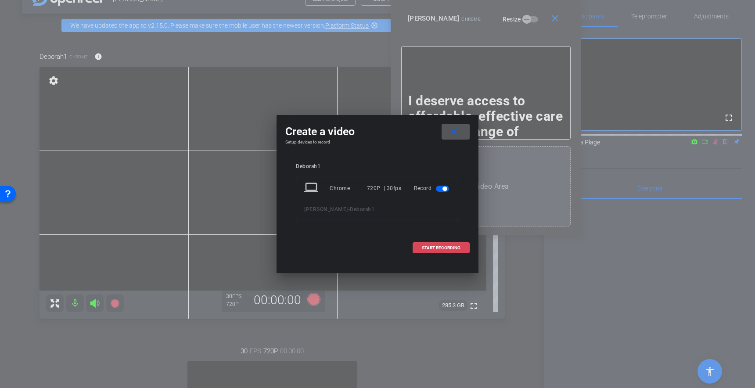
click at [446, 247] on span "START RECORDING" at bounding box center [441, 248] width 39 height 4
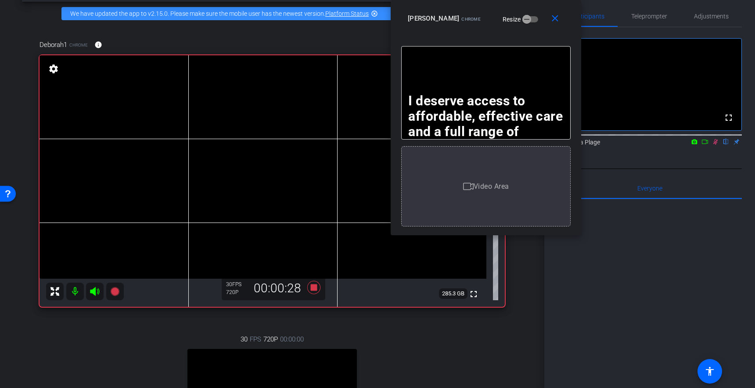
scroll to position [32, 0]
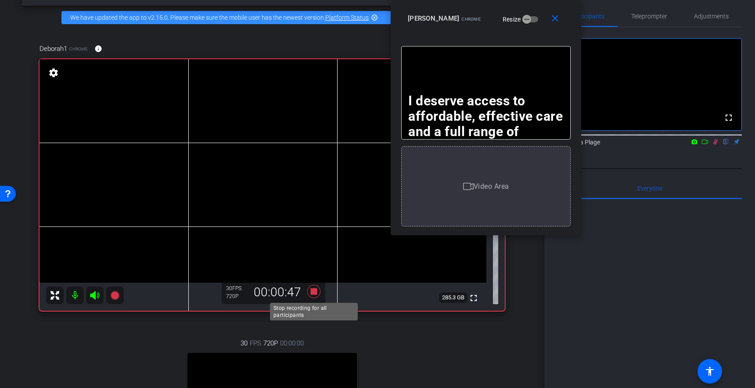
click at [312, 292] on icon at bounding box center [313, 291] width 13 height 13
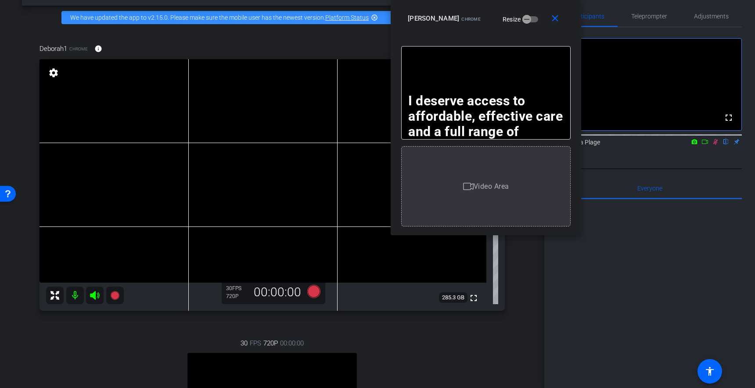
click at [714, 145] on icon at bounding box center [715, 142] width 7 height 6
drag, startPoint x: 716, startPoint y: 153, endPoint x: 711, endPoint y: 163, distance: 11.4
click at [716, 145] on icon at bounding box center [715, 142] width 7 height 6
click at [112, 295] on icon at bounding box center [114, 295] width 9 height 9
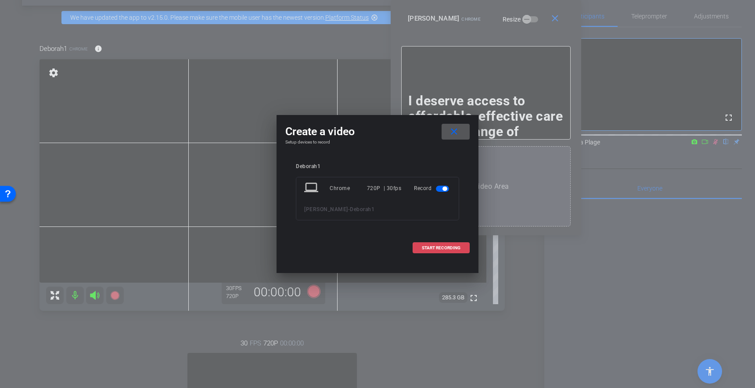
drag, startPoint x: 439, startPoint y: 249, endPoint x: 433, endPoint y: 249, distance: 6.2
click at [439, 249] on span "START RECORDING" at bounding box center [441, 248] width 39 height 4
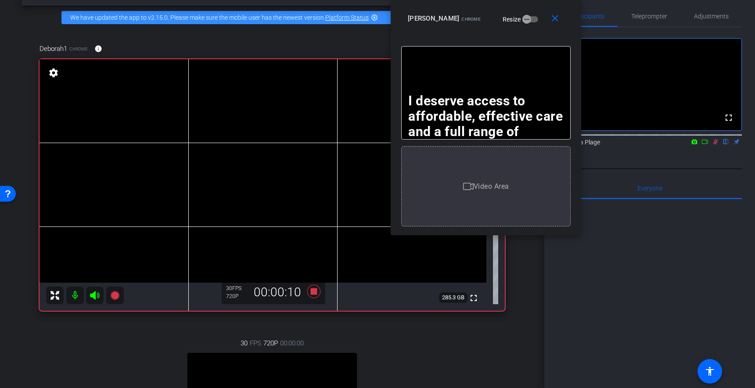
scroll to position [32, 0]
click at [669, 198] on div "Everyone 0" at bounding box center [650, 188] width 184 height 21
click at [652, 17] on span "Teleprompter" at bounding box center [649, 16] width 36 height 6
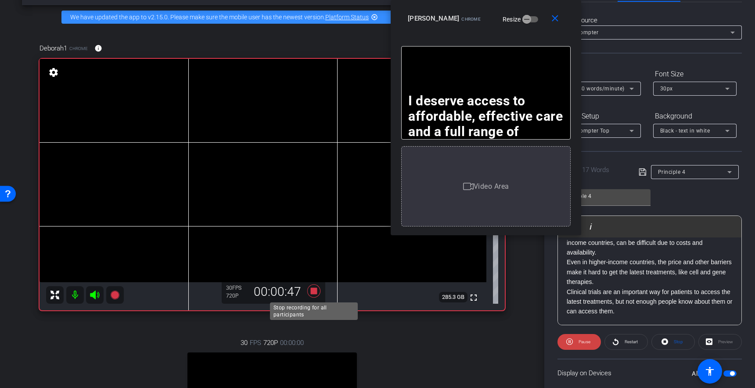
click at [316, 291] on icon at bounding box center [313, 290] width 13 height 13
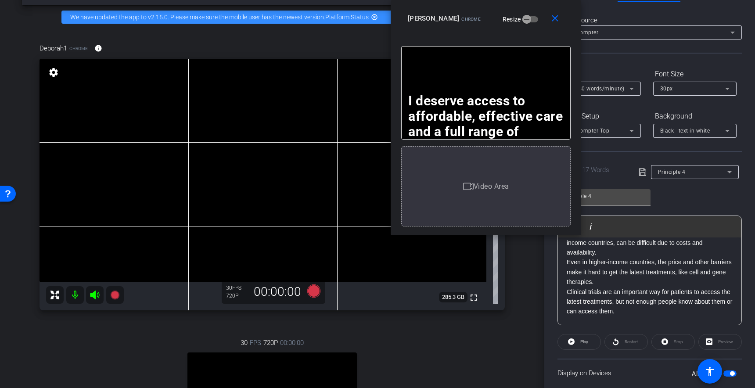
click at [646, 14] on div "Select Source Teleprompter Speed 4X (140 words/minute) Font Size 30px Screen Se…" at bounding box center [650, 242] width 184 height 480
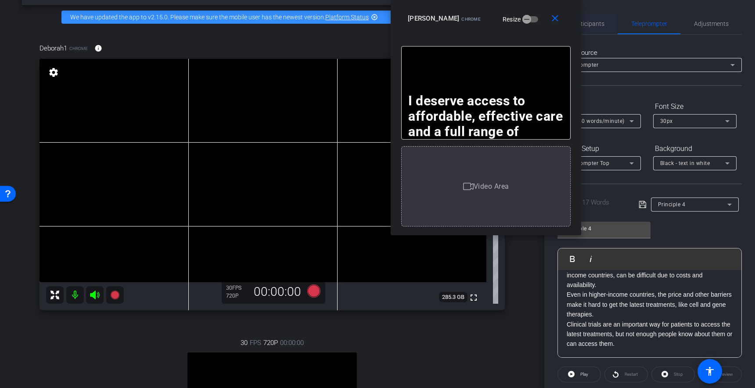
drag, startPoint x: 594, startPoint y: 22, endPoint x: 594, endPoint y: 27, distance: 4.9
click at [594, 23] on span "Participants" at bounding box center [587, 24] width 33 height 6
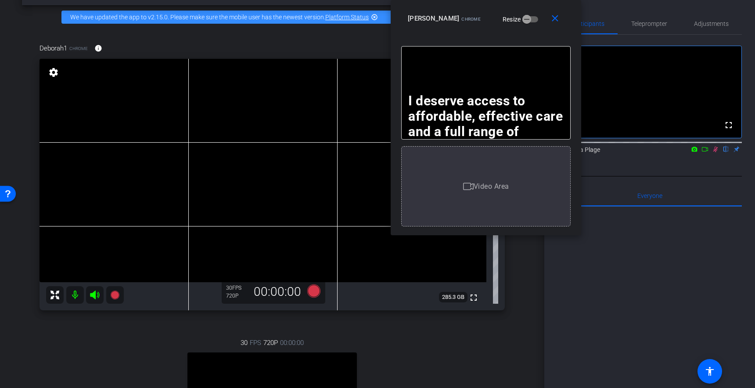
drag, startPoint x: 714, startPoint y: 159, endPoint x: 715, endPoint y: 165, distance: 5.7
click at [715, 152] on icon at bounding box center [715, 149] width 7 height 6
click at [118, 295] on icon at bounding box center [114, 295] width 9 height 9
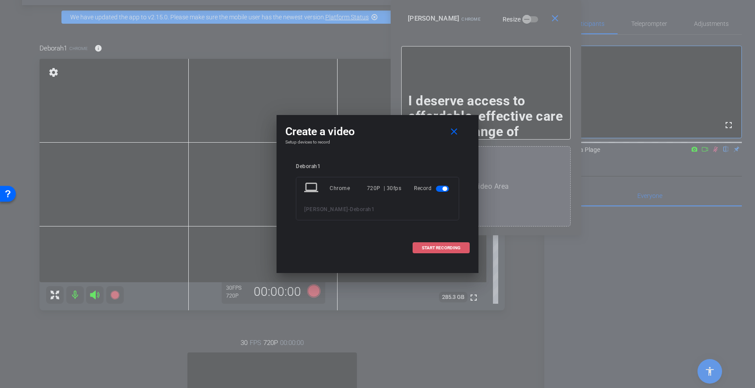
click at [430, 247] on span "START RECORDING" at bounding box center [441, 248] width 39 height 4
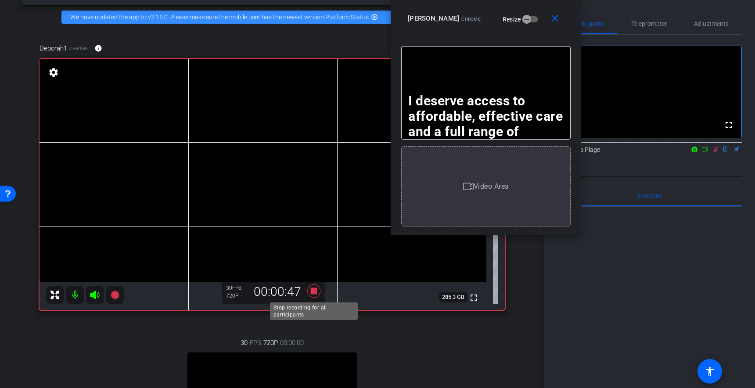
drag, startPoint x: 317, startPoint y: 289, endPoint x: 427, endPoint y: 312, distance: 112.7
click at [320, 289] on icon at bounding box center [313, 291] width 21 height 16
drag, startPoint x: 715, startPoint y: 159, endPoint x: 713, endPoint y: 183, distance: 24.2
click at [716, 152] on icon at bounding box center [715, 149] width 7 height 6
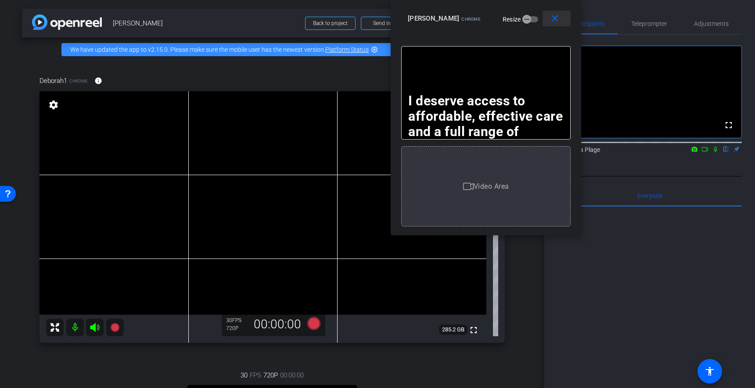
click at [556, 20] on mat-icon "close" at bounding box center [555, 18] width 11 height 11
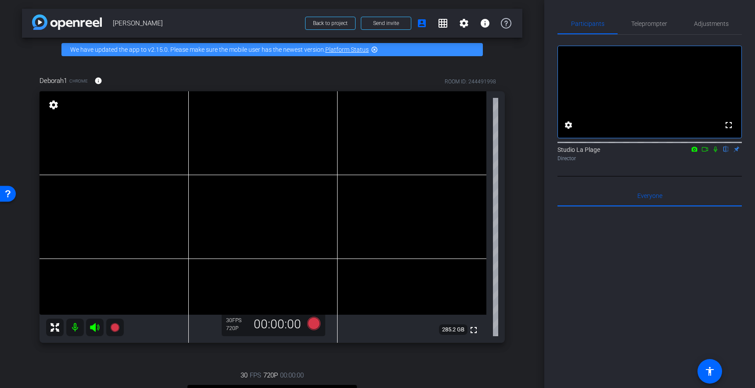
click at [534, 11] on div "arrow_back Deborah Henderson Back to project Send invite account_box grid_on se…" at bounding box center [272, 194] width 545 height 388
click at [267, 74] on div "Deborah1 Chrome info ROOM ID: 244491998" at bounding box center [272, 80] width 465 height 21
click at [362, 69] on div "Deborah1 Chrome info ROOM ID: 244491998 fullscreen settings 285.2 GB 30 FPS 720…" at bounding box center [272, 303] width 501 height 485
click at [264, 79] on div "Deborah1 Chrome info ROOM ID: 244491998" at bounding box center [272, 80] width 465 height 21
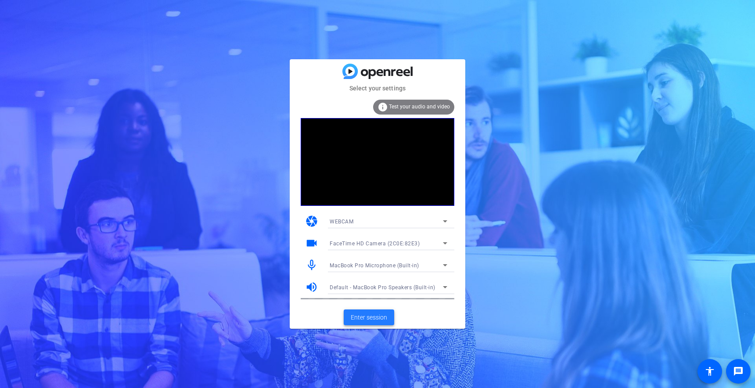
click at [357, 320] on span "Enter session" at bounding box center [369, 317] width 36 height 9
click at [365, 317] on span "Enter session" at bounding box center [369, 317] width 36 height 9
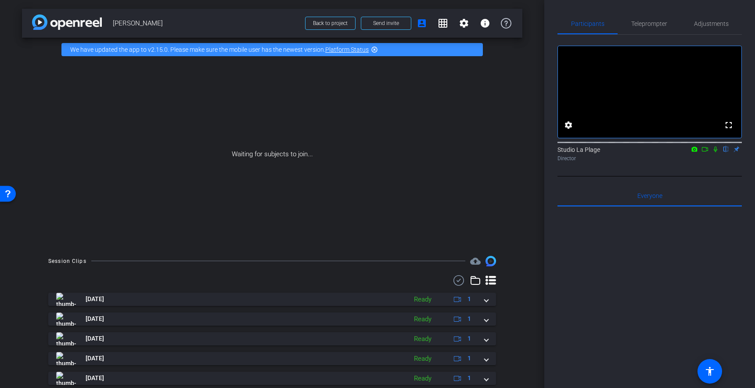
scroll to position [48, 0]
